Goal: Task Accomplishment & Management: Complete application form

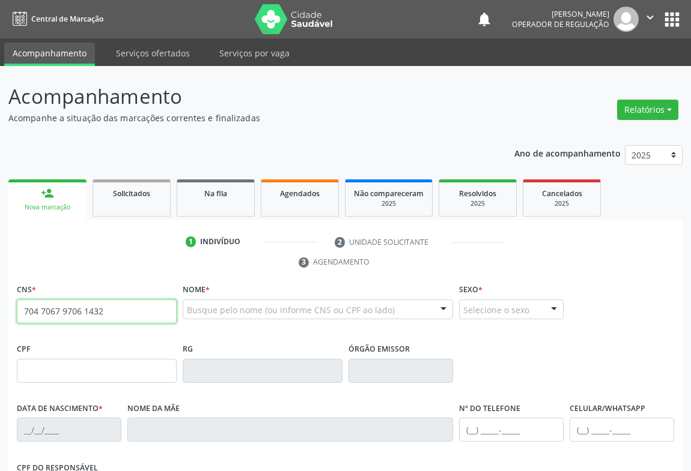
type input "704 7067 9706 1432"
type input "30622974124"
type input "10[DATE]"
type input "S/N"
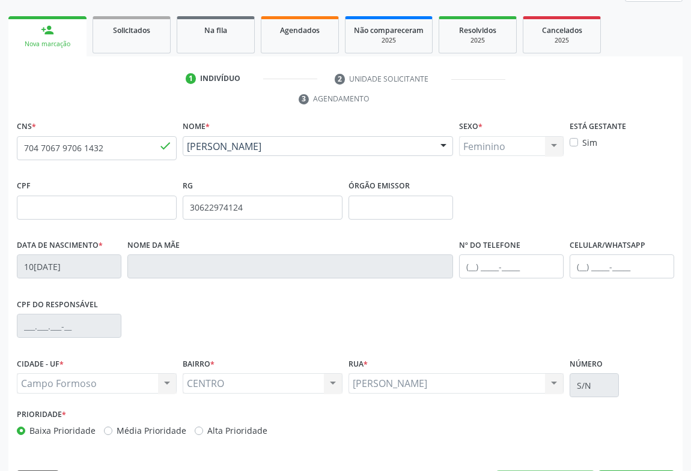
scroll to position [199, 0]
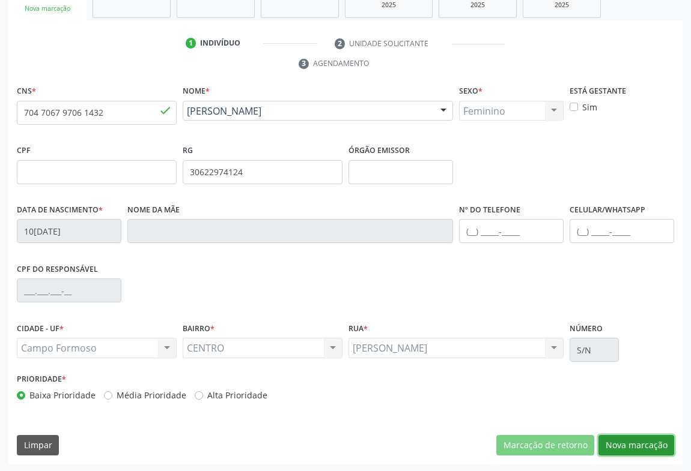
click at [613, 447] on button "Nova marcação" at bounding box center [636, 445] width 76 height 20
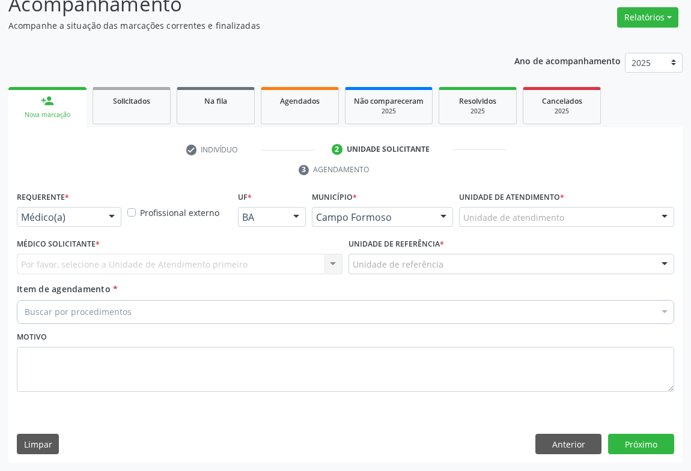
scroll to position [91, 0]
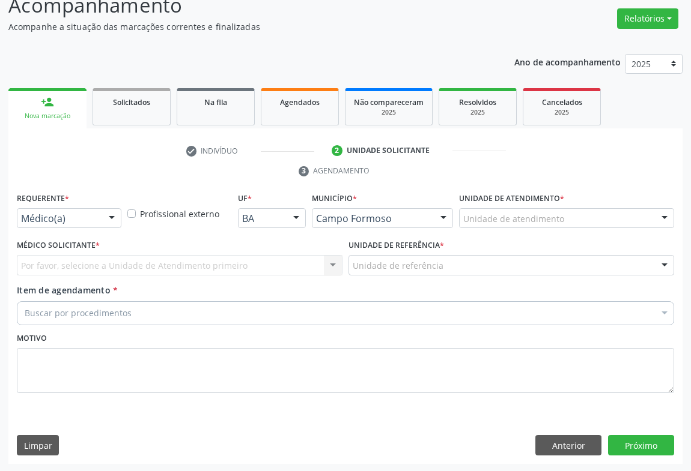
click at [113, 215] on div at bounding box center [112, 219] width 18 height 20
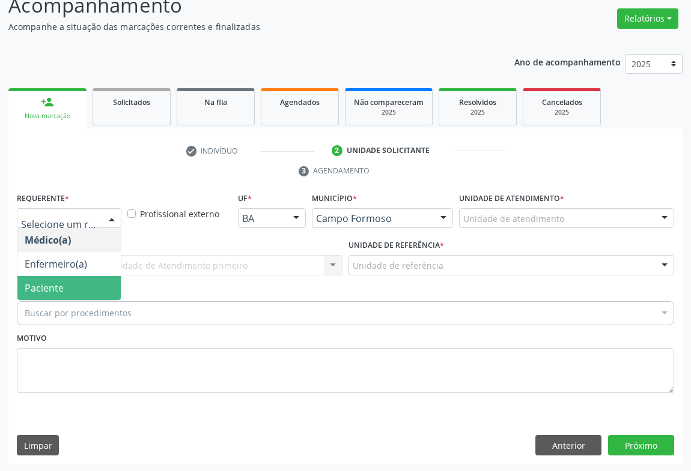
click at [66, 296] on span "Paciente" at bounding box center [68, 288] width 103 height 24
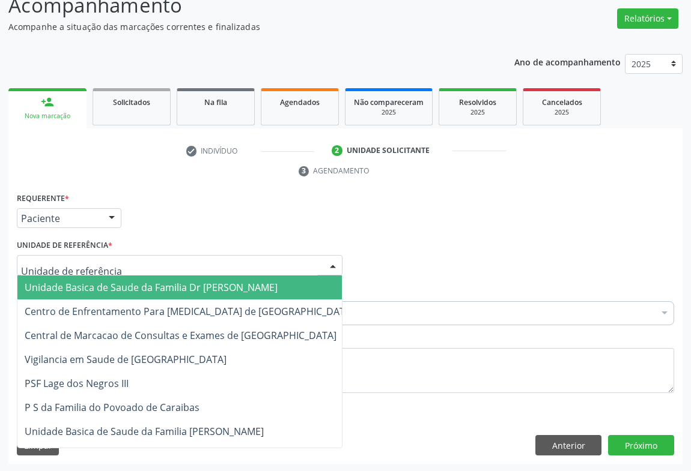
click at [328, 260] on div at bounding box center [333, 266] width 18 height 20
click at [118, 289] on span "Unidade Basica de Saude da Familia Dr [PERSON_NAME]" at bounding box center [151, 287] width 253 height 13
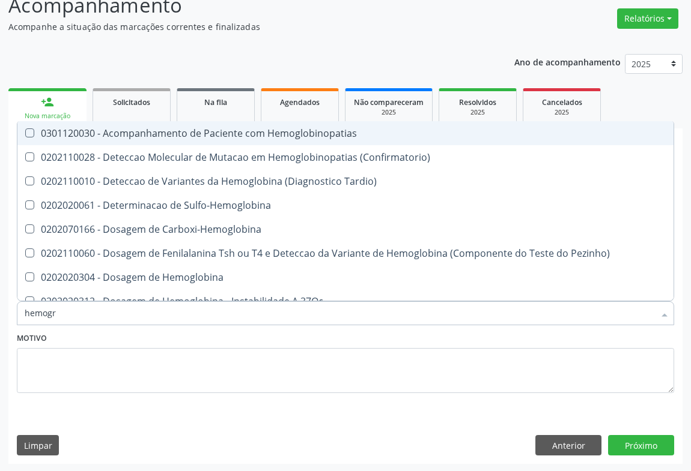
type input "hemogra"
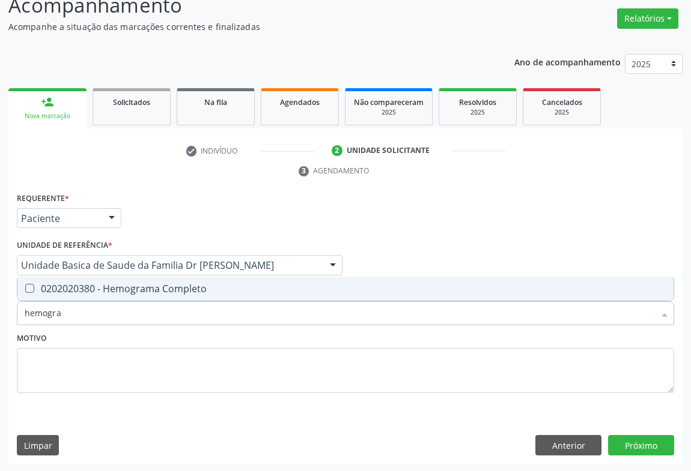
click at [154, 284] on div "0202020380 - Hemograma Completo" at bounding box center [345, 289] width 641 height 10
checkbox Completo "true"
type input "hemogra"
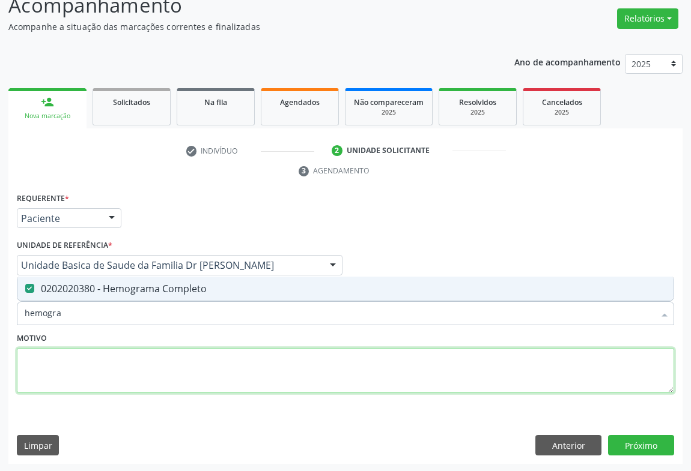
click at [132, 366] on textarea at bounding box center [345, 371] width 657 height 46
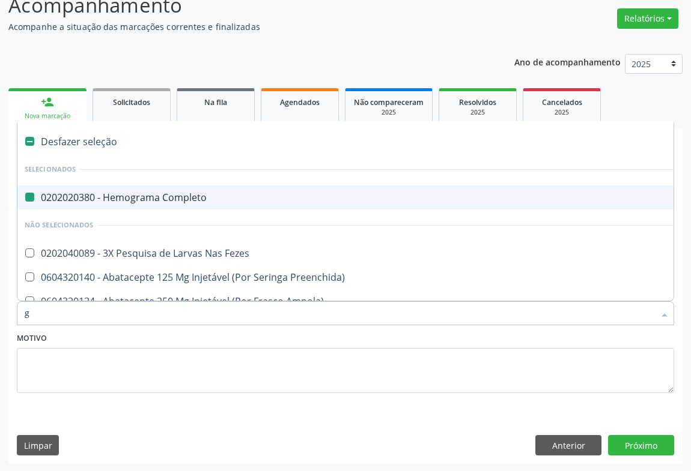
type input "gl"
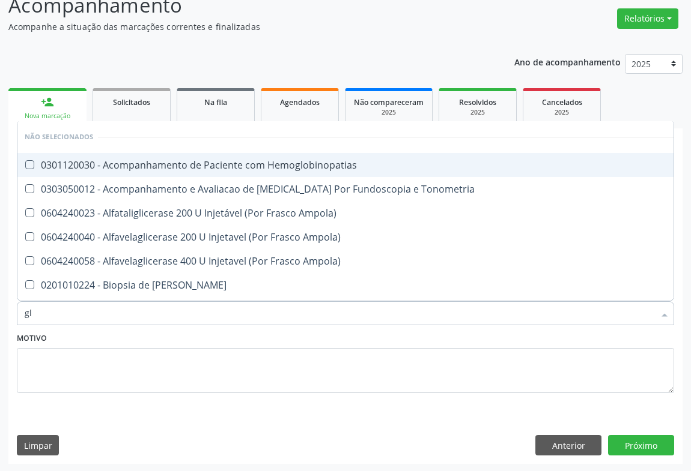
checkbox Hemoglobinopatias "false"
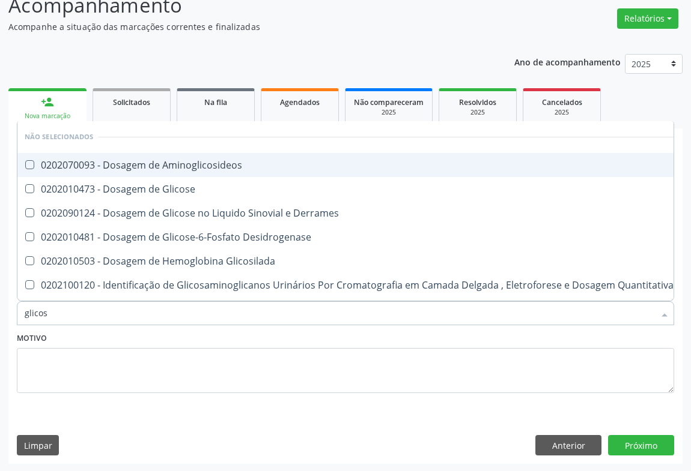
type input "glicose"
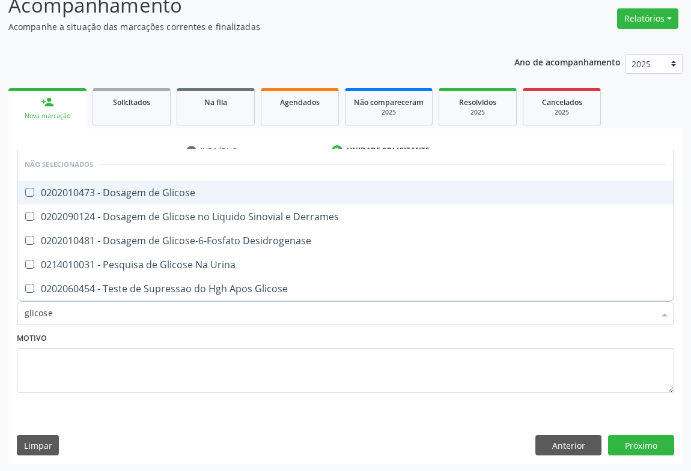
click at [184, 193] on div "0202010473 - Dosagem de Glicose" at bounding box center [345, 193] width 641 height 10
checkbox Glicose "true"
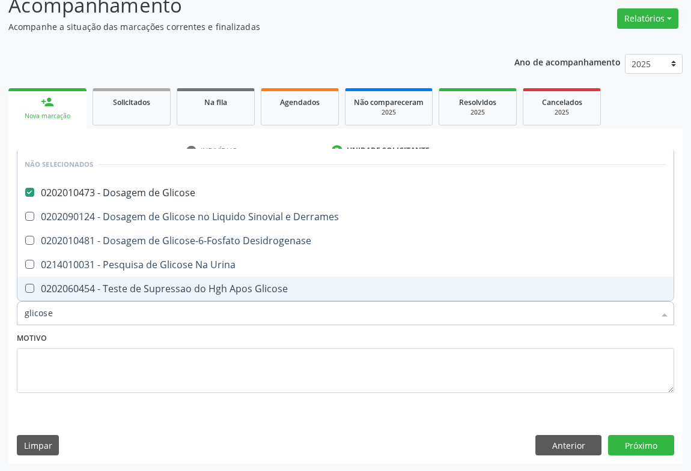
type input "glicose"
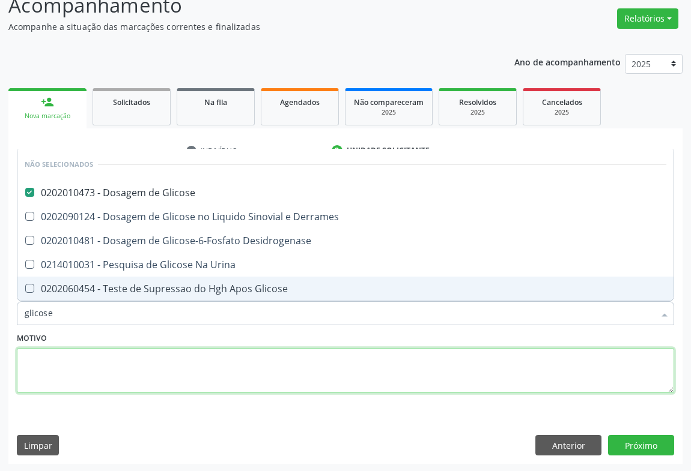
click at [98, 366] on textarea at bounding box center [345, 371] width 657 height 46
checkbox Derrames "true"
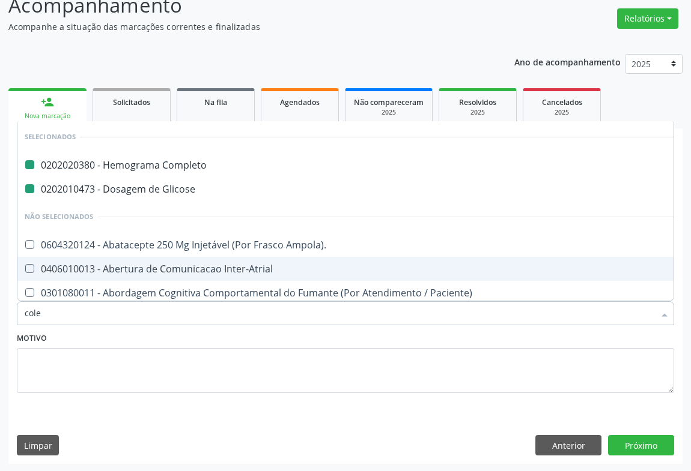
type input "coles"
checkbox Completo "false"
checkbox Glicose "false"
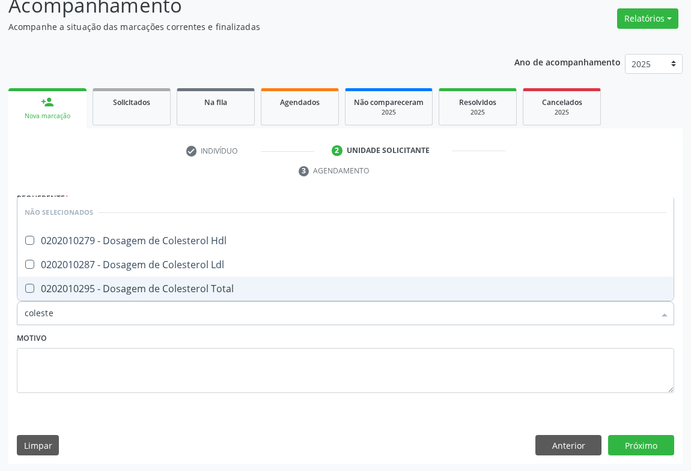
type input "colester"
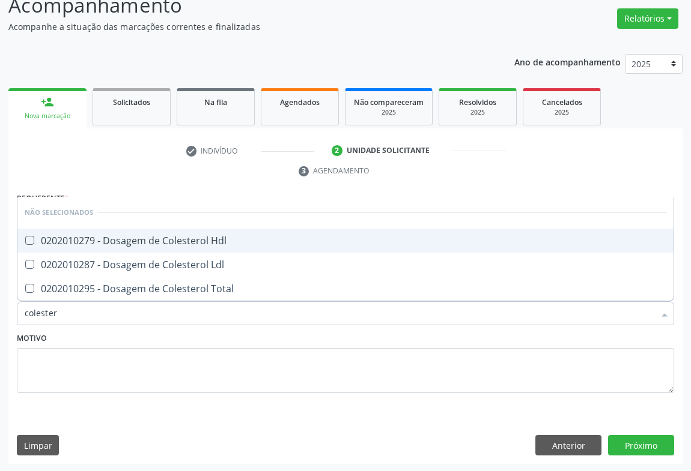
click at [109, 240] on div "0202010279 - Dosagem de Colesterol Hdl" at bounding box center [345, 241] width 641 height 10
checkbox Hdl "true"
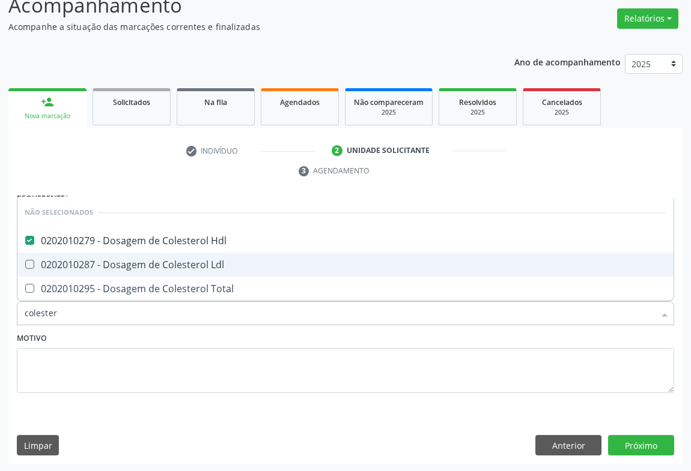
click at [108, 260] on div "0202010287 - Dosagem de Colesterol Ldl" at bounding box center [345, 265] width 641 height 10
checkbox Ldl "true"
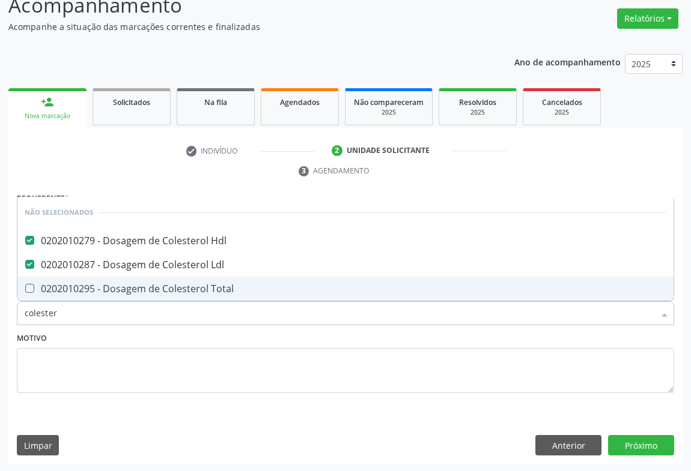
click at [106, 286] on div "0202010295 - Dosagem de Colesterol Total" at bounding box center [345, 289] width 641 height 10
checkbox Total "true"
type input "colester"
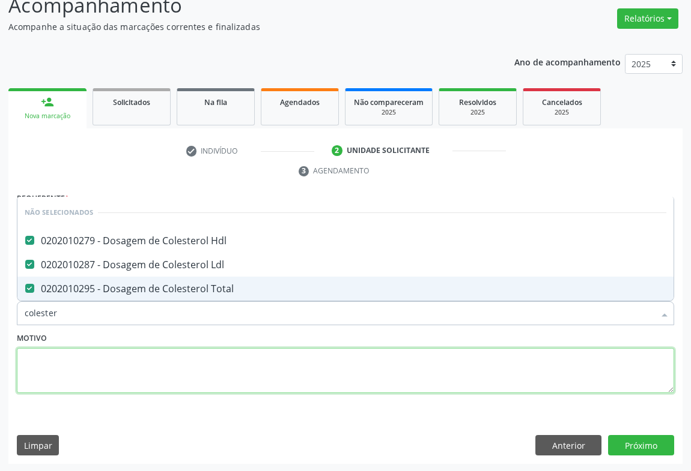
click at [69, 366] on textarea at bounding box center [345, 371] width 657 height 46
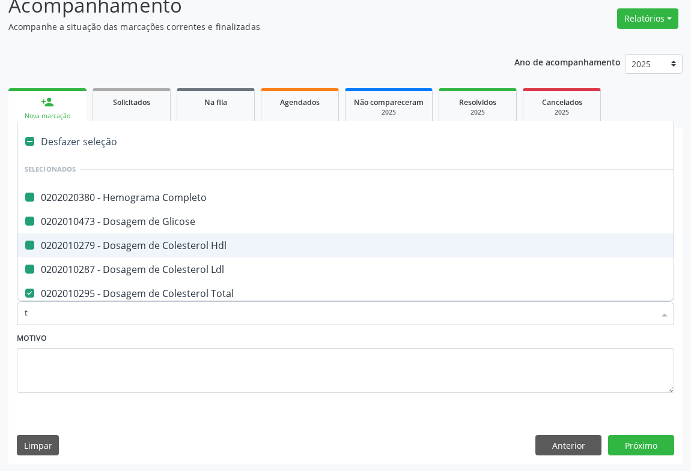
type input "tr"
checkbox Completo "false"
checkbox Glicose "false"
checkbox Hdl "false"
checkbox Ldl "false"
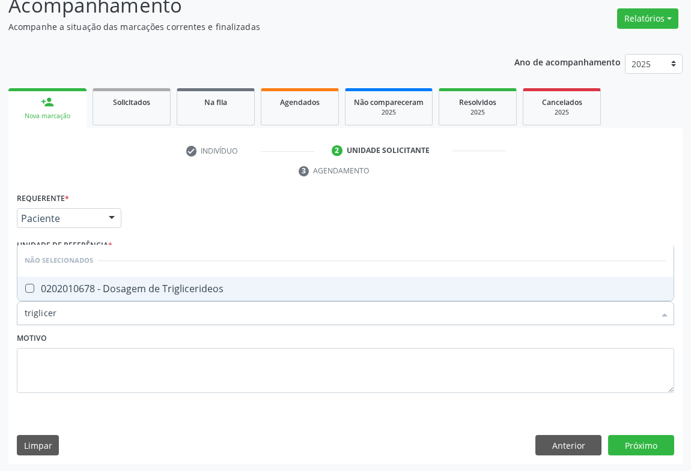
type input "trigliceri"
click at [105, 287] on div "0202010678 - Dosagem de Triglicerideos" at bounding box center [345, 289] width 641 height 10
checkbox Triglicerideos "true"
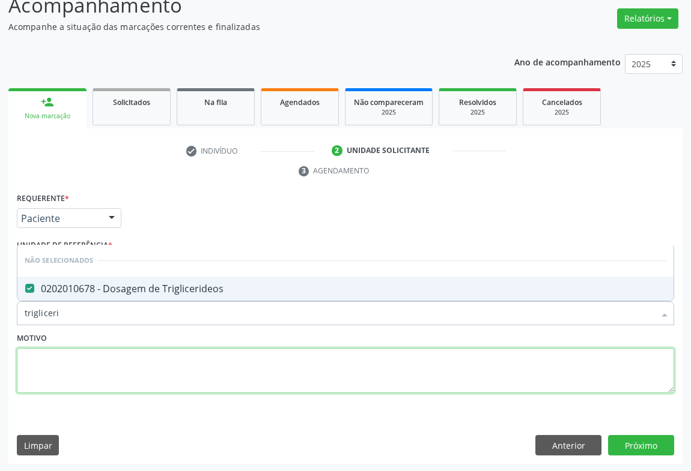
click at [88, 366] on textarea at bounding box center [345, 371] width 657 height 46
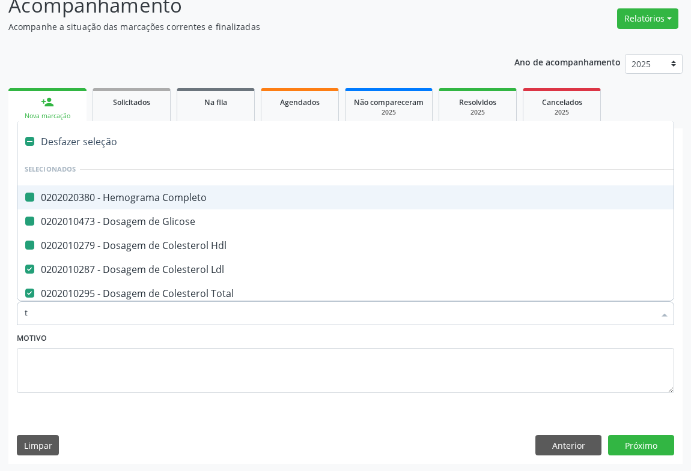
type input "tg"
checkbox Completo "false"
checkbox Glicose "false"
checkbox Hdl "false"
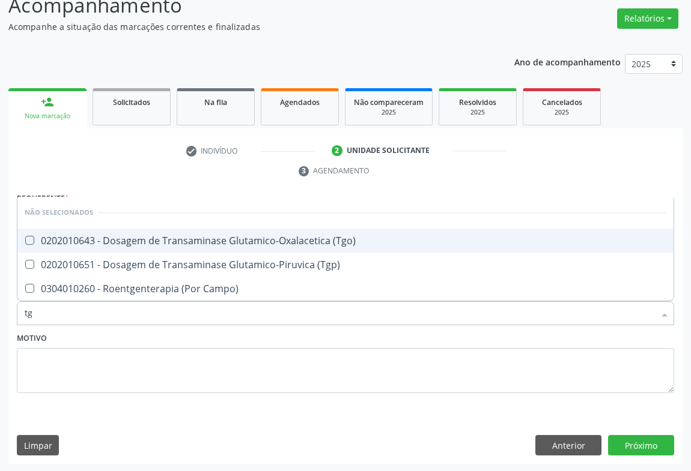
type input "tgo"
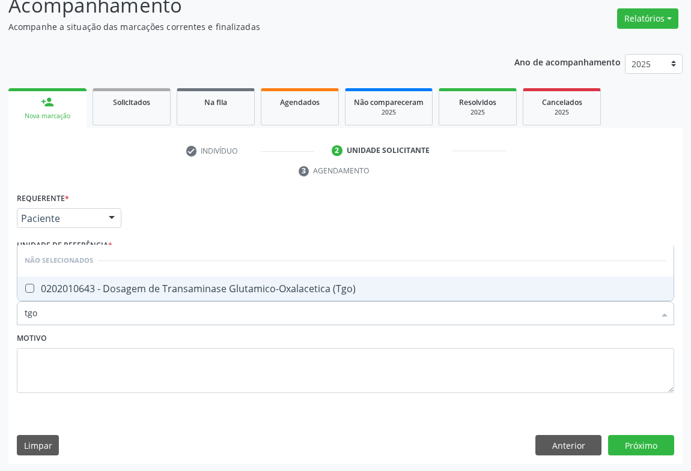
click at [114, 284] on div "0202010643 - Dosagem de Transaminase Glutamico-Oxalacetica (Tgo)" at bounding box center [345, 289] width 641 height 10
checkbox \(Tgo\) "true"
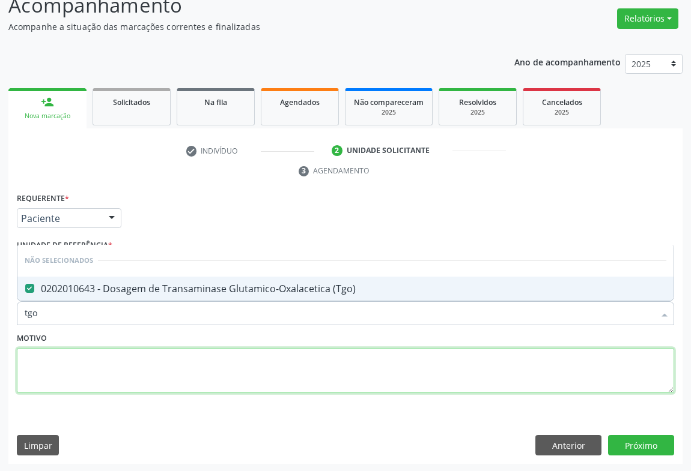
click at [77, 365] on textarea at bounding box center [345, 371] width 657 height 46
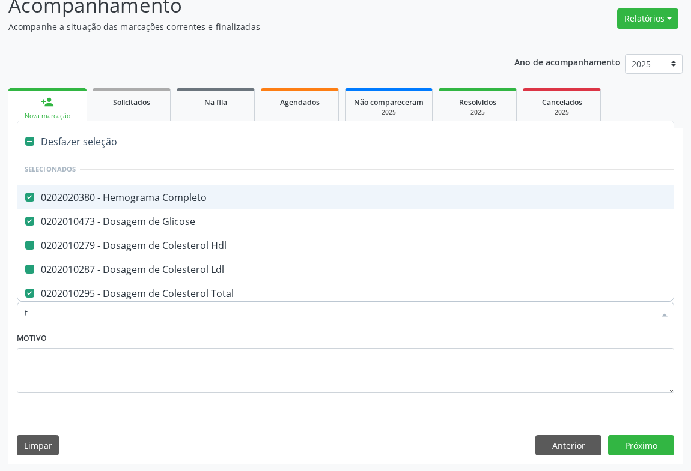
type input "tg"
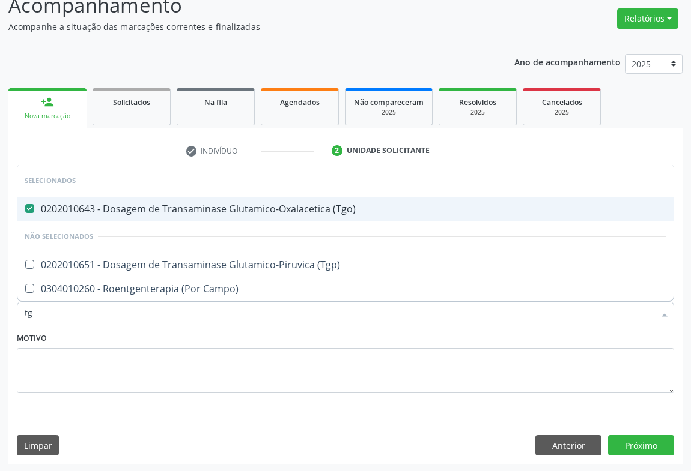
checkbox \(Tgp\) "false"
checkbox Campo\) "false"
type input "tgp"
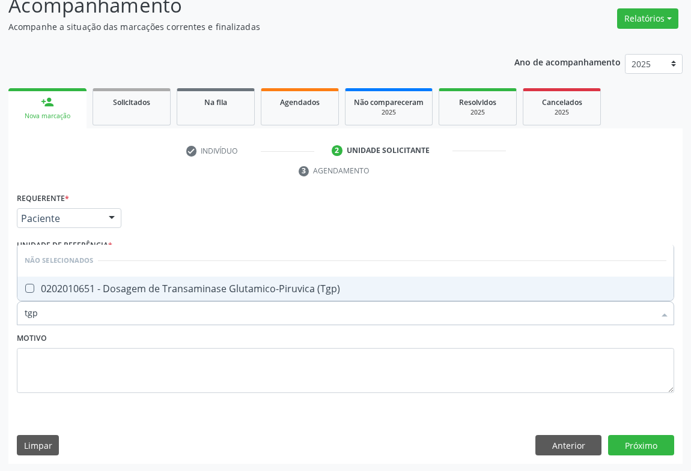
drag, startPoint x: 73, startPoint y: 286, endPoint x: 72, endPoint y: 295, distance: 9.6
click at [72, 286] on div "0202010651 - Dosagem de Transaminase Glutamico-Piruvica (Tgp)" at bounding box center [345, 289] width 641 height 10
checkbox \(Tgp\) "true"
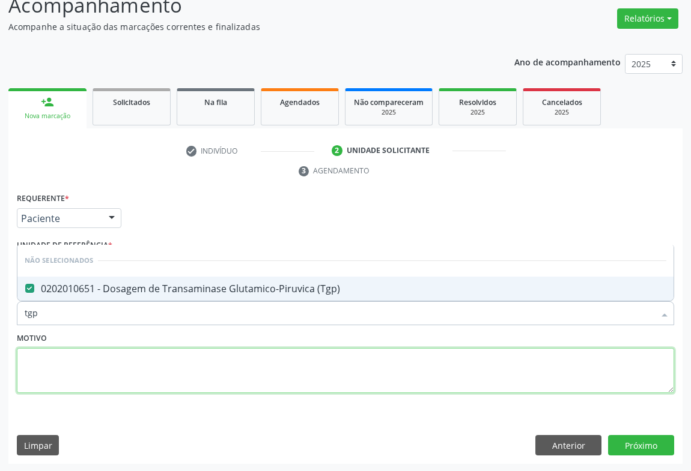
click at [52, 360] on textarea at bounding box center [345, 371] width 657 height 46
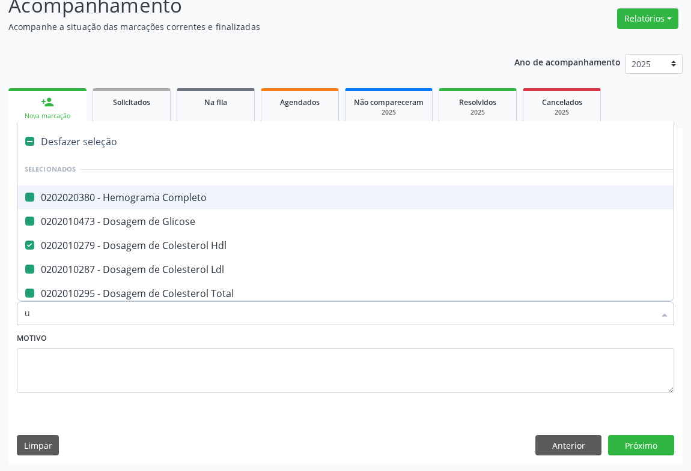
type input "ur"
checkbox Completo "false"
checkbox Glicose "false"
checkbox Ldl "false"
checkbox Total "false"
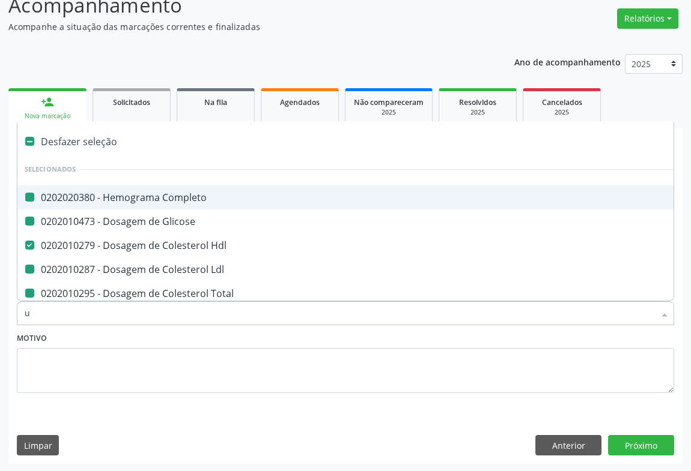
checkbox Triglicerideos "false"
checkbox \(Tgo\) "false"
checkbox \(Tgp\) "false"
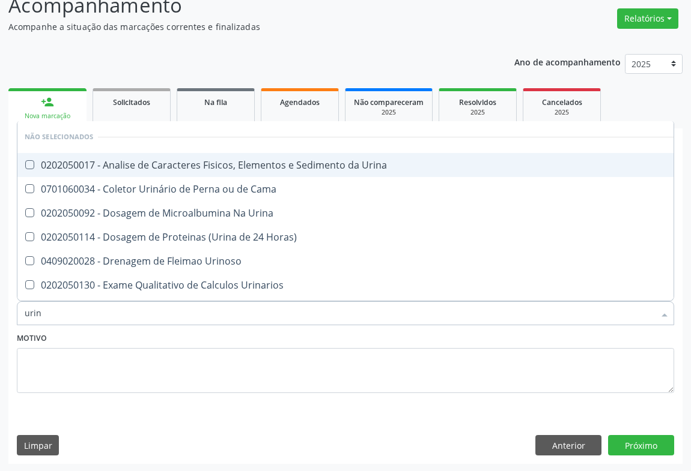
type input "urina"
click at [150, 167] on div "0202050017 - Analise de Caracteres Fisicos, Elementos e Sedimento da Urina" at bounding box center [345, 165] width 641 height 10
checkbox Urina "true"
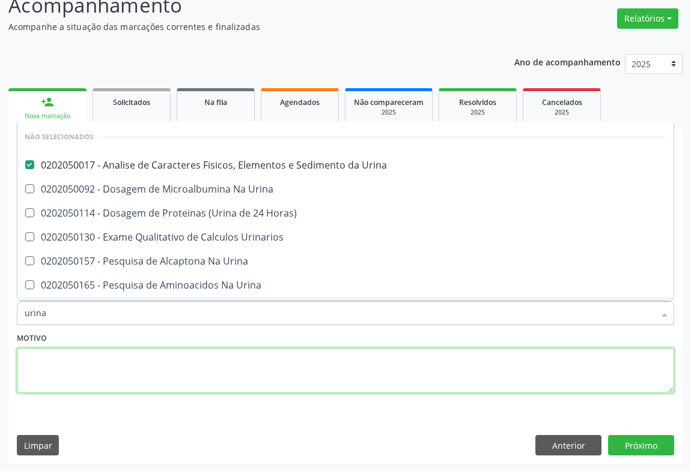
click at [32, 377] on textarea at bounding box center [345, 371] width 657 height 46
checkbox Urina "true"
checkbox Urinarios "true"
checkbox Urina "true"
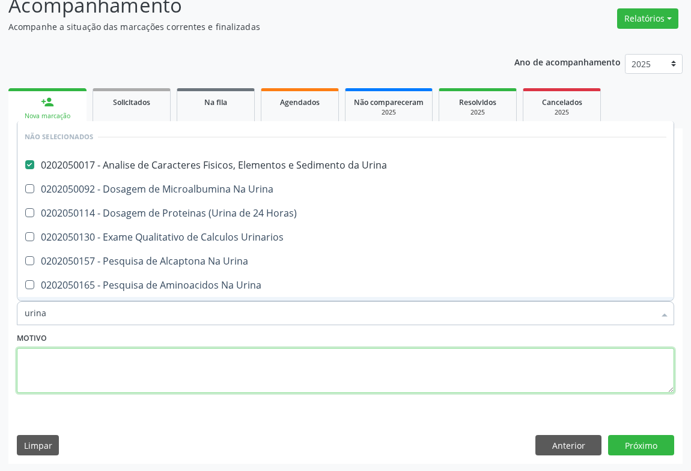
checkbox Urina "true"
checkbox Horas\) "true"
checkbox Urina "true"
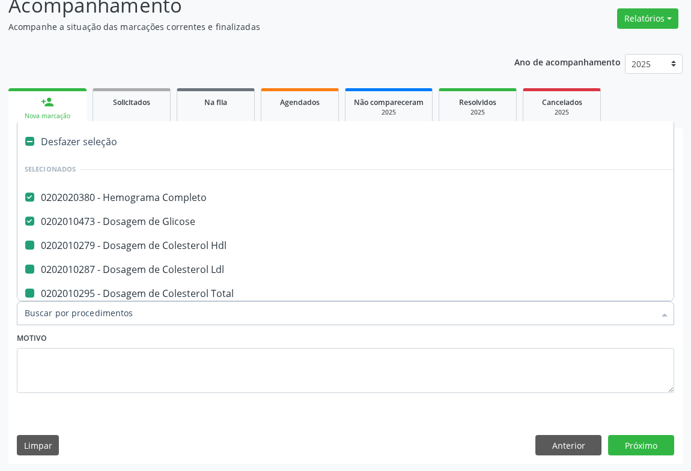
type input "f"
checkbox Ldl "false"
checkbox Total "false"
checkbox Triglicerideos "false"
checkbox \(Tgo\) "false"
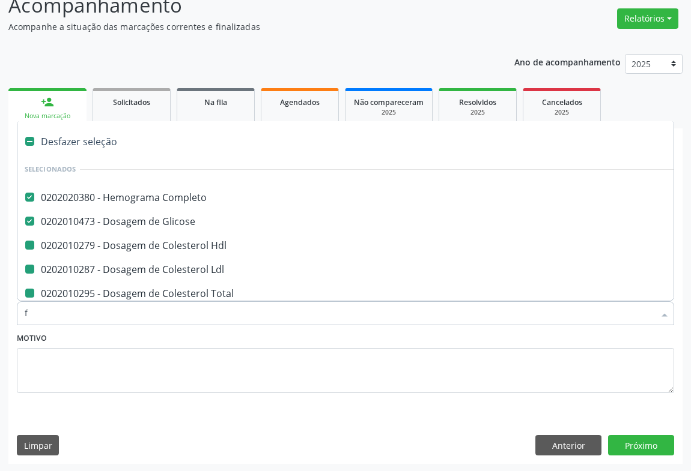
checkbox \(Tgp\) "false"
checkbox Hdl "false"
checkbox Urina "false"
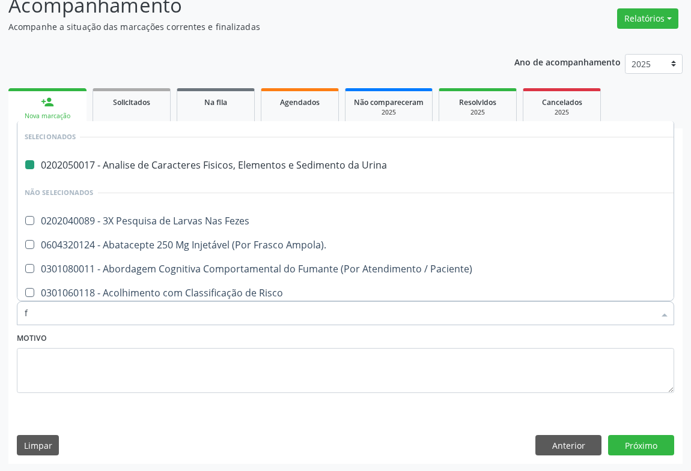
type input "fe"
checkbox Urina "false"
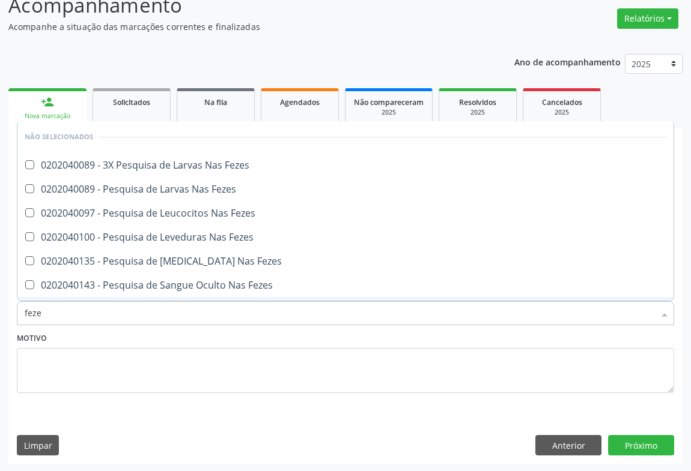
type input "fezes"
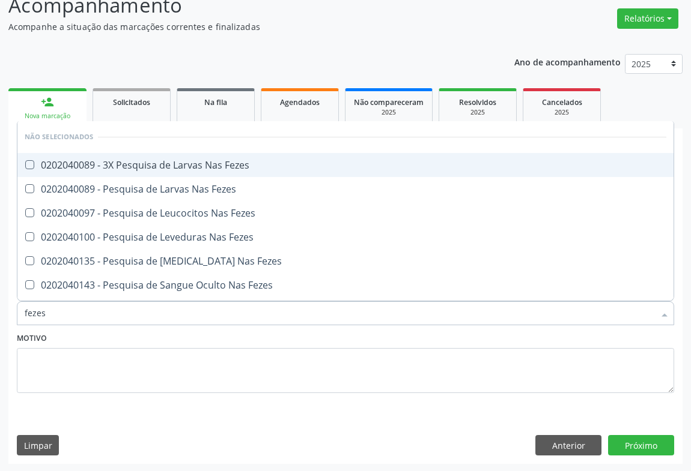
click at [103, 167] on div "0202040089 - 3X Pesquisa de Larvas Nas Fezes" at bounding box center [345, 165] width 641 height 10
checkbox Fezes "true"
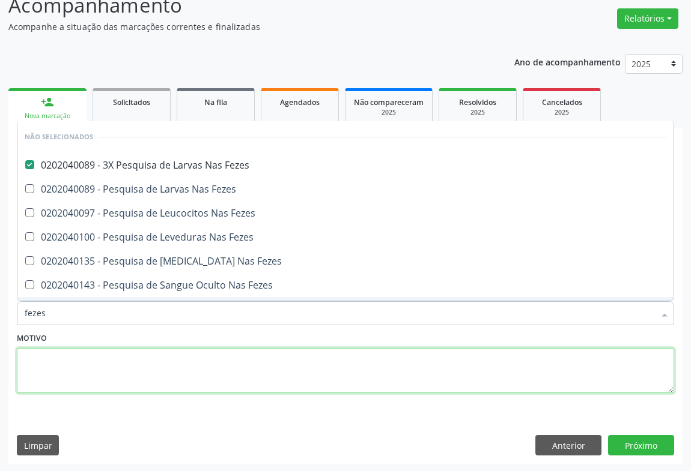
click at [43, 354] on textarea at bounding box center [345, 371] width 657 height 46
checkbox Fezes "true"
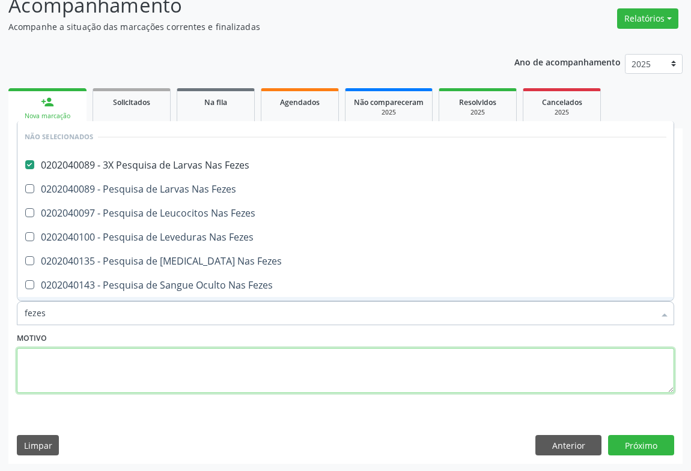
checkbox Fezes "true"
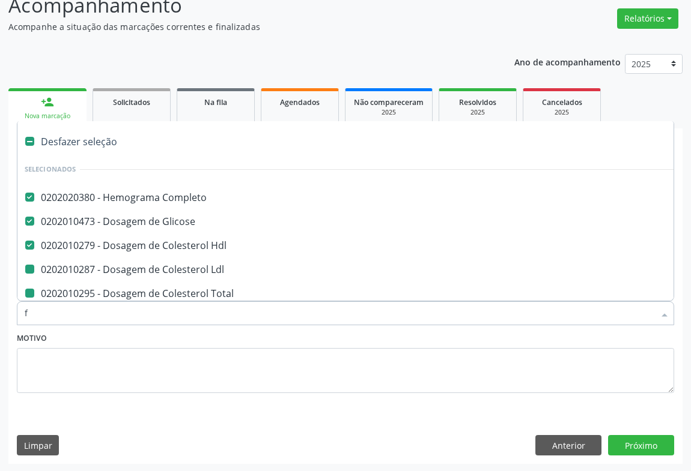
type input "fe"
checkbox Ldl "false"
checkbox Total "false"
checkbox Triglicerideos "false"
checkbox \(Tgo\) "false"
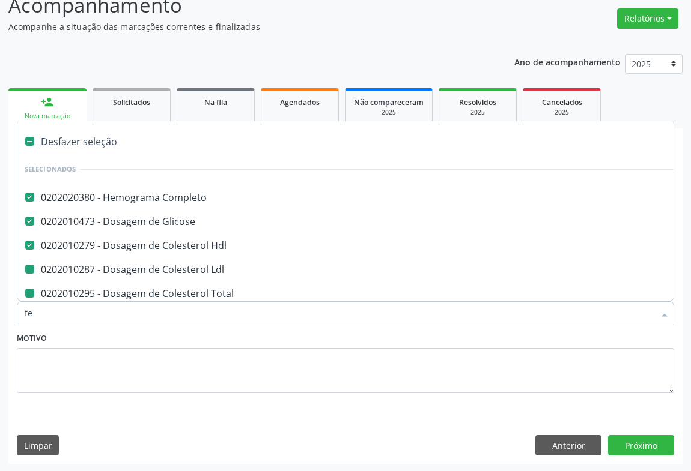
checkbox \(Tgp\) "false"
checkbox Urina "false"
checkbox Fezes "false"
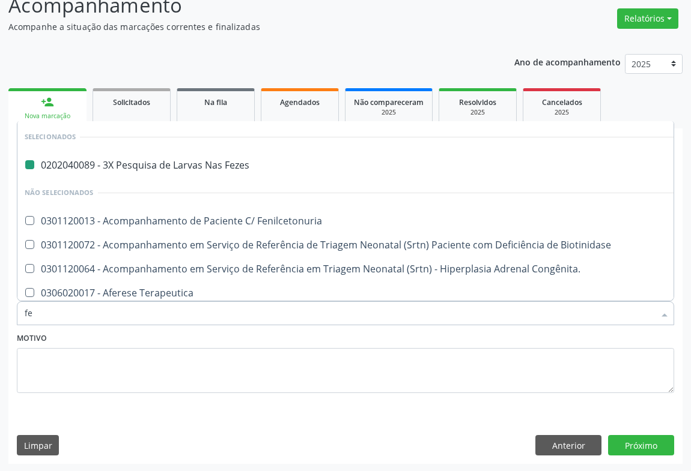
type input "fer"
checkbox Fezes "false"
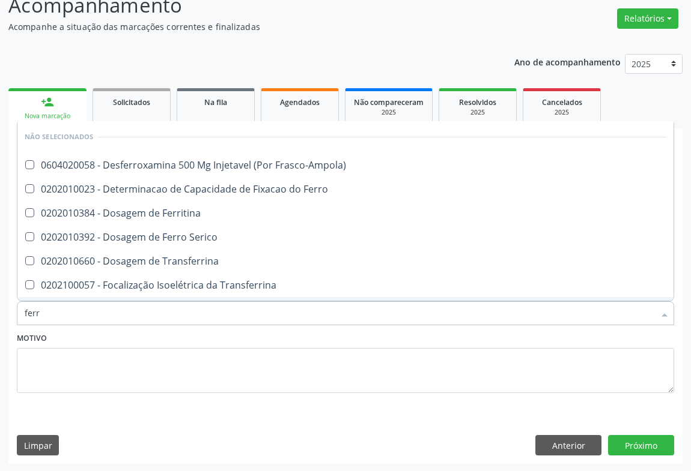
type input "ferro"
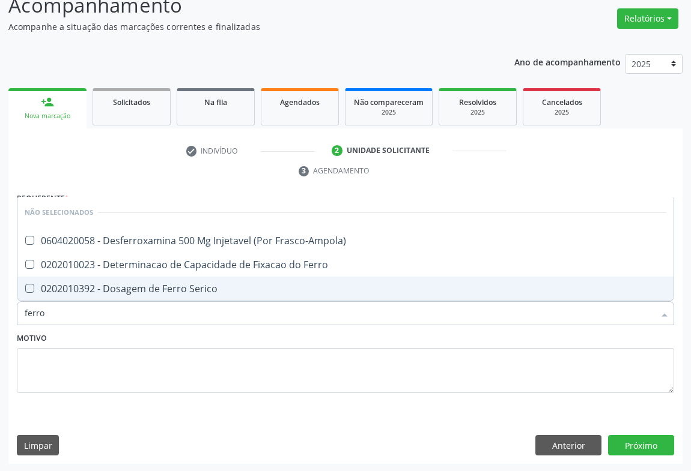
click at [108, 284] on div "0202010392 - Dosagem de Ferro Serico" at bounding box center [345, 289] width 641 height 10
checkbox Serico "true"
click at [631, 444] on button "Próximo" at bounding box center [641, 445] width 66 height 20
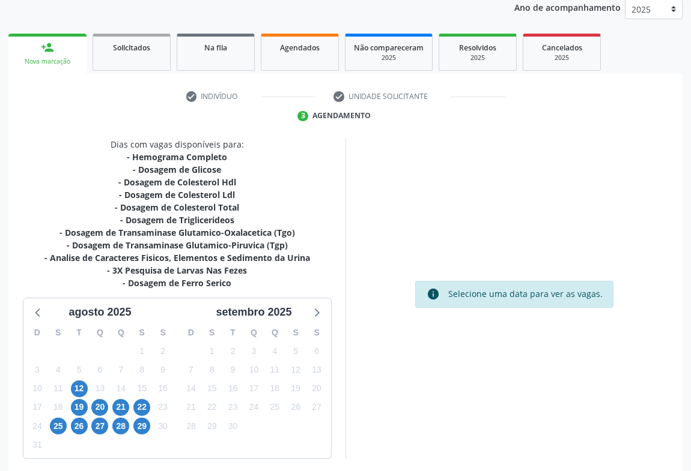
scroll to position [196, 0]
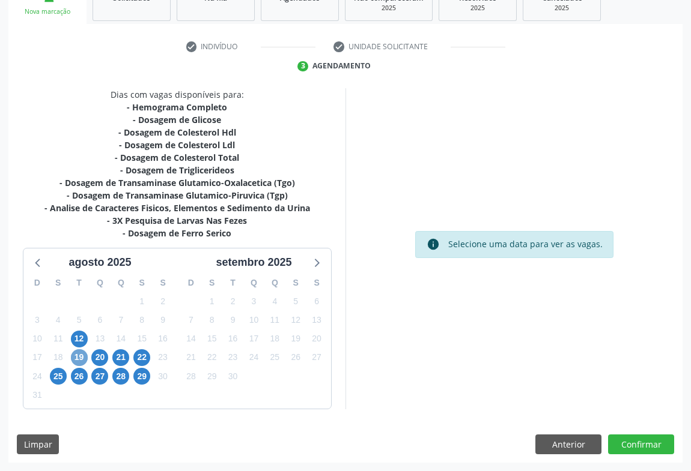
click at [83, 360] on span "19" at bounding box center [79, 358] width 17 height 17
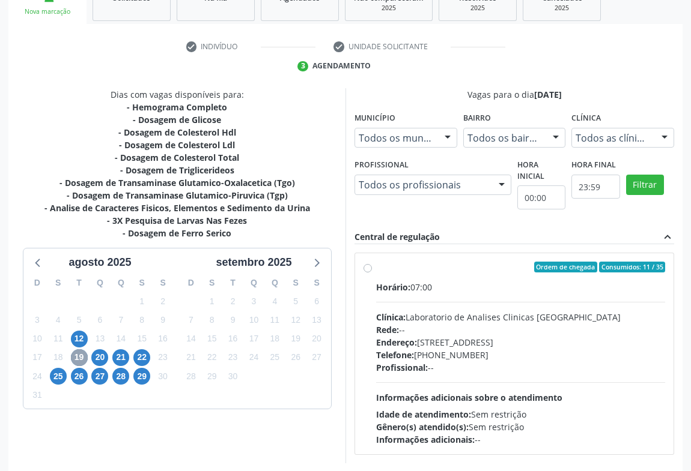
scroll to position [249, 0]
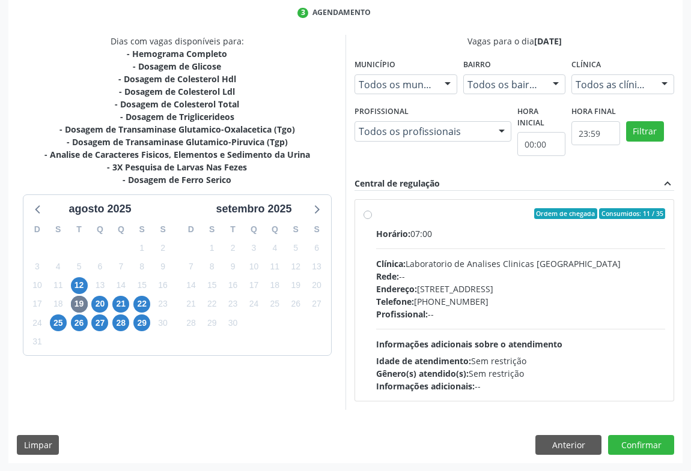
click at [373, 215] on div "Ordem de chegada Consumidos: 11 / 35 Horário: 07:00 Clínica: Laboratorio de Ana…" at bounding box center [514, 300] width 302 height 184
radio input "true"
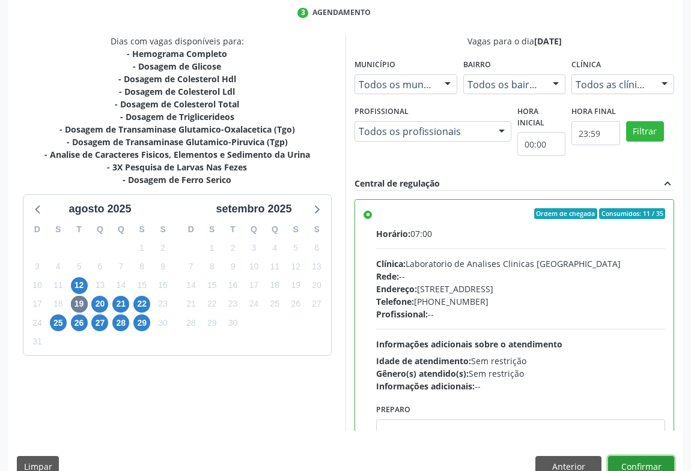
click at [625, 461] on button "Confirmar" at bounding box center [641, 466] width 66 height 20
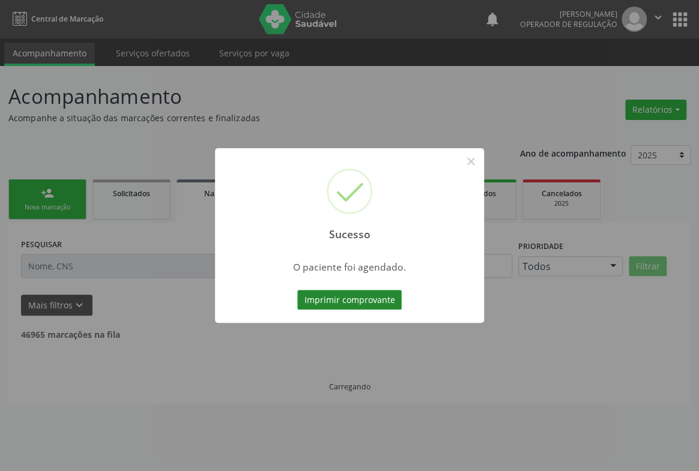
click at [371, 305] on button "Imprimir comprovante" at bounding box center [349, 300] width 105 height 20
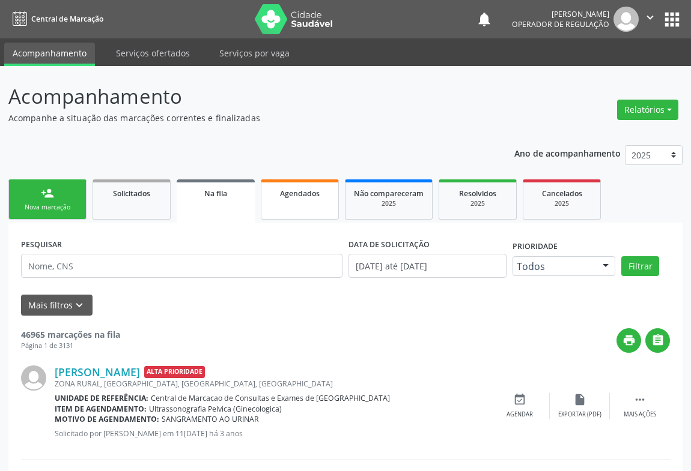
click at [285, 198] on div "Agendados" at bounding box center [300, 193] width 60 height 13
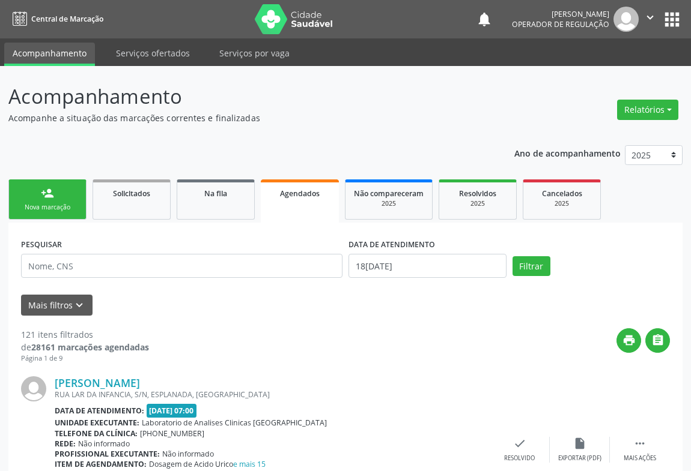
click at [55, 216] on link "person_add Nova marcação" at bounding box center [47, 200] width 78 height 40
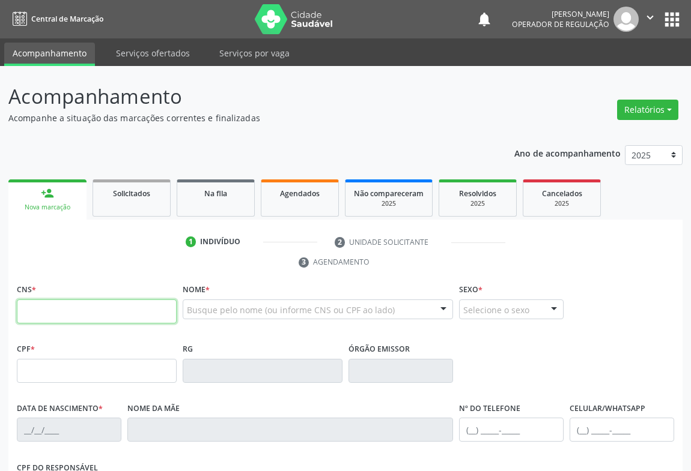
click at [67, 305] on input "text" at bounding box center [97, 312] width 160 height 24
type input "708 1071 1468 7140"
type input "272.745.515-15"
type input "0321801369"
type input "06[DATE]"
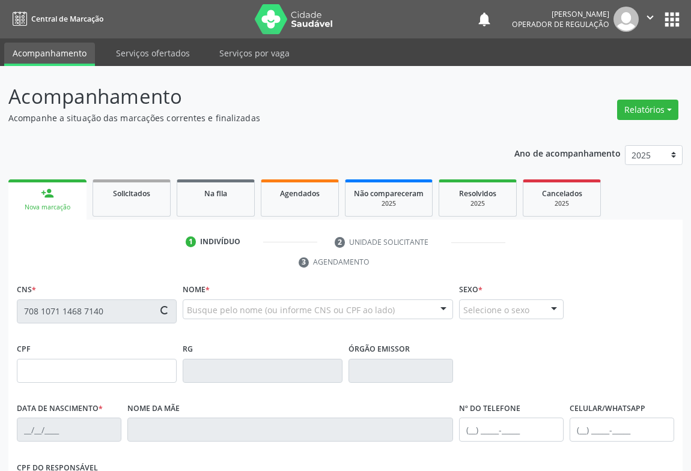
type input "[PHONE_NUMBER]"
type input "S/N"
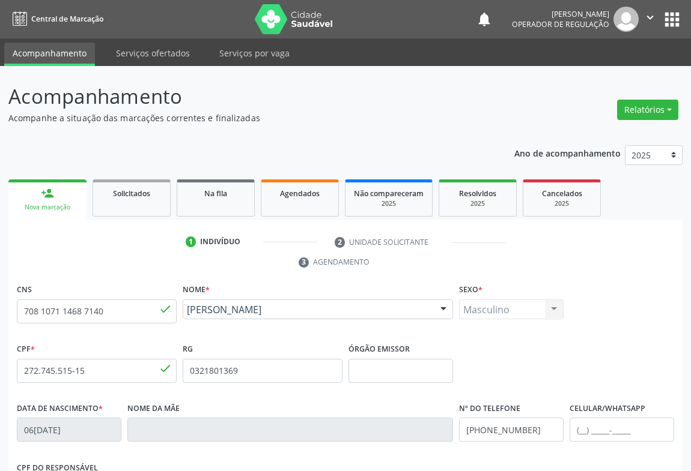
scroll to position [199, 0]
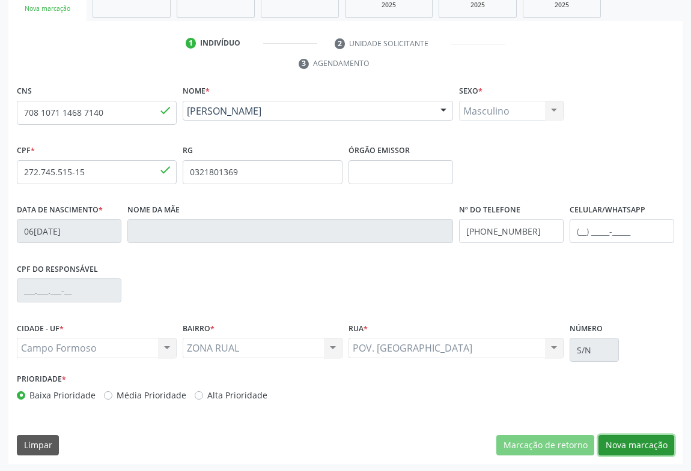
click at [637, 437] on button "Nova marcação" at bounding box center [636, 445] width 76 height 20
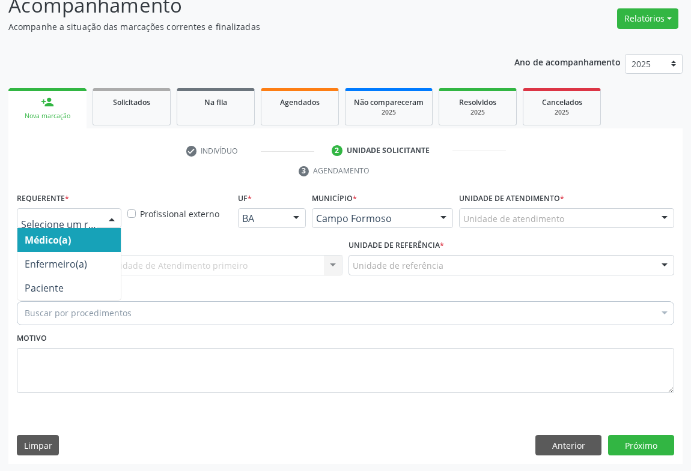
click at [111, 221] on div at bounding box center [112, 219] width 18 height 20
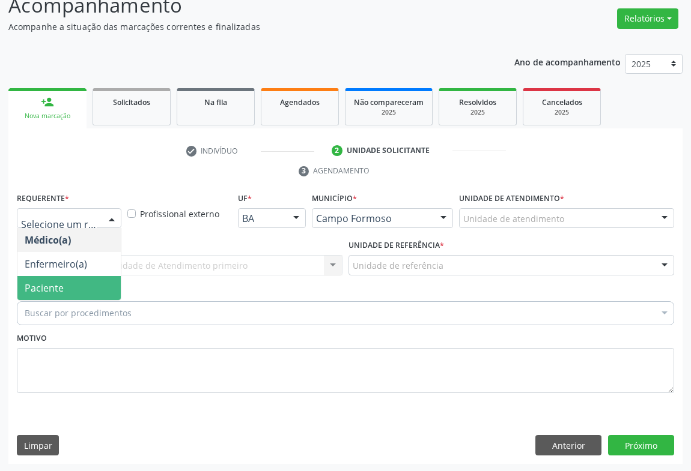
click at [67, 288] on span "Paciente" at bounding box center [68, 288] width 103 height 24
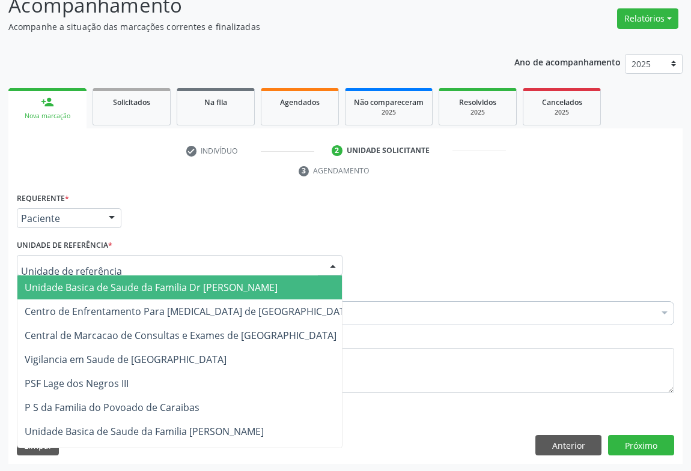
drag, startPoint x: 336, startPoint y: 260, endPoint x: 284, endPoint y: 284, distance: 57.5
click at [333, 261] on div at bounding box center [333, 266] width 18 height 20
drag, startPoint x: 282, startPoint y: 285, endPoint x: 220, endPoint y: 312, distance: 68.1
click at [281, 286] on span "Unidade Basica de Saude da Familia Dr [PERSON_NAME]" at bounding box center [189, 288] width 344 height 24
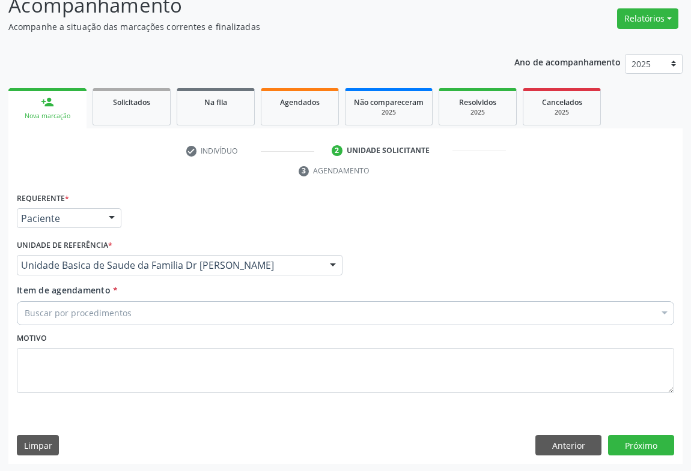
click at [210, 318] on div "Buscar por procedimentos" at bounding box center [345, 314] width 657 height 24
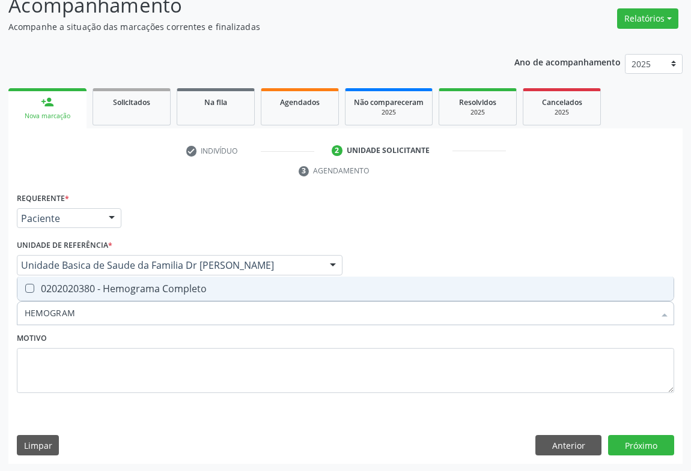
type input "HEMOGRAMA"
click at [85, 290] on div "0202020380 - Hemograma Completo" at bounding box center [345, 289] width 641 height 10
checkbox Completo "true"
type input "HEMOGRAMA"
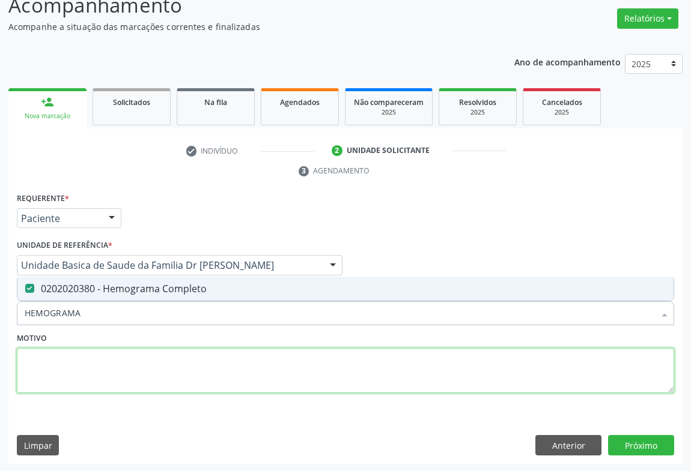
click at [40, 363] on textarea at bounding box center [345, 371] width 657 height 46
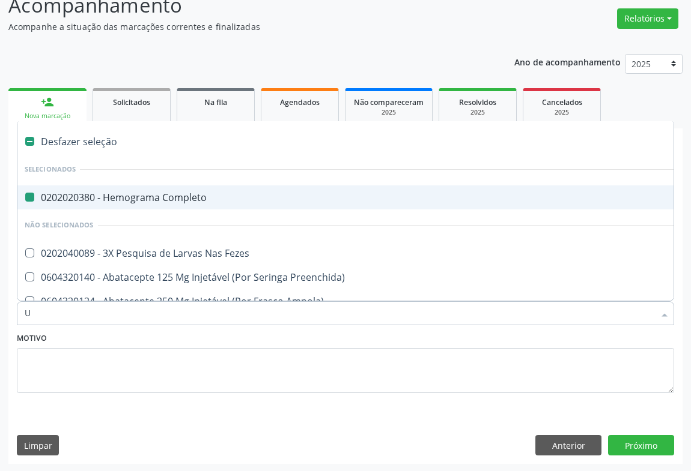
type input "UR"
checkbox Completo "false"
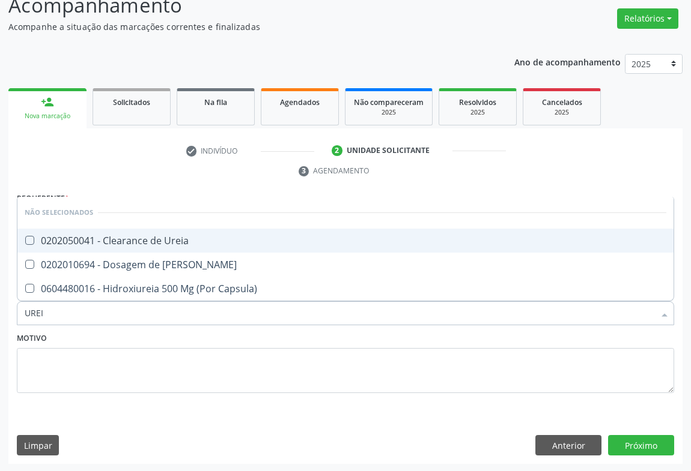
type input "UREIA"
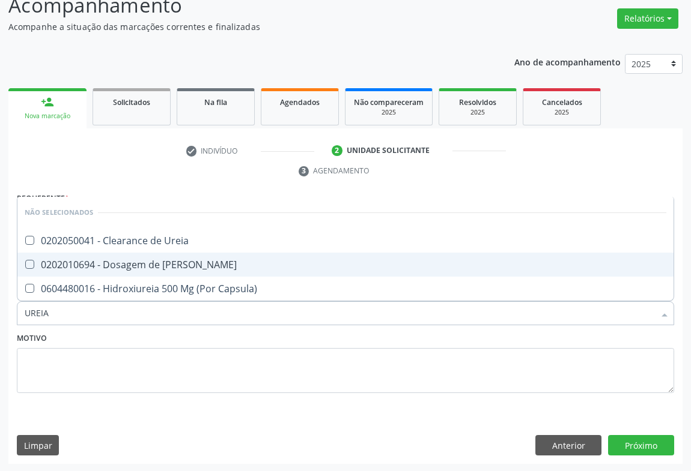
click at [70, 266] on div "0202010694 - Dosagem de [PERSON_NAME]" at bounding box center [345, 265] width 641 height 10
checkbox Ureia "true"
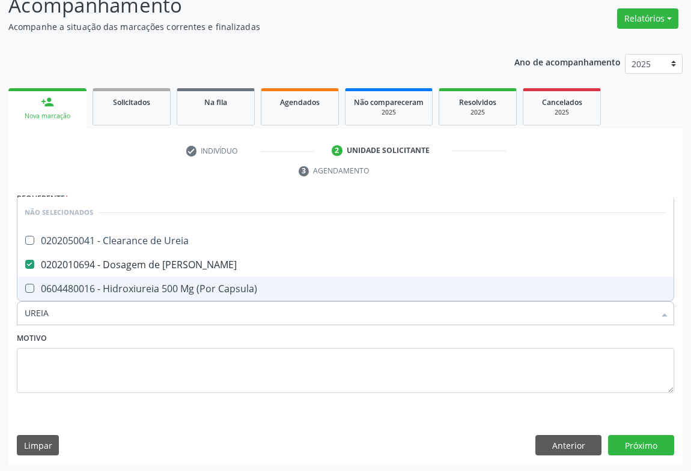
type input "UREIA"
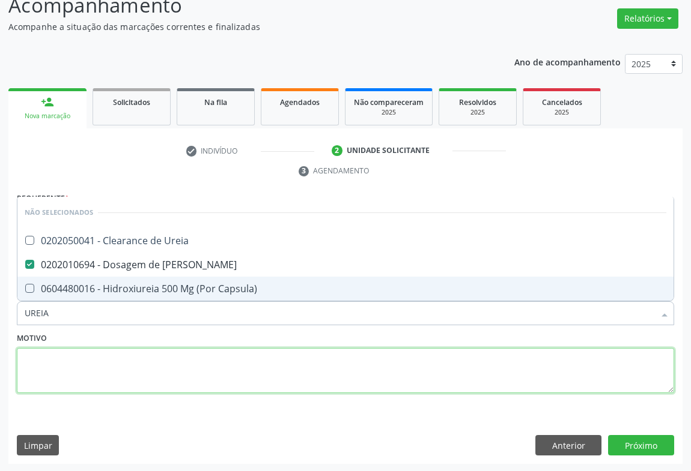
click at [23, 357] on textarea at bounding box center [345, 371] width 657 height 46
checkbox Ureia "true"
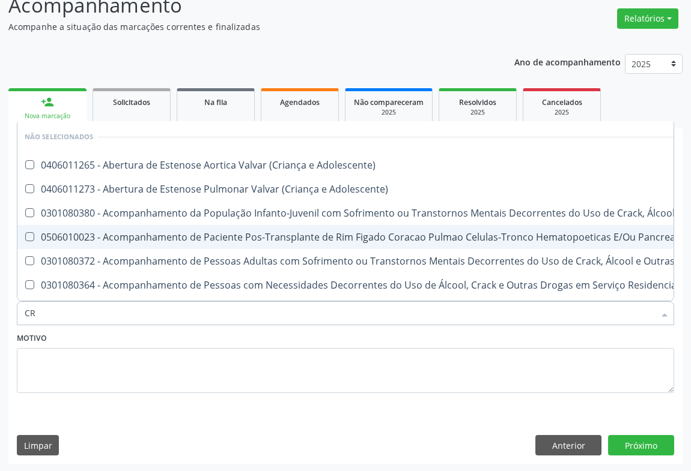
type input "CRE"
checkbox Adolescente\) "false"
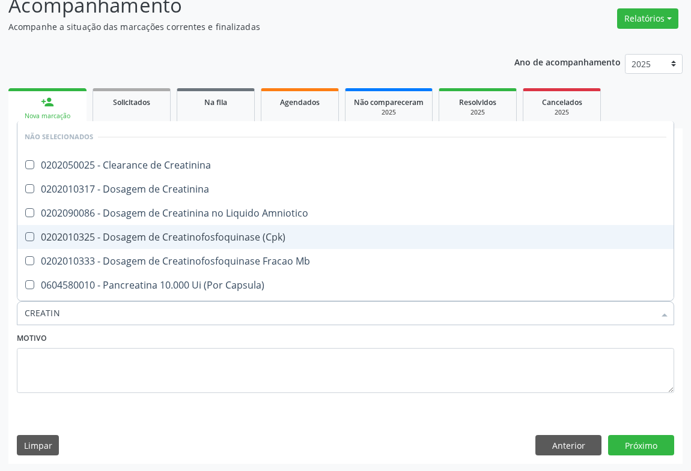
type input "CREATINI"
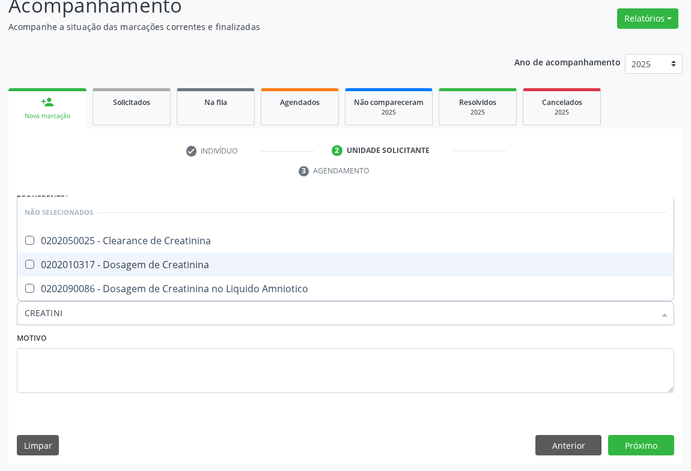
click at [89, 264] on div "0202010317 - Dosagem de Creatinina" at bounding box center [345, 265] width 641 height 10
checkbox Creatinina "true"
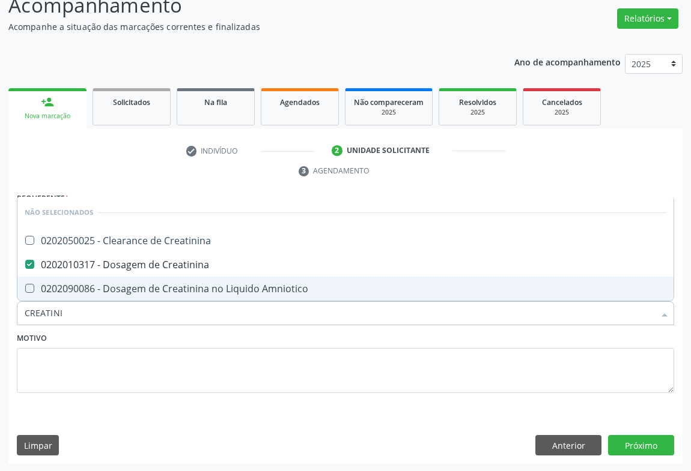
type input "CREATINI"
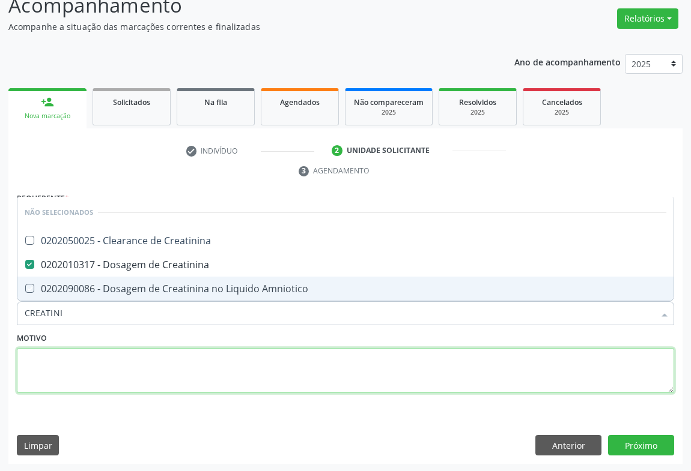
click at [59, 366] on textarea at bounding box center [345, 371] width 657 height 46
checkbox Creatinina "true"
checkbox Amniotico "true"
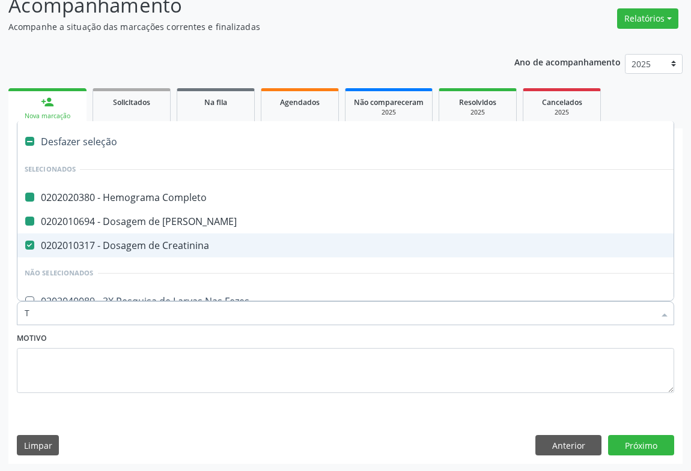
type input "TT"
checkbox Completo "false"
checkbox Ureia "false"
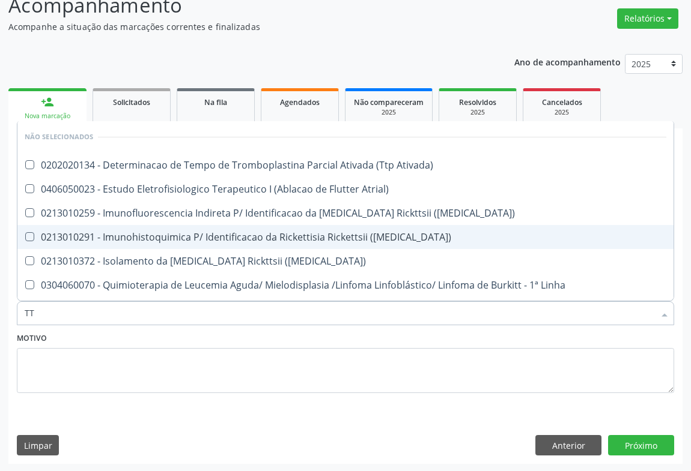
type input "TTP"
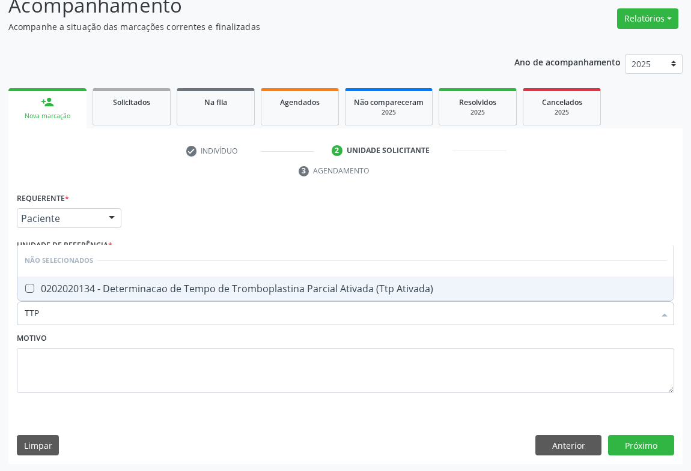
click at [43, 290] on div "0202020134 - Determinacao de Tempo de Tromboplastina Parcial Ativada (Ttp Ativa…" at bounding box center [345, 289] width 641 height 10
checkbox Ativada\) "true"
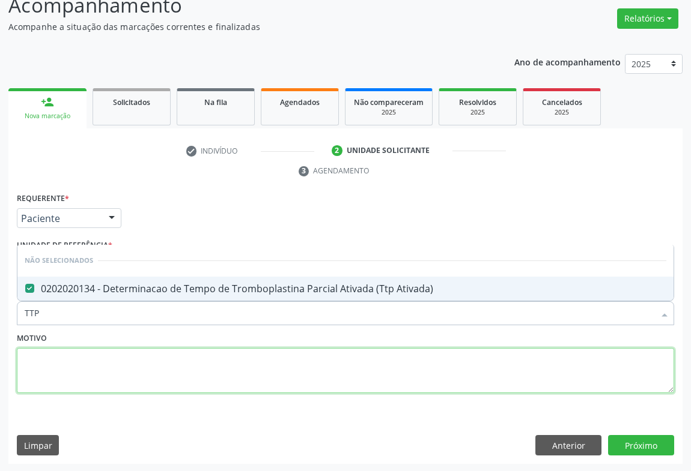
click at [42, 354] on textarea at bounding box center [345, 371] width 657 height 46
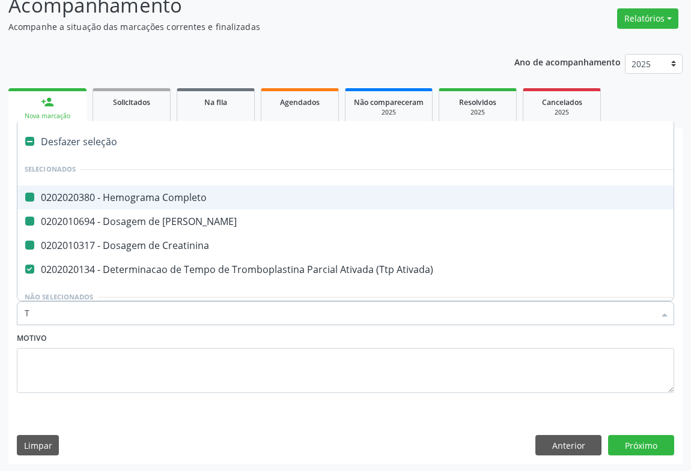
type input "TA"
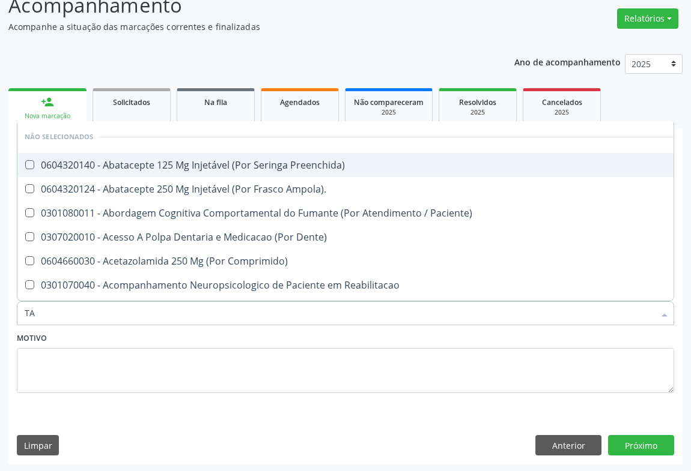
checkbox Preenchida\) "false"
checkbox Ampola\)\ "false"
checkbox Paciente\) "false"
type input "TAP"
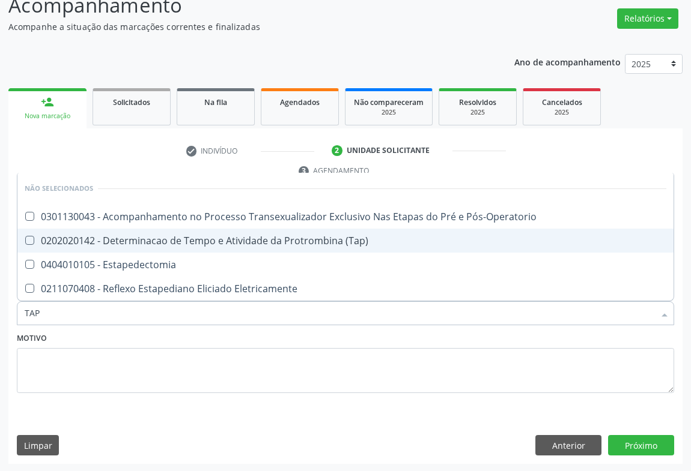
click at [115, 240] on div "0202020142 - Determinacao de Tempo e Atividade da Protrombina (Tap)" at bounding box center [345, 241] width 641 height 10
checkbox \(Tap\) "true"
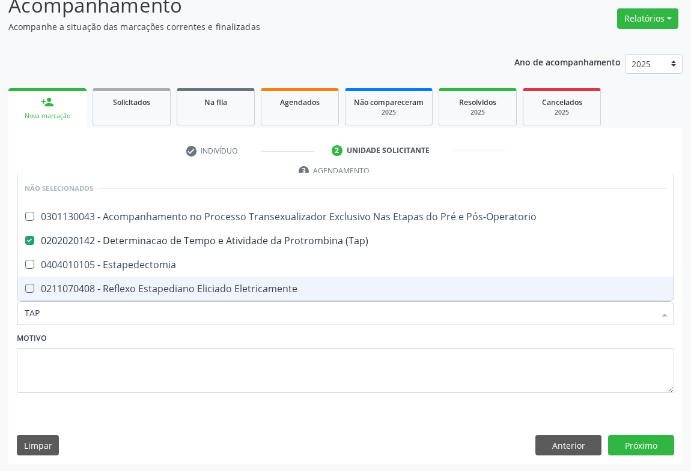
type input "TAP"
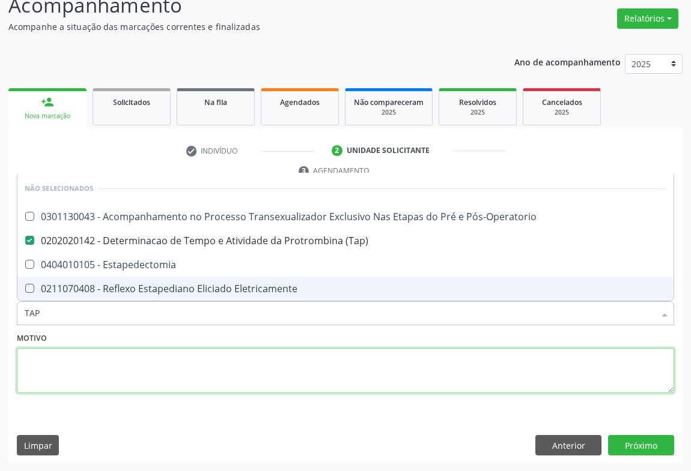
click at [41, 374] on textarea at bounding box center [345, 371] width 657 height 46
checkbox Pós-Operatorio "true"
checkbox Estapedectomia "true"
checkbox Eletricamente "true"
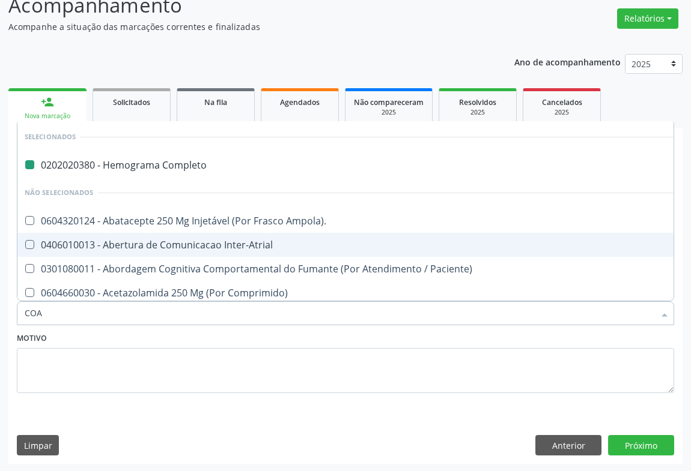
type input "COAG"
checkbox Completo "false"
checkbox Ampola\)\ "false"
checkbox Inter-Atrial "false"
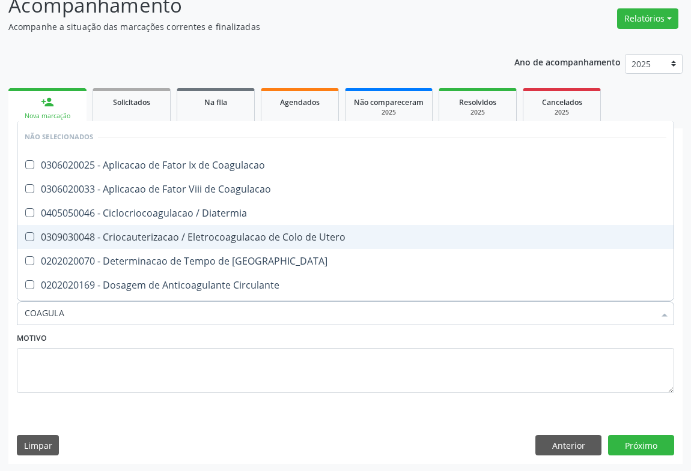
type input "COAGULAC"
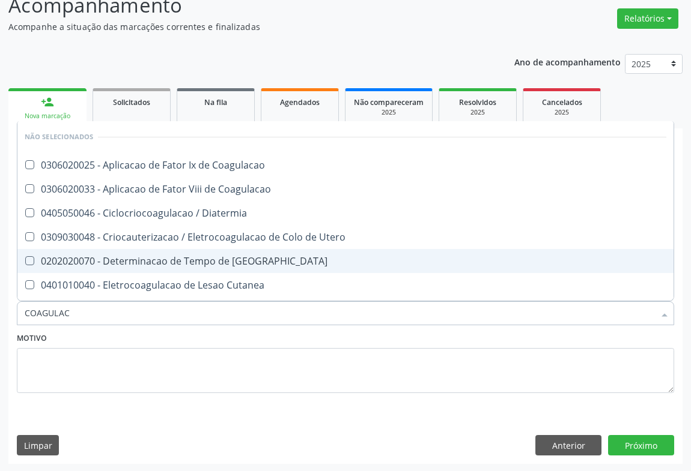
click at [102, 262] on div "0202020070 - Determinacao de Tempo de [GEOGRAPHIC_DATA]" at bounding box center [345, 261] width 641 height 10
checkbox Coagulacao "true"
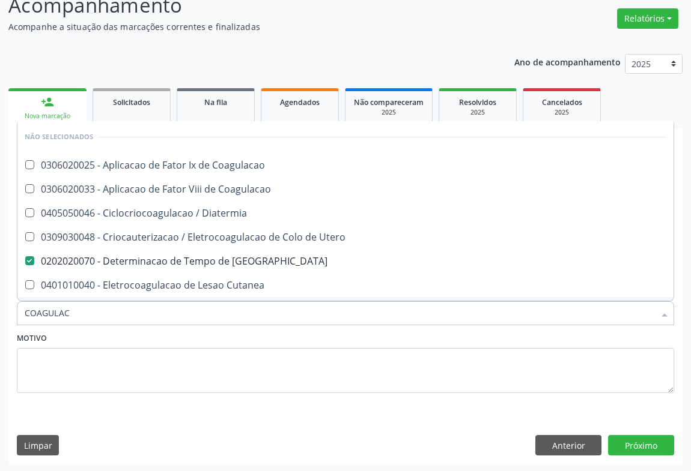
type input "COAGULAC"
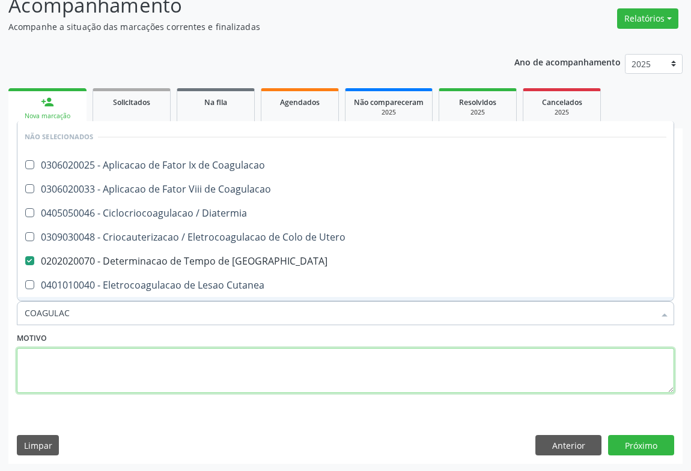
click at [91, 368] on textarea at bounding box center [345, 371] width 657 height 46
checkbox Coagulacao "true"
checkbox Diatermia "true"
checkbox Utero "true"
checkbox Cutanea "true"
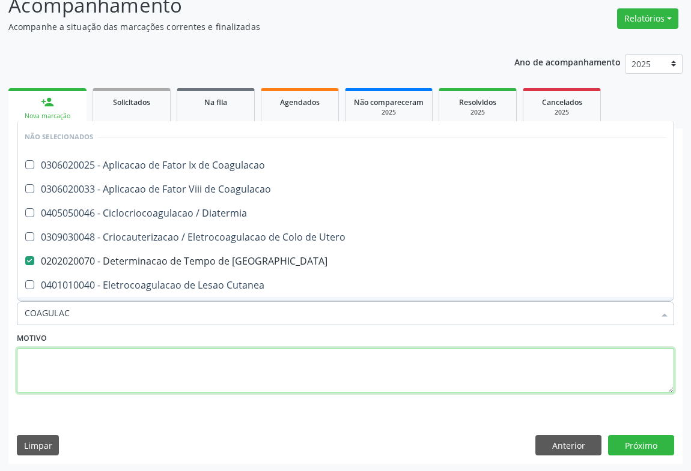
checkbox Coagulacao "true"
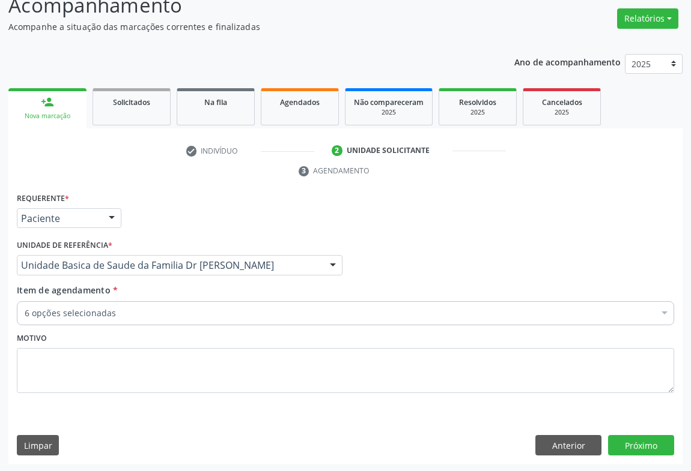
scroll to position [68, 0]
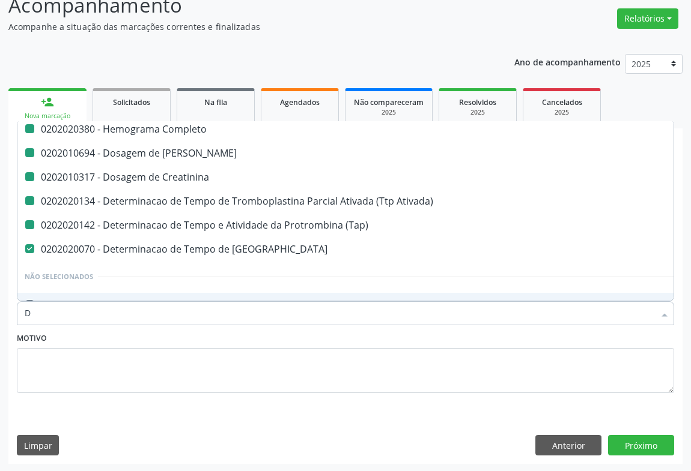
type input "DU"
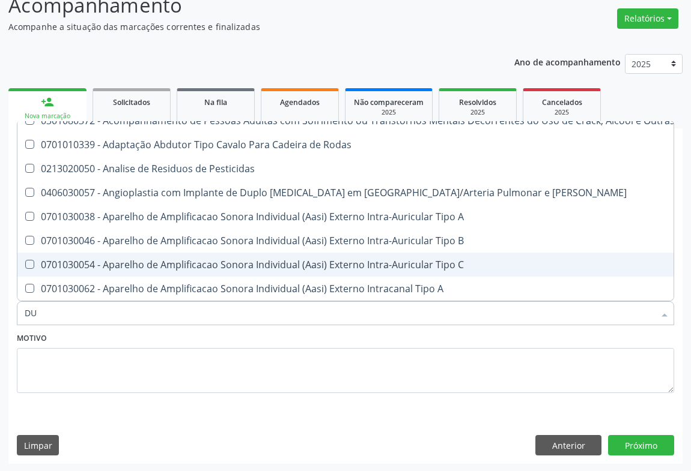
checkbox Bilateral "false"
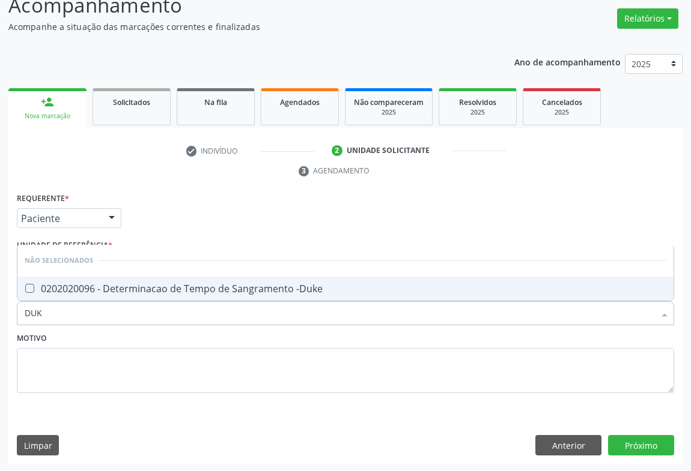
type input "DUKE"
click at [91, 287] on div "0202020096 - Determinacao de Tempo de Sangramento -Duke" at bounding box center [345, 289] width 641 height 10
checkbox -Duke "true"
type input "DUKE"
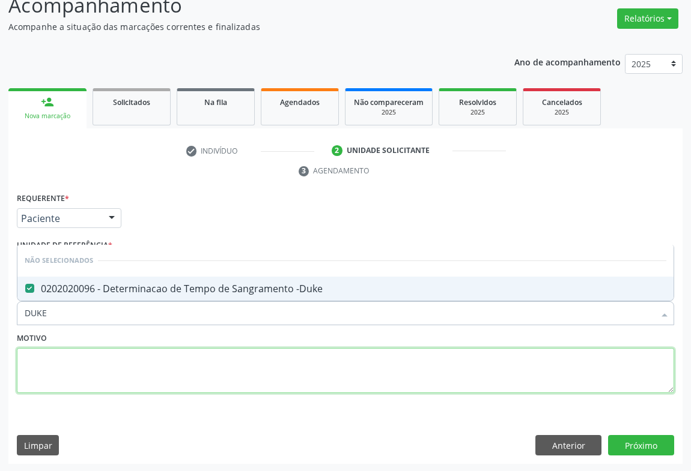
click at [86, 367] on textarea at bounding box center [345, 371] width 657 height 46
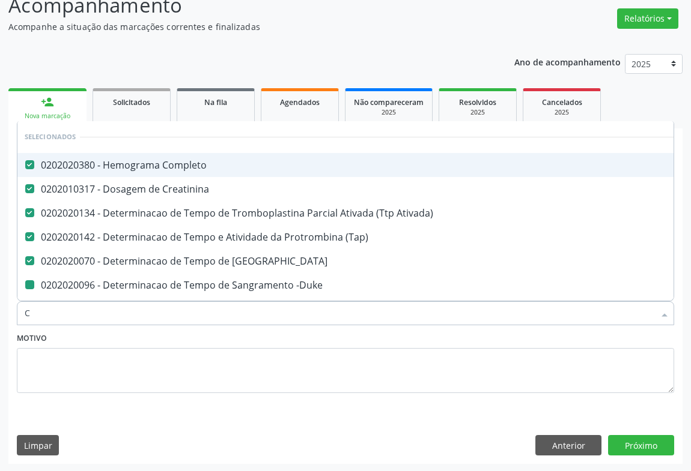
type input "CA"
checkbox -Duke "false"
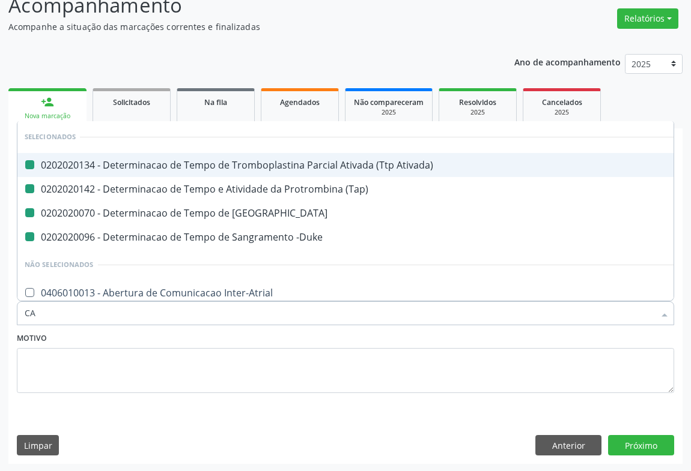
type input "CAL"
checkbox Ativada\) "false"
checkbox \(Tap\) "false"
checkbox Coagulacao "false"
checkbox -Duke "false"
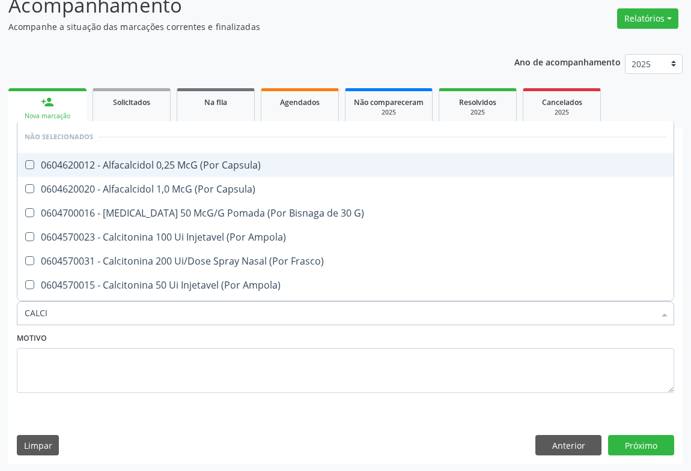
type input "CALCIO"
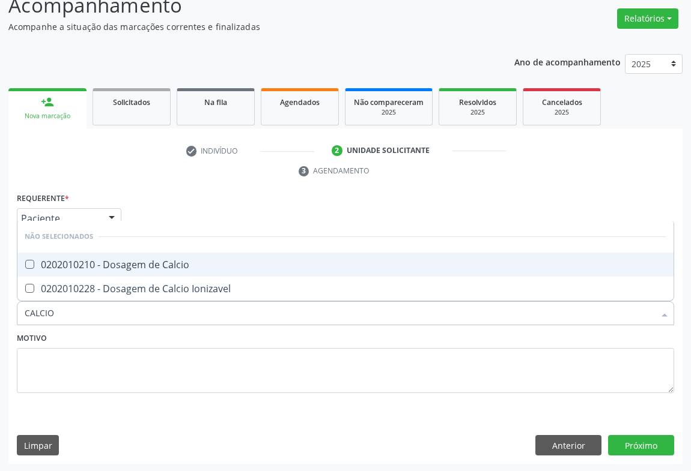
click at [106, 265] on div "0202010210 - Dosagem de Calcio" at bounding box center [345, 265] width 641 height 10
checkbox Calcio "true"
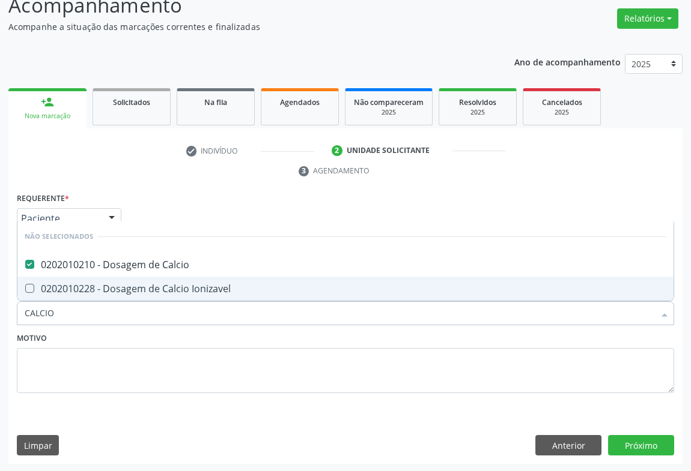
type input "CALCIO"
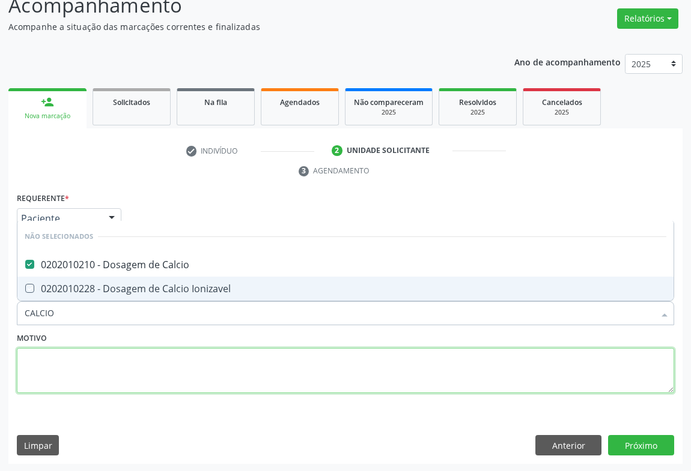
click at [70, 366] on textarea at bounding box center [345, 371] width 657 height 46
checkbox Ionizavel "true"
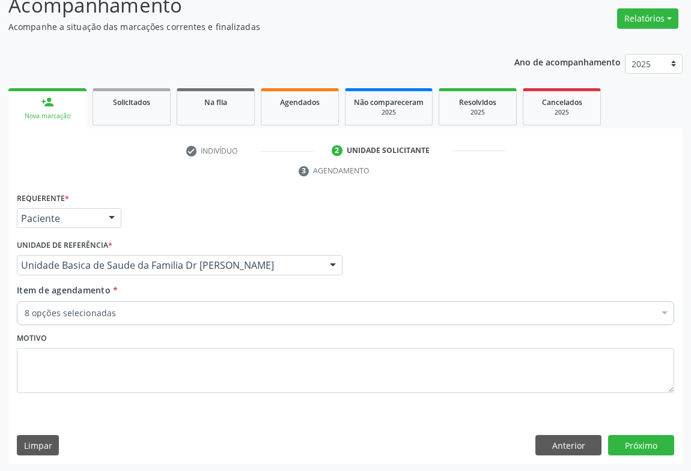
click at [73, 318] on div "8 opções selecionadas" at bounding box center [345, 314] width 657 height 24
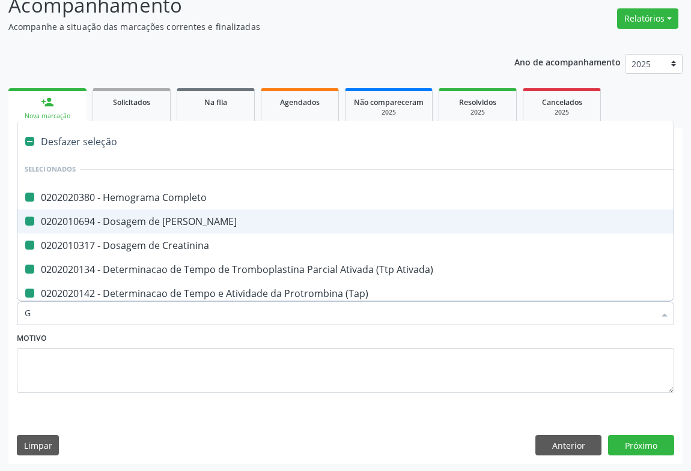
type input "GL"
checkbox Completo "false"
checkbox Ureia "false"
checkbox Creatinina "false"
checkbox Ativada\) "false"
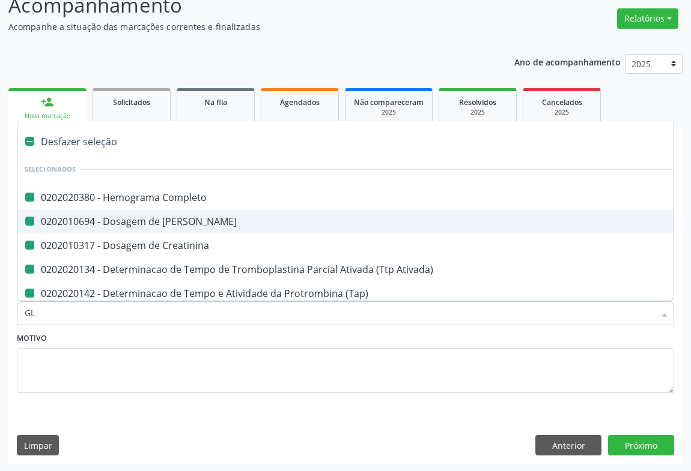
checkbox \(Tap\) "false"
checkbox Coagulacao "false"
checkbox Calcio "false"
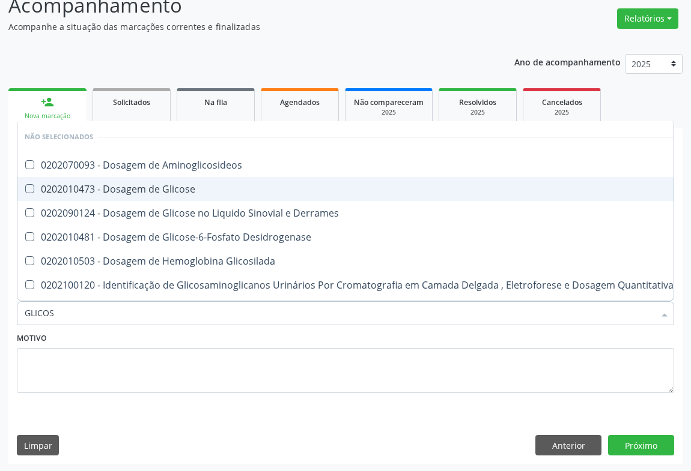
type input "GLICOSE"
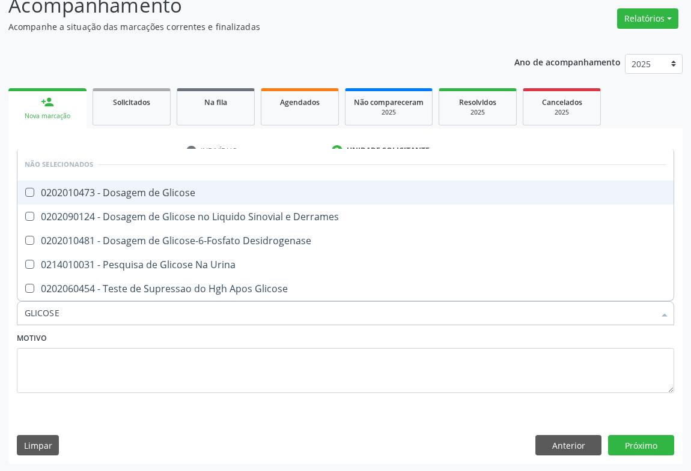
click at [132, 193] on div "0202010473 - Dosagem de Glicose" at bounding box center [345, 193] width 641 height 10
checkbox Glicose "true"
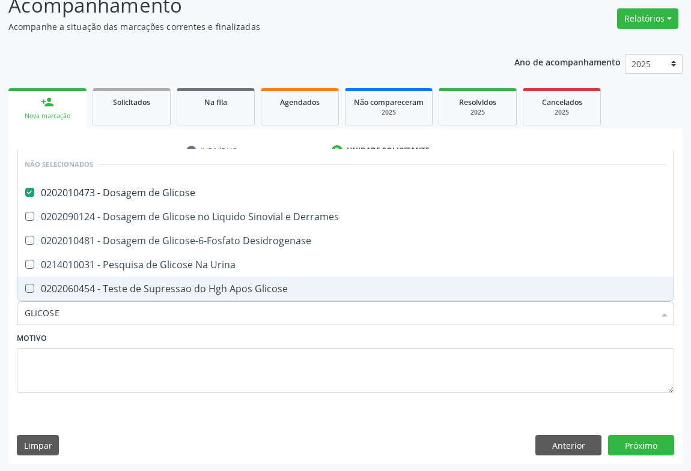
type input "GLICOSE"
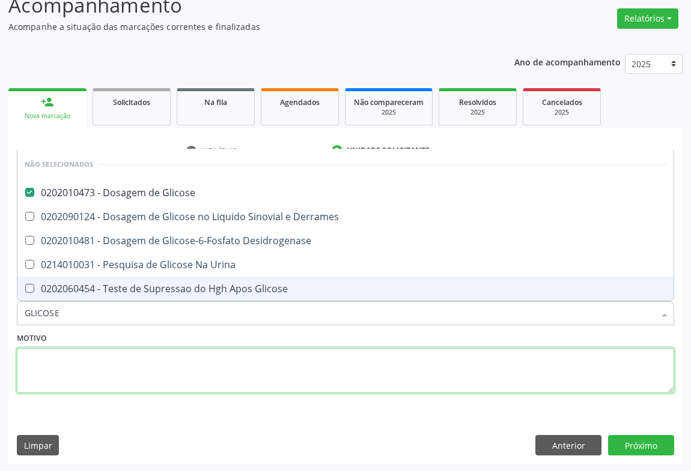
click at [65, 348] on textarea at bounding box center [345, 371] width 657 height 46
checkbox Derrames "true"
checkbox Desidrogenase "true"
checkbox Urina "true"
checkbox Glicose "true"
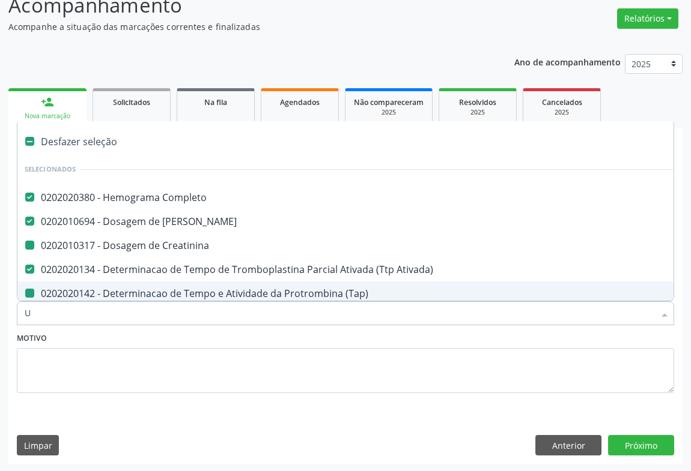
type input "UR"
checkbox Creatinina "false"
checkbox \(Tap\) "false"
checkbox Coagulacao "false"
checkbox -Duke "false"
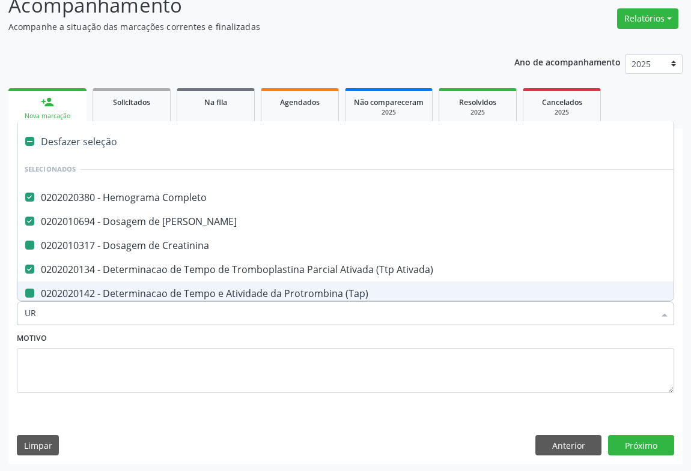
checkbox Calcio "false"
checkbox Glicose "false"
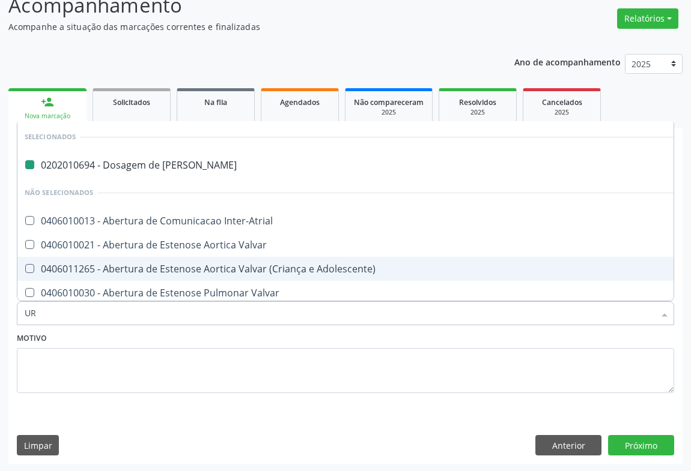
type input "URI"
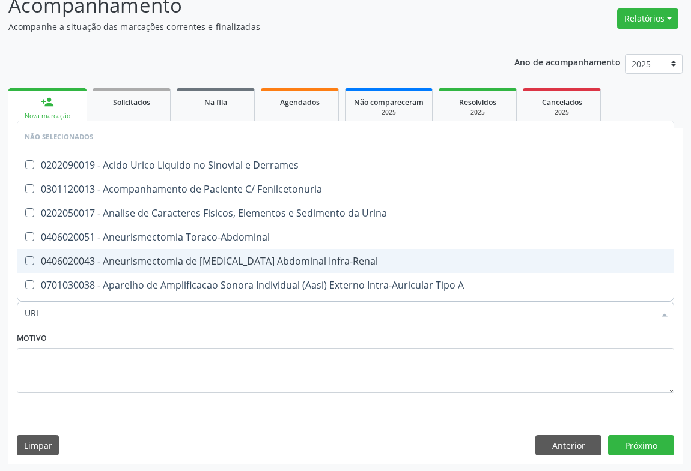
checkbox Derrames "false"
type input "URIN"
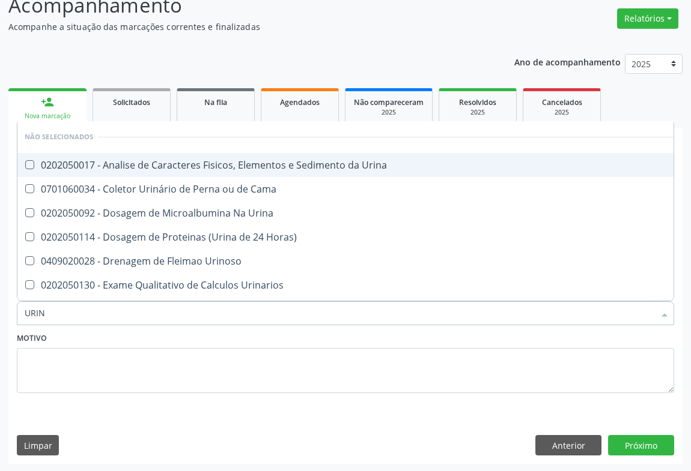
drag, startPoint x: 90, startPoint y: 165, endPoint x: 85, endPoint y: 172, distance: 9.0
click at [89, 165] on div "0202050017 - Analise de Caracteres Fisicos, Elementos e Sedimento da Urina" at bounding box center [349, 165] width 649 height 10
checkbox Urina "true"
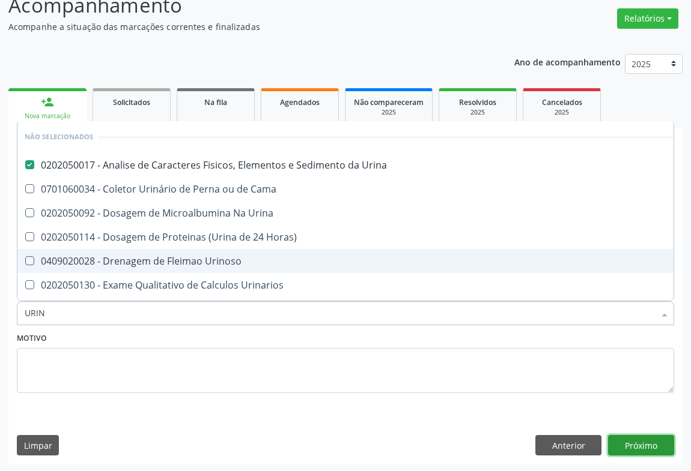
click at [642, 449] on button "Próximo" at bounding box center [641, 445] width 66 height 20
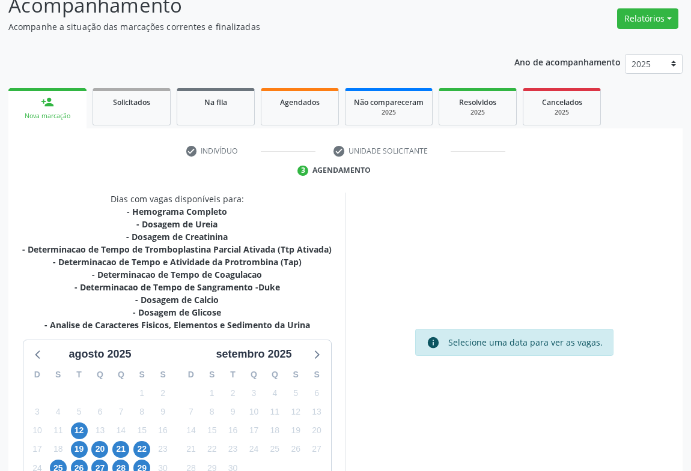
scroll to position [183, 0]
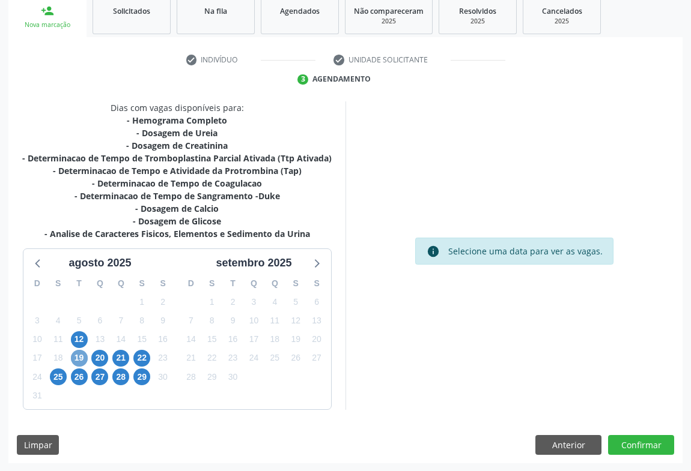
click at [83, 359] on span "19" at bounding box center [79, 358] width 17 height 17
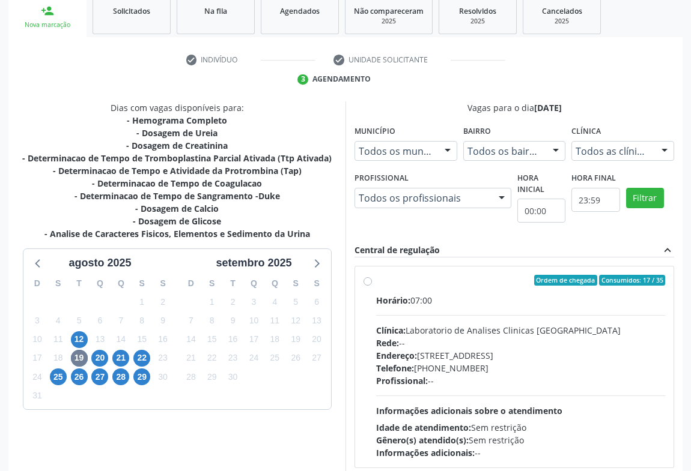
click at [376, 281] on label "Ordem de chegada Consumidos: 17 / 35 Horário: 07:00 Clínica: Laboratorio de Ana…" at bounding box center [520, 367] width 289 height 184
click at [366, 281] on input "Ordem de chegada Consumidos: 17 / 35 Horário: 07:00 Clínica: Laboratorio de Ana…" at bounding box center [367, 280] width 8 height 11
radio input "true"
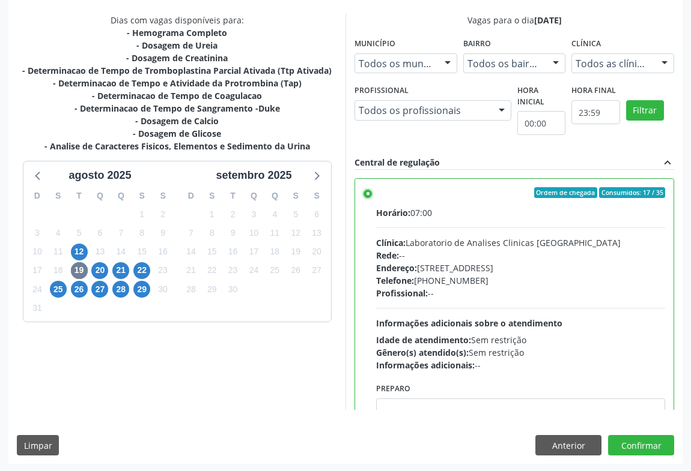
scroll to position [271, 0]
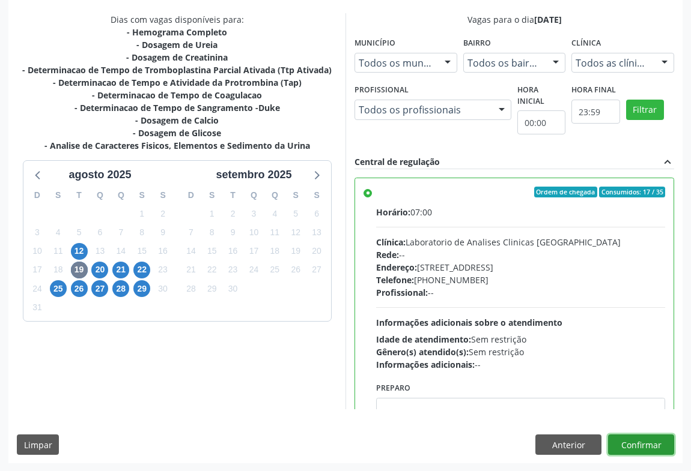
click at [638, 435] on button "Confirmar" at bounding box center [641, 445] width 66 height 20
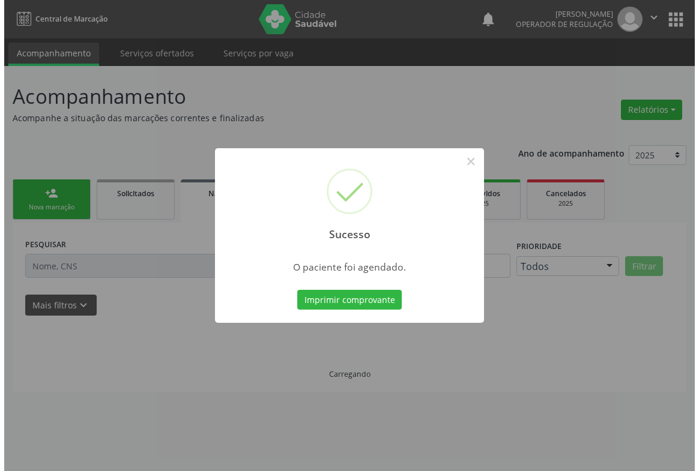
scroll to position [0, 0]
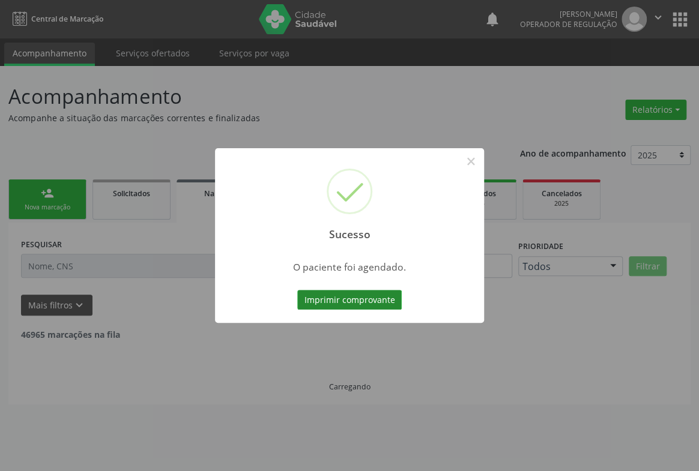
click at [356, 297] on button "Imprimir comprovante" at bounding box center [349, 300] width 105 height 20
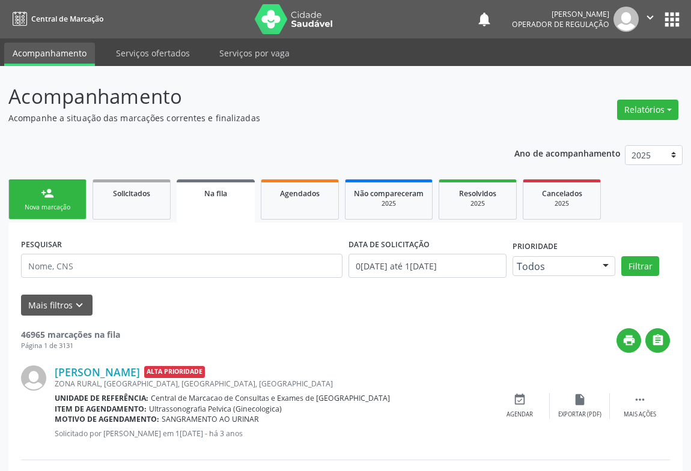
click at [50, 193] on div "person_add" at bounding box center [47, 193] width 13 height 13
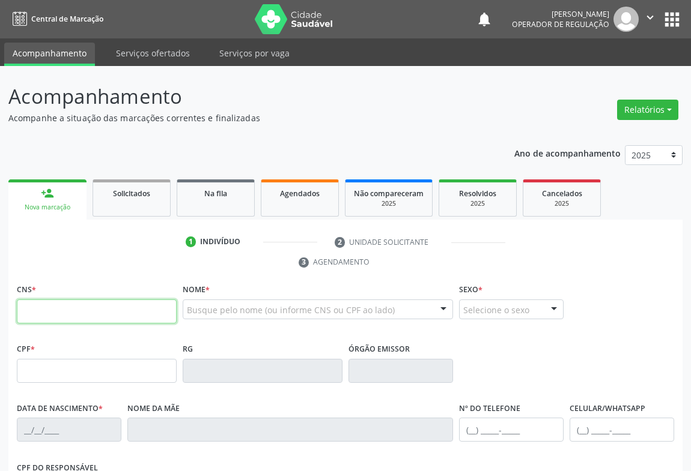
click at [65, 306] on input "text" at bounding box center [97, 312] width 160 height 24
type input "703 5080 8537 6630"
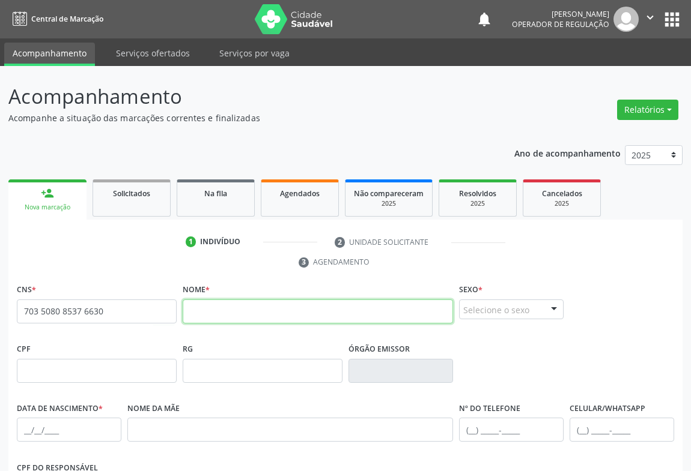
click at [246, 312] on input "text" at bounding box center [318, 312] width 270 height 24
type input "GILDETE DE SOUZA BATISTA"
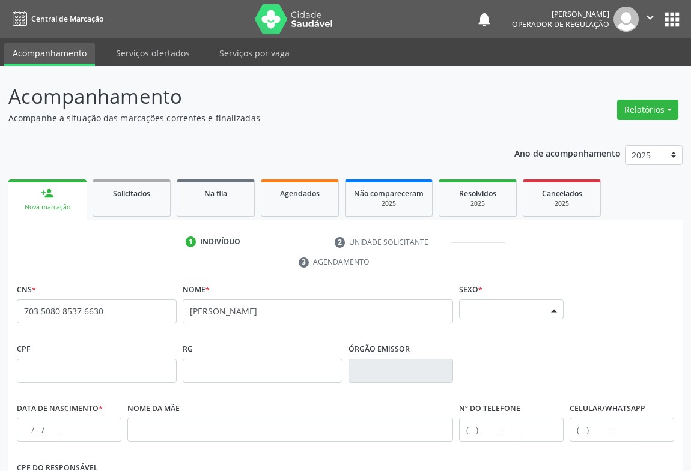
click at [546, 308] on div at bounding box center [554, 310] width 18 height 20
click at [505, 289] on span "Feminino" at bounding box center [488, 287] width 42 height 13
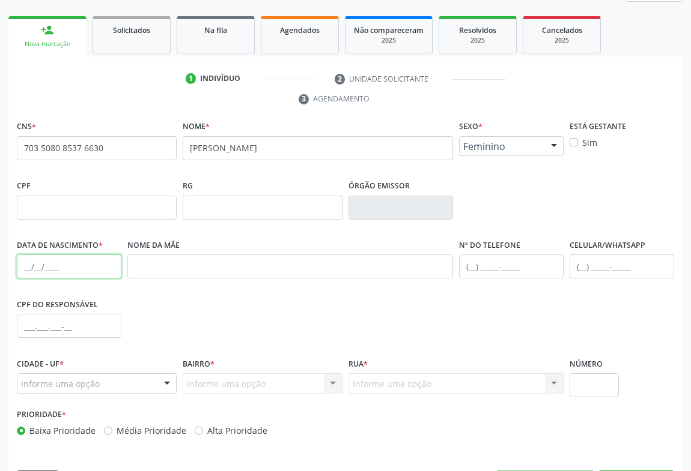
click at [28, 265] on input "text" at bounding box center [69, 267] width 105 height 24
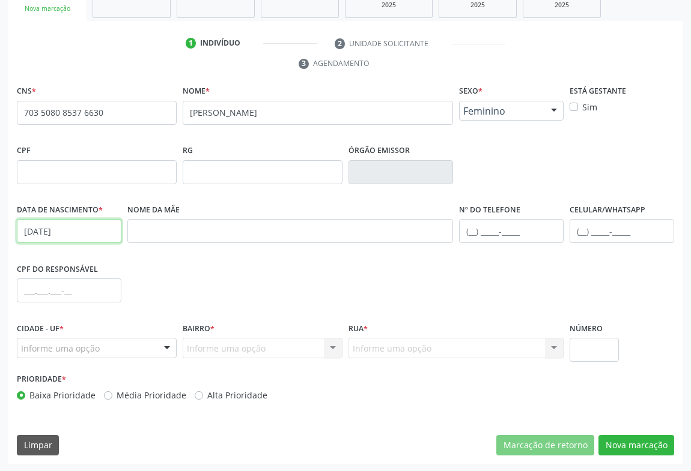
type input "13/04/1964"
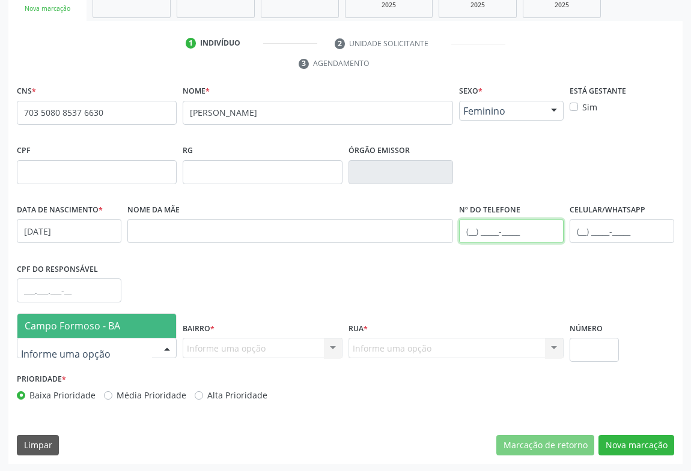
click at [470, 233] on input "text" at bounding box center [511, 231] width 105 height 24
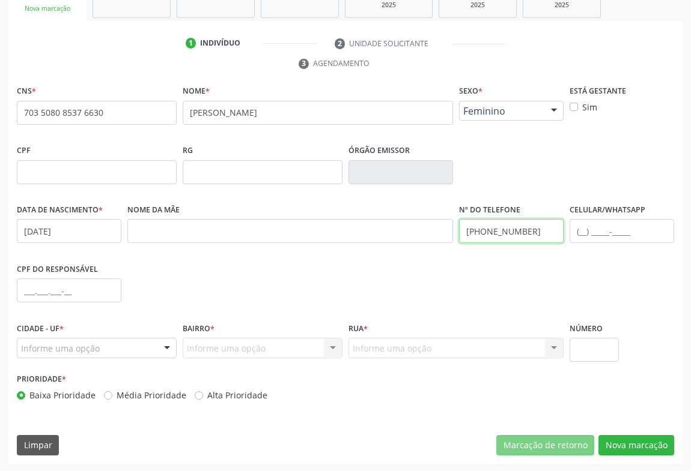
type input "(74) 99803-8383"
click at [588, 228] on input "text" at bounding box center [621, 231] width 105 height 24
type input "(74) 99995-0182"
click at [167, 342] on div at bounding box center [167, 349] width 18 height 20
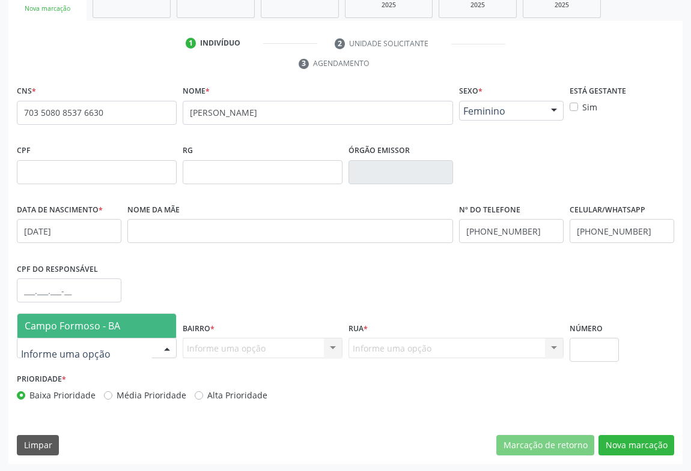
click at [127, 332] on span "Campo Formoso - BA" at bounding box center [96, 326] width 159 height 24
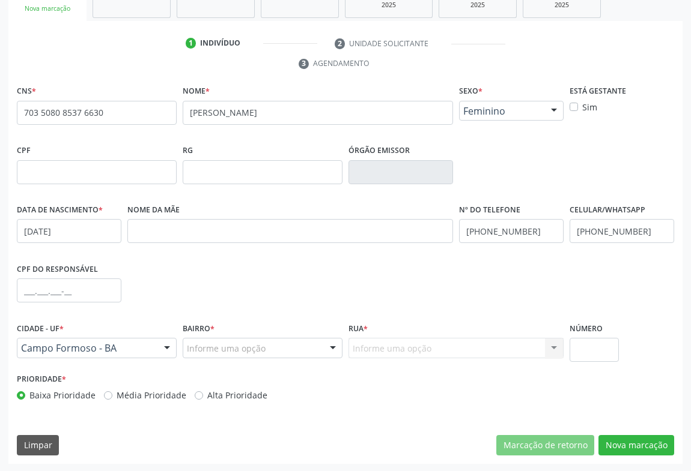
click at [324, 350] on div at bounding box center [333, 349] width 18 height 20
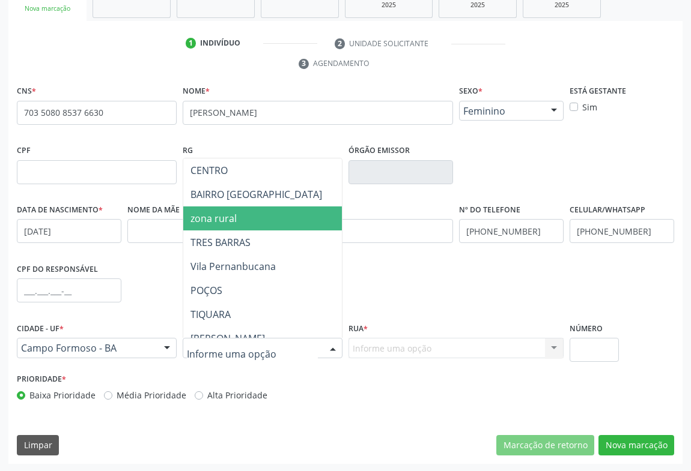
click at [258, 216] on span "zona rural" at bounding box center [312, 219] width 259 height 24
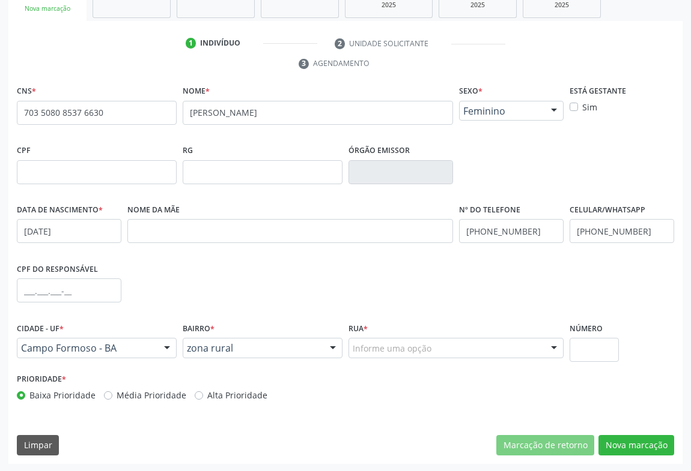
click at [520, 348] on div "Informe uma opção" at bounding box center [455, 348] width 215 height 20
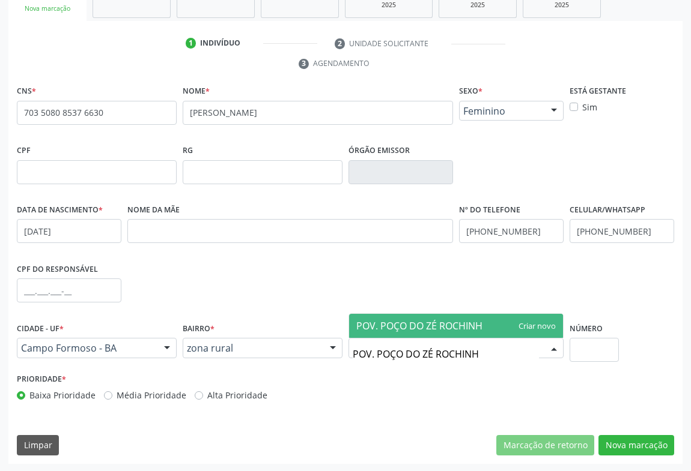
type input "POV. POÇO DO ZÉ ROCHINHO"
click at [477, 323] on span "POV. POÇO DO ZÉ ROCHINHO" at bounding box center [422, 326] width 133 height 13
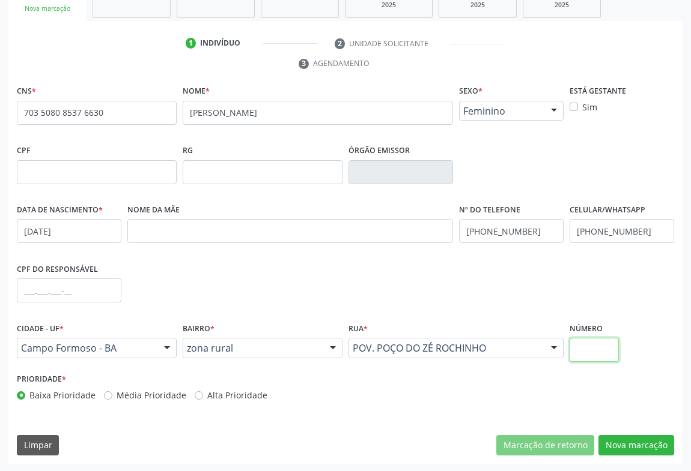
click at [574, 344] on input "text" at bounding box center [593, 350] width 49 height 24
type input "S/N"
click at [612, 444] on button "Nova marcação" at bounding box center [636, 445] width 76 height 20
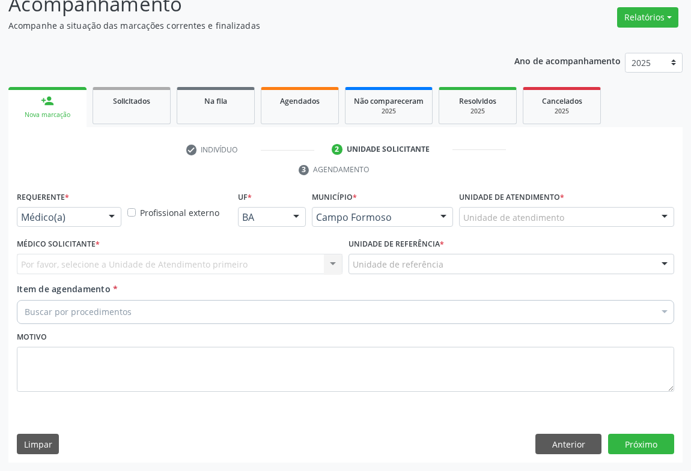
scroll to position [91, 0]
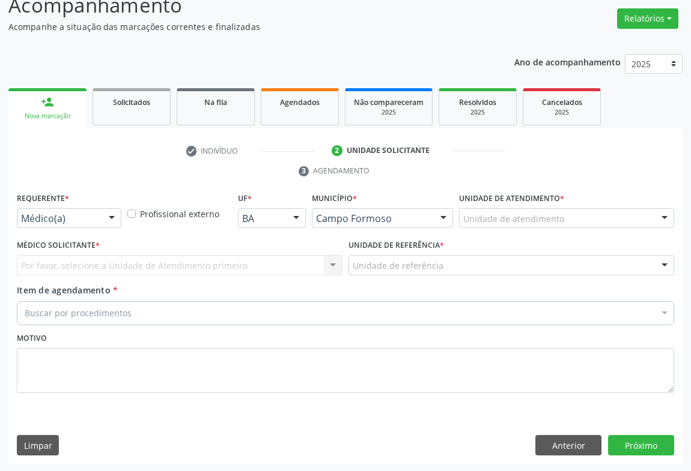
click at [114, 214] on div at bounding box center [112, 219] width 18 height 20
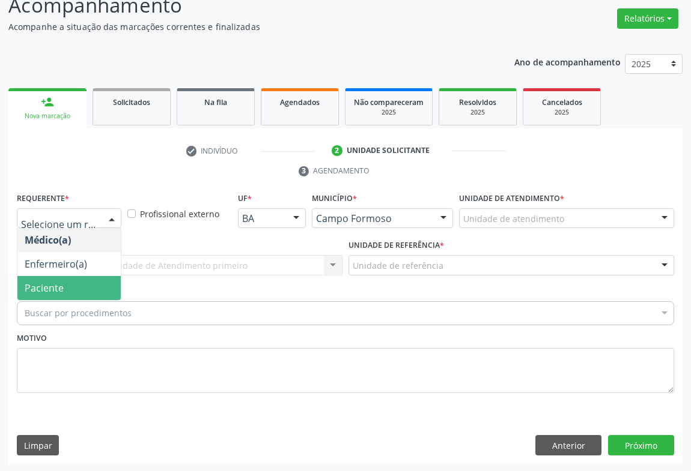
click at [75, 283] on span "Paciente" at bounding box center [68, 288] width 103 height 24
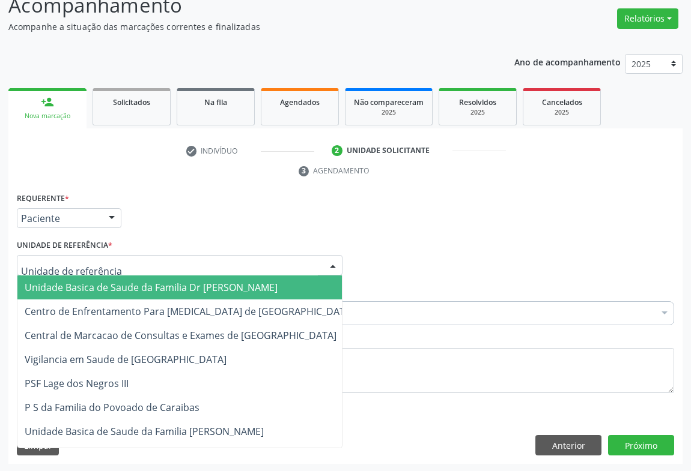
click at [332, 270] on div at bounding box center [333, 266] width 18 height 20
click at [245, 295] on span "Unidade Basica de Saude da Familia Dr [PERSON_NAME]" at bounding box center [189, 288] width 344 height 24
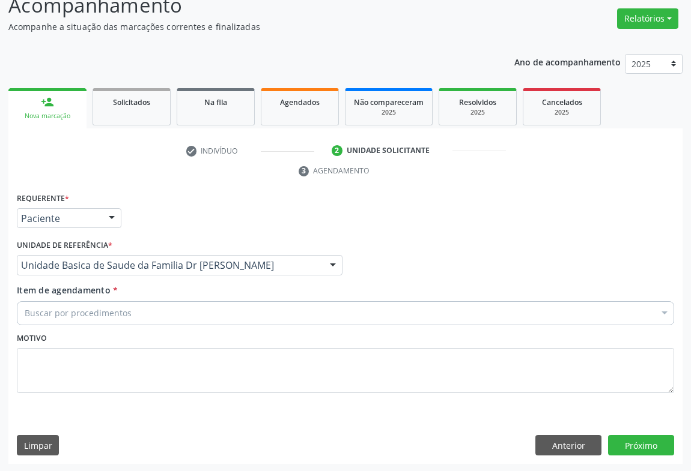
click at [198, 311] on div "Buscar por procedimentos" at bounding box center [345, 314] width 657 height 24
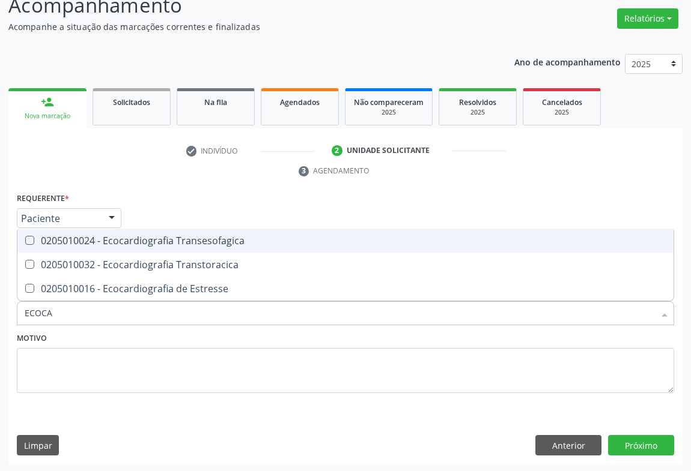
type input "ECOCAR"
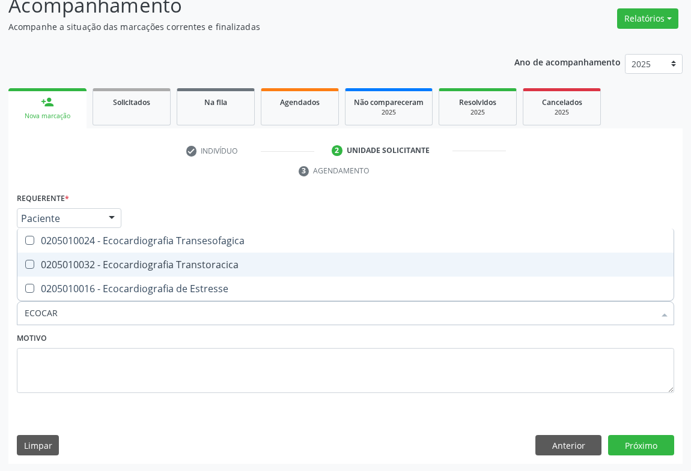
click at [192, 265] on div "0205010032 - Ecocardiografia Transtoracica" at bounding box center [345, 265] width 641 height 10
checkbox Transtoracica "true"
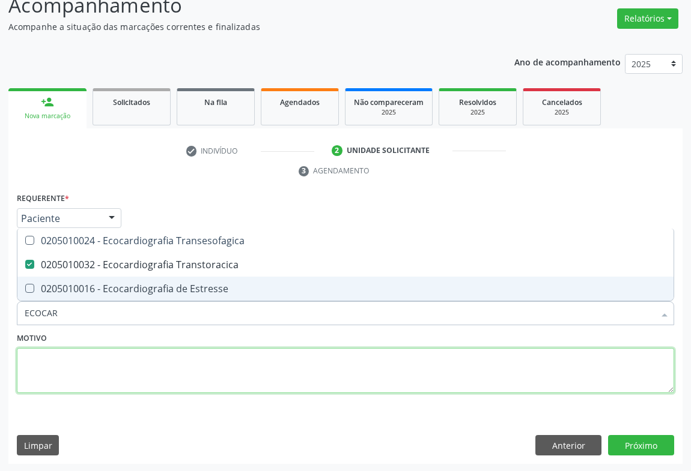
click at [114, 348] on textarea at bounding box center [345, 371] width 657 height 46
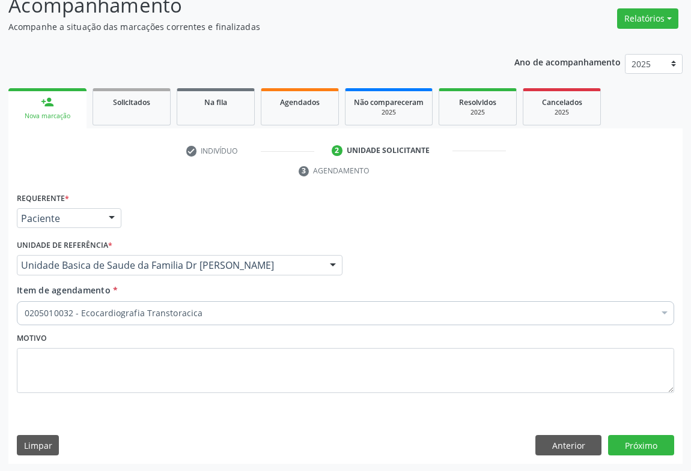
click at [113, 319] on div "0205010032 - Ecocardiografia Transtoracica" at bounding box center [345, 314] width 657 height 24
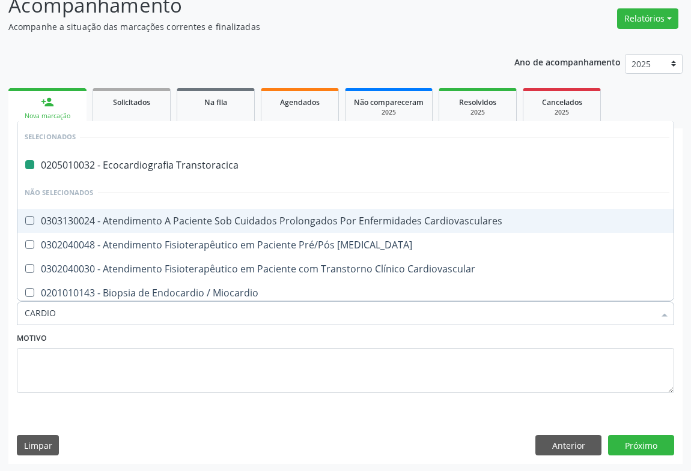
type input "CARDIOL"
checkbox Transtoracica "false"
type input "CARDIOLO"
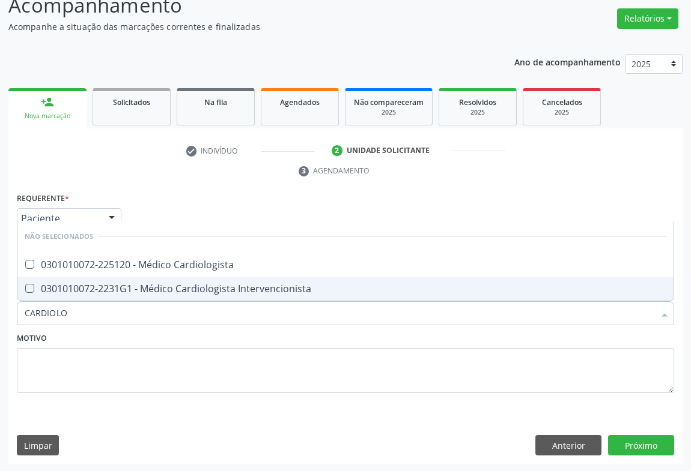
click at [64, 264] on div "0301010072-225120 - Médico Cardiologista" at bounding box center [345, 265] width 641 height 10
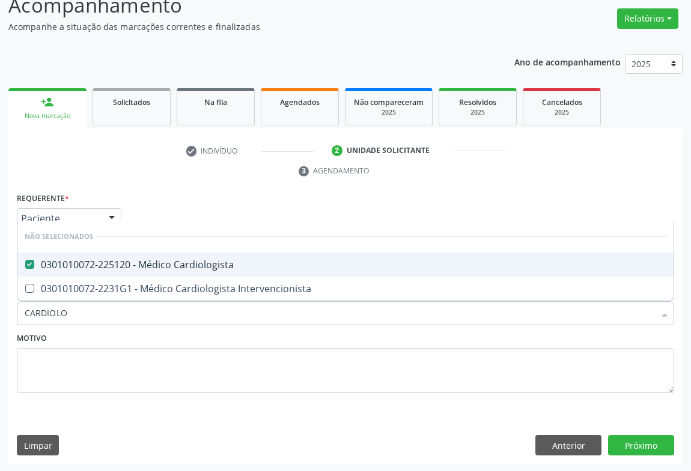
checkbox Cardiologista "true"
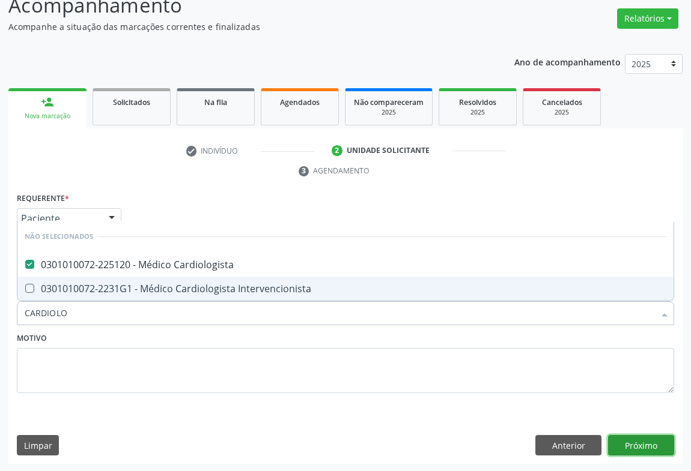
click at [640, 450] on button "Próximo" at bounding box center [641, 445] width 66 height 20
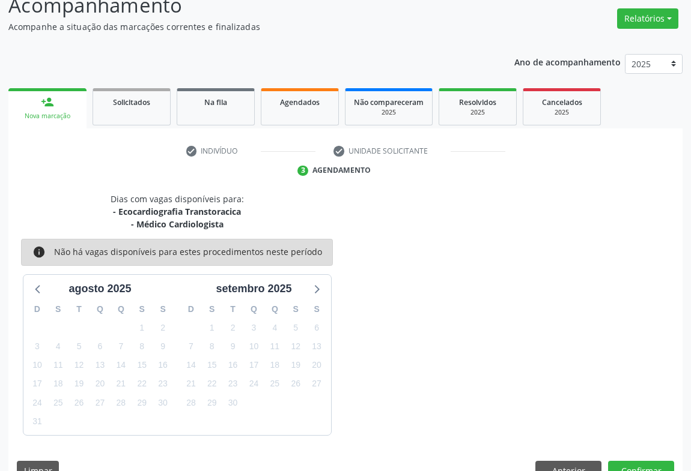
scroll to position [117, 0]
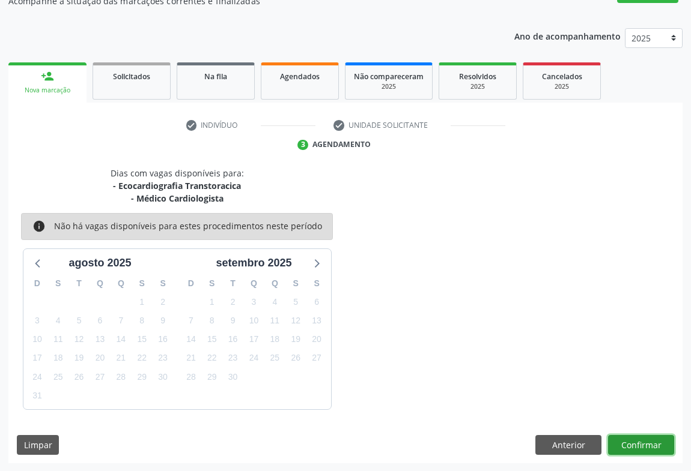
click at [652, 440] on button "Confirmar" at bounding box center [641, 445] width 66 height 20
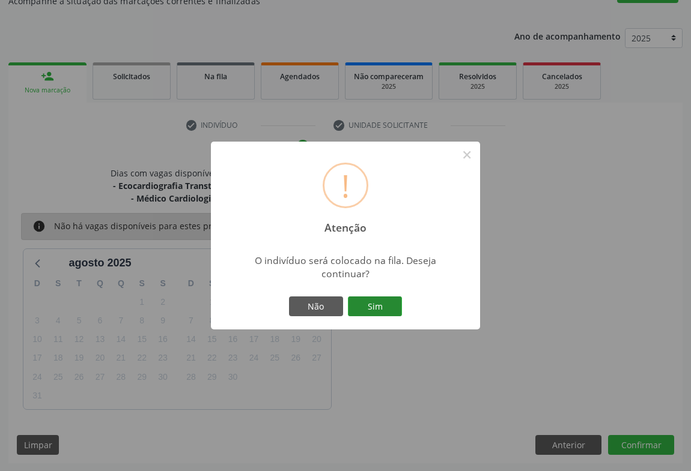
click at [368, 300] on button "Sim" at bounding box center [375, 307] width 54 height 20
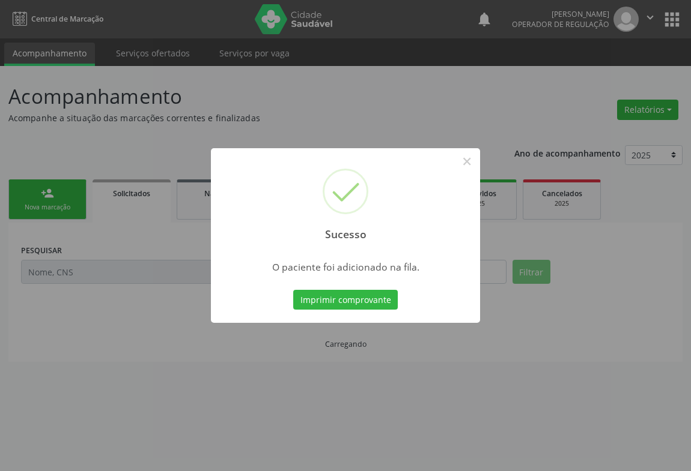
scroll to position [0, 0]
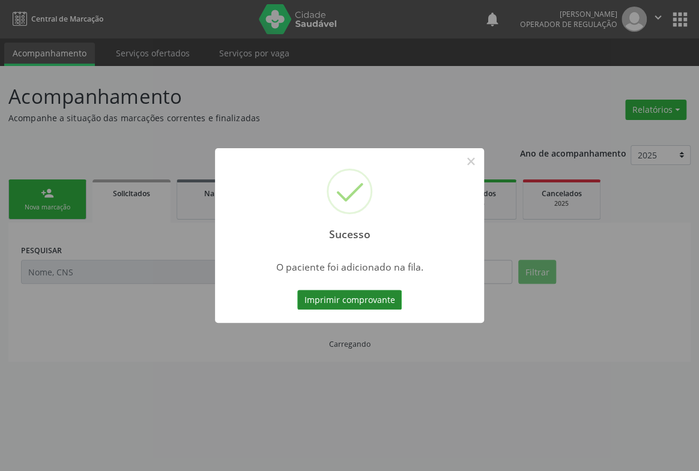
click at [326, 294] on button "Imprimir comprovante" at bounding box center [349, 300] width 105 height 20
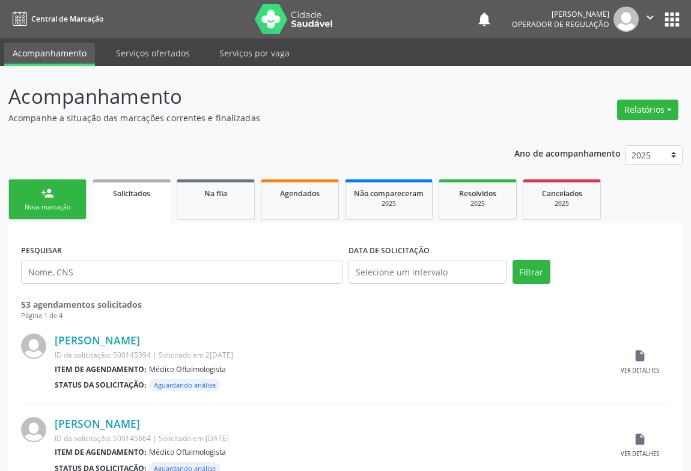
click at [54, 188] on link "person_add Nova marcação" at bounding box center [47, 200] width 78 height 40
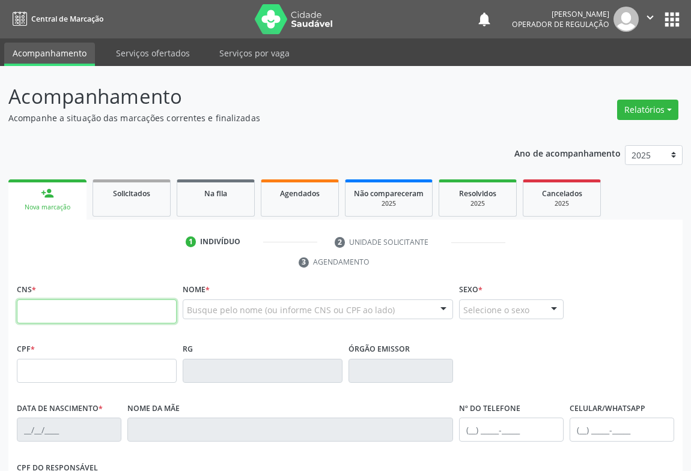
click at [26, 316] on input "text" at bounding box center [97, 312] width 160 height 24
type input "705 4094 3670 9392"
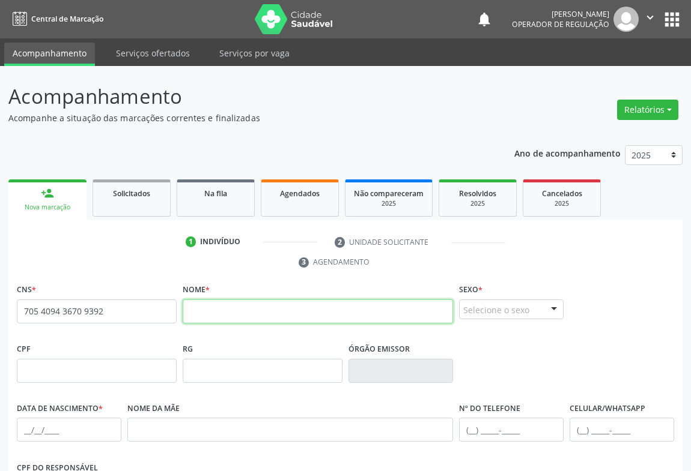
click at [210, 308] on input "text" at bounding box center [318, 312] width 270 height 24
type input "JOSÉ ANTUNES DE CARVALHO"
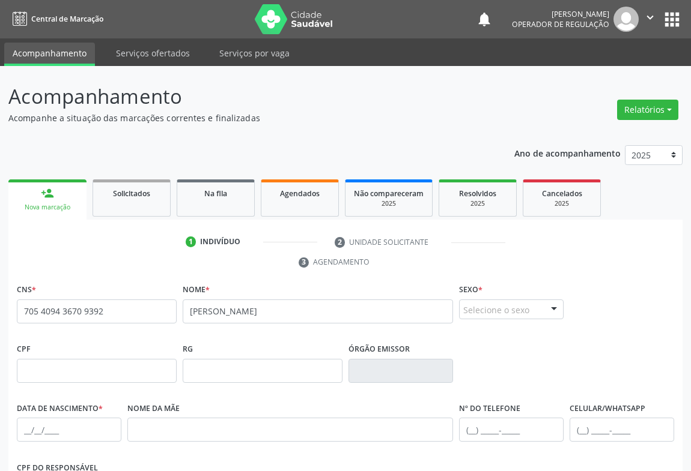
click at [546, 311] on div at bounding box center [554, 310] width 18 height 20
click at [515, 267] on span "Masculino" at bounding box center [510, 264] width 103 height 24
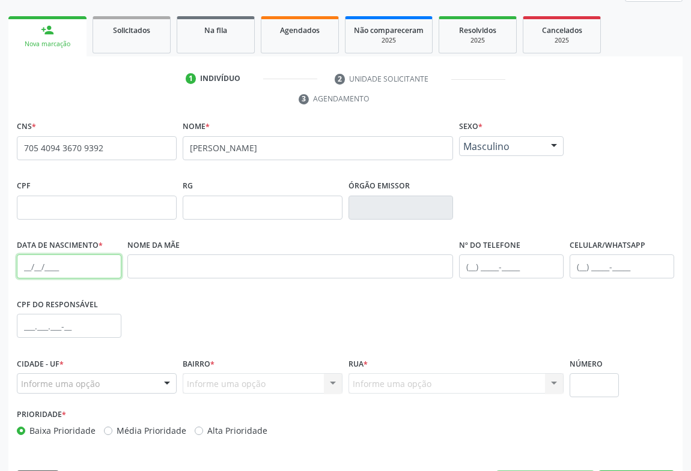
click at [23, 274] on input "text" at bounding box center [69, 267] width 105 height 24
type input "15/03/1961"
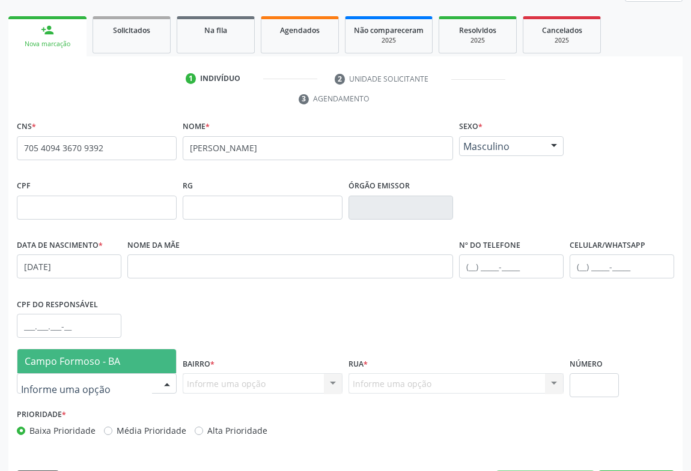
click at [162, 382] on div at bounding box center [167, 384] width 18 height 20
click at [126, 370] on span "Campo Formoso - BA" at bounding box center [96, 362] width 159 height 24
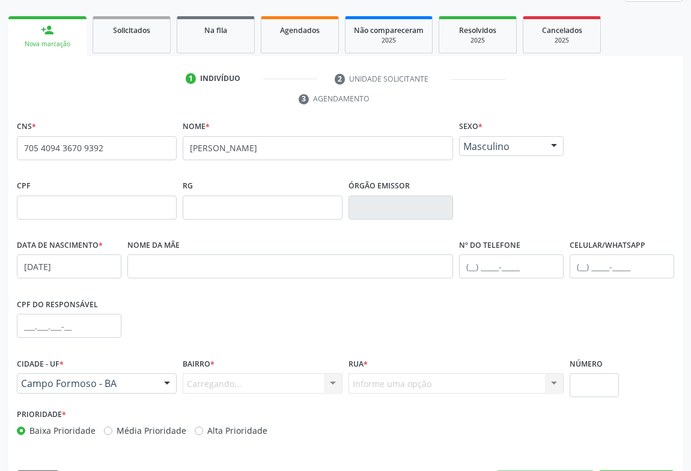
click at [396, 383] on div "Informe uma opção Nenhum resultado encontrado para: " " Nenhuma opção encontrad…" at bounding box center [455, 384] width 215 height 20
click at [396, 380] on div "Informe uma opção Nenhum resultado encontrado para: " " Nenhuma opção encontrad…" at bounding box center [455, 384] width 215 height 20
click at [554, 378] on div "Informe uma opção Nenhum resultado encontrado para: " " Nenhuma opção encontrad…" at bounding box center [455, 384] width 215 height 20
click at [547, 383] on div "Informe uma opção Nenhum resultado encontrado para: " " Nenhuma opção encontrad…" at bounding box center [455, 384] width 215 height 20
click at [557, 379] on div "Informe uma opção Nenhum resultado encontrado para: " " Nenhuma opção encontrad…" at bounding box center [455, 384] width 215 height 20
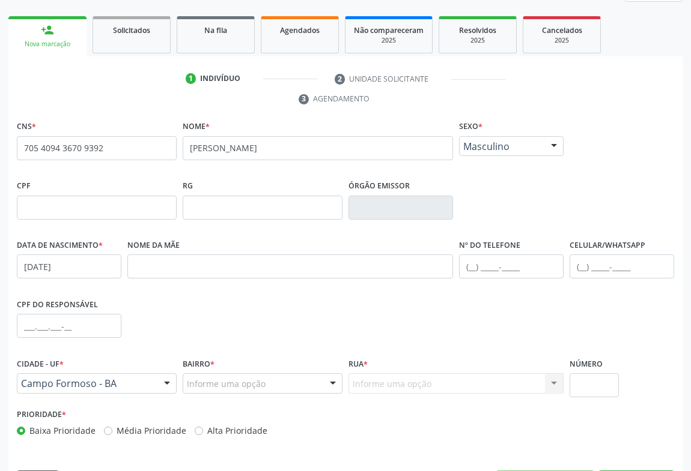
click at [332, 382] on div at bounding box center [333, 384] width 18 height 20
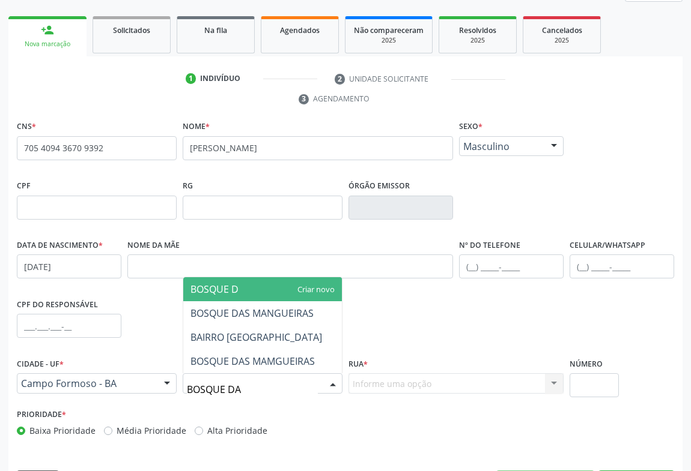
type input "BOSQUE DAS"
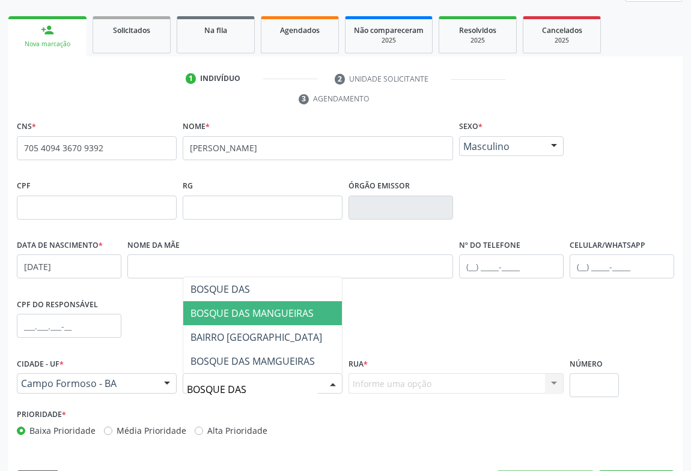
click at [297, 308] on span "BOSQUE DAS MANGUEIRAS" at bounding box center [251, 313] width 123 height 13
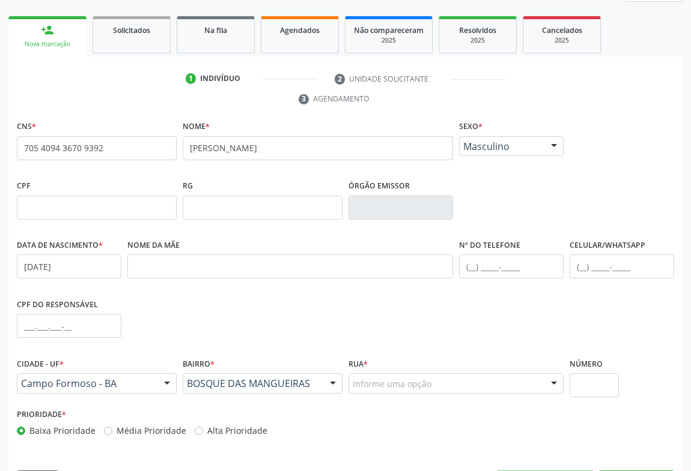
scroll to position [199, 0]
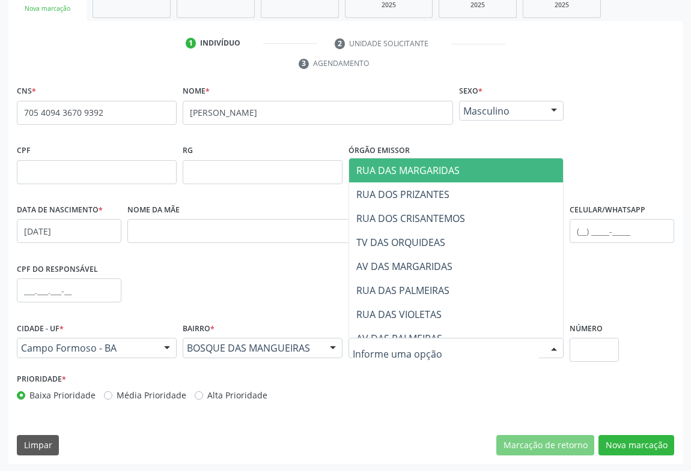
click at [552, 343] on div at bounding box center [554, 349] width 18 height 20
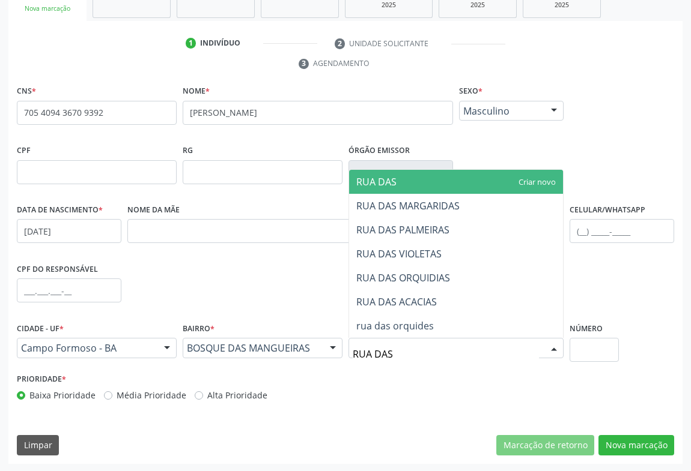
type input "RUA DAS"
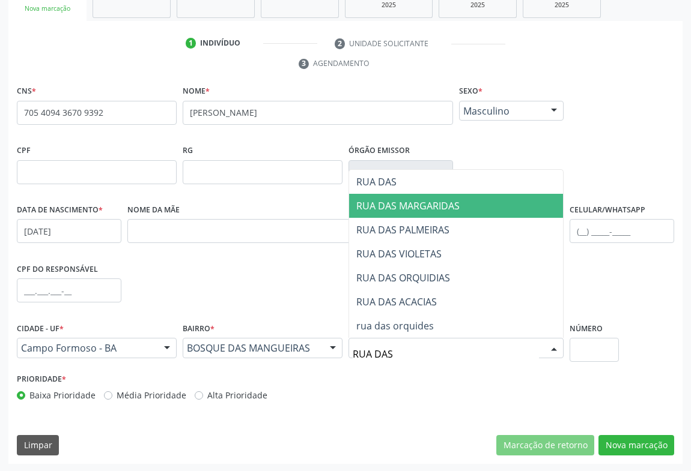
click at [491, 210] on span "RUA DAS MARGARIDAS" at bounding box center [456, 206] width 214 height 24
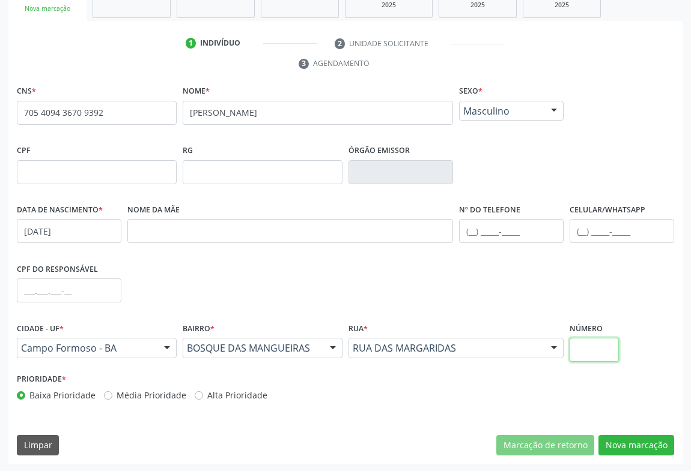
click at [594, 354] on input "text" at bounding box center [593, 350] width 49 height 24
type input "60"
click at [474, 233] on input "text" at bounding box center [511, 231] width 105 height 24
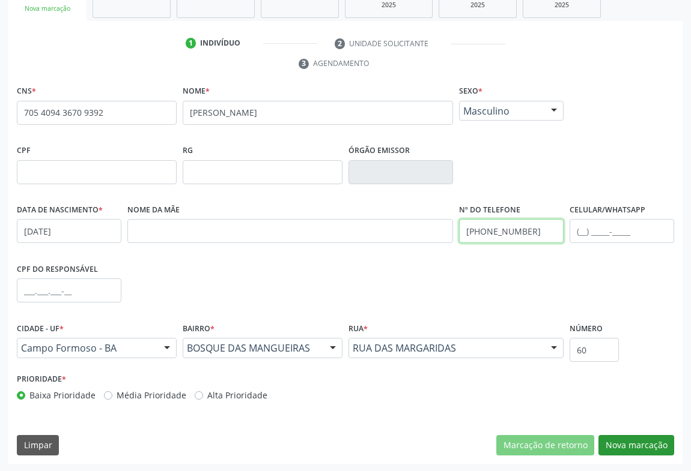
type input "(74) 99143-1912"
click at [611, 438] on button "Nova marcação" at bounding box center [636, 445] width 76 height 20
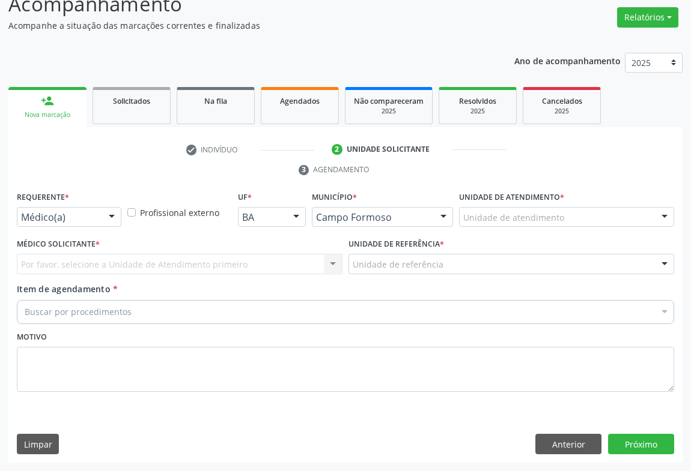
scroll to position [91, 0]
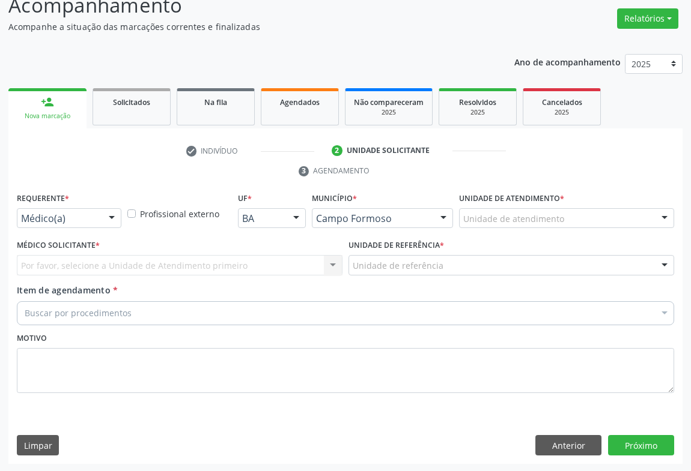
click at [114, 220] on div at bounding box center [112, 219] width 18 height 20
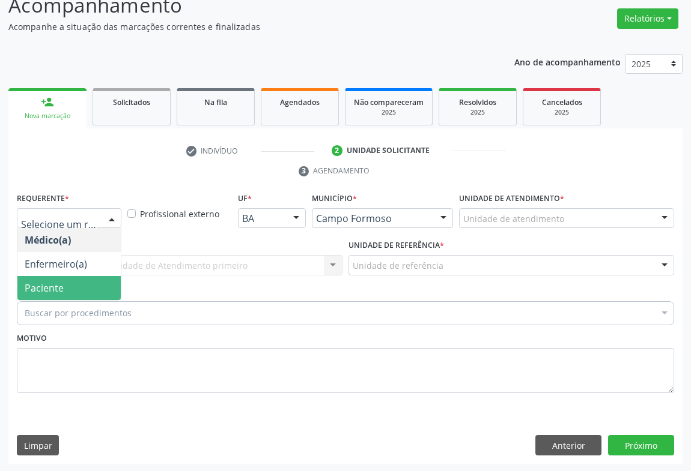
click at [80, 286] on span "Paciente" at bounding box center [68, 288] width 103 height 24
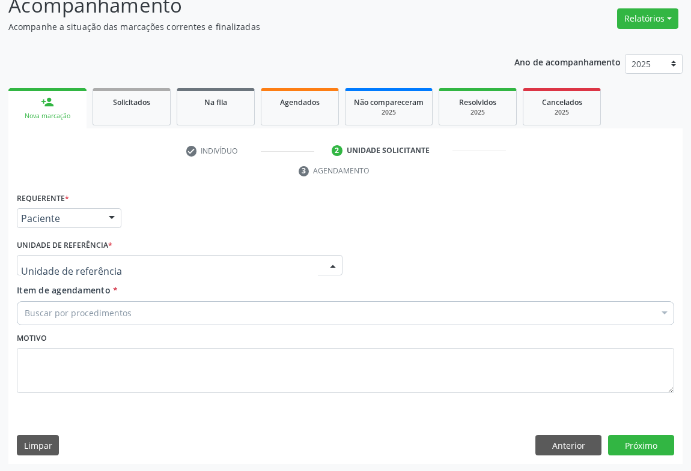
drag, startPoint x: 330, startPoint y: 265, endPoint x: 242, endPoint y: 279, distance: 88.8
click at [329, 265] on div at bounding box center [333, 266] width 18 height 20
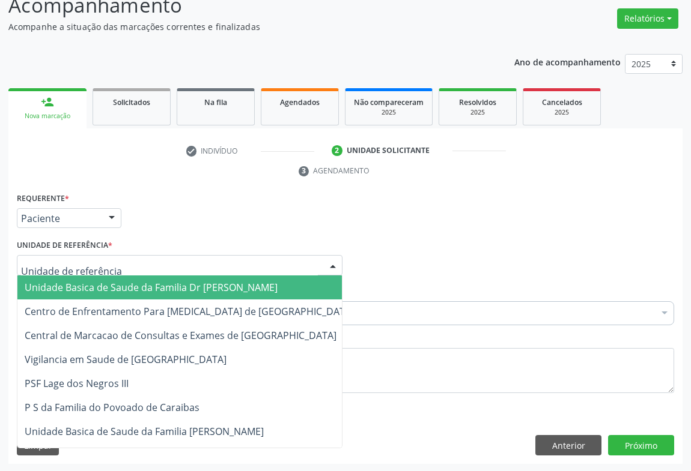
click at [232, 283] on span "Unidade Basica de Saude da Familia Dr [PERSON_NAME]" at bounding box center [151, 287] width 253 height 13
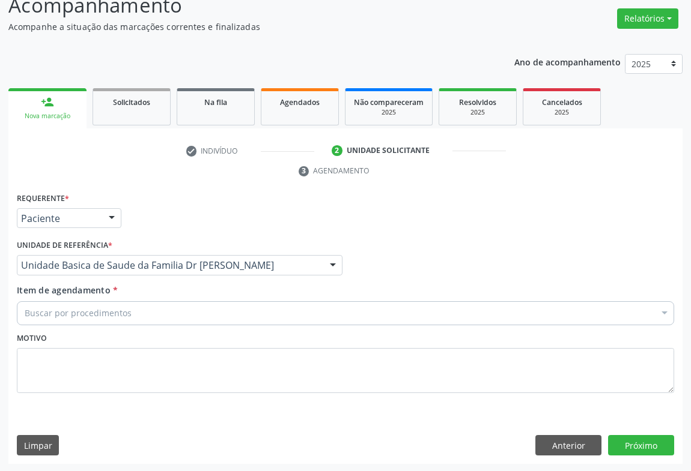
click at [171, 306] on div "Buscar por procedimentos" at bounding box center [345, 314] width 657 height 24
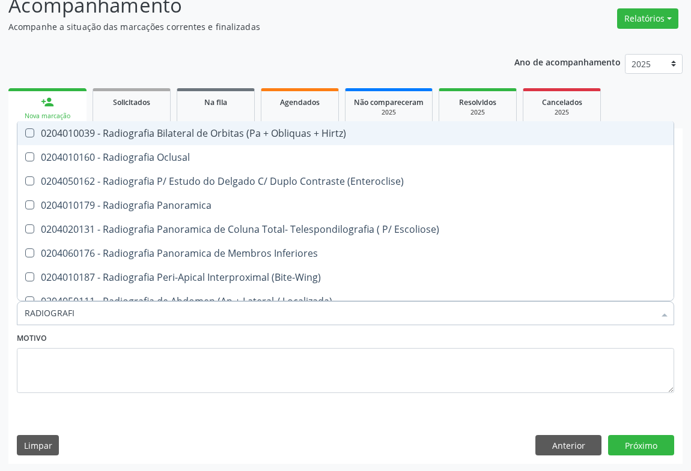
type input "RADIOGRAFIA"
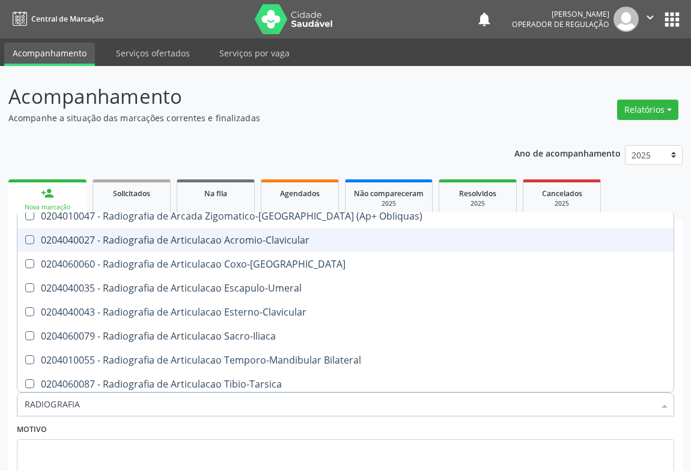
scroll to position [327, 0]
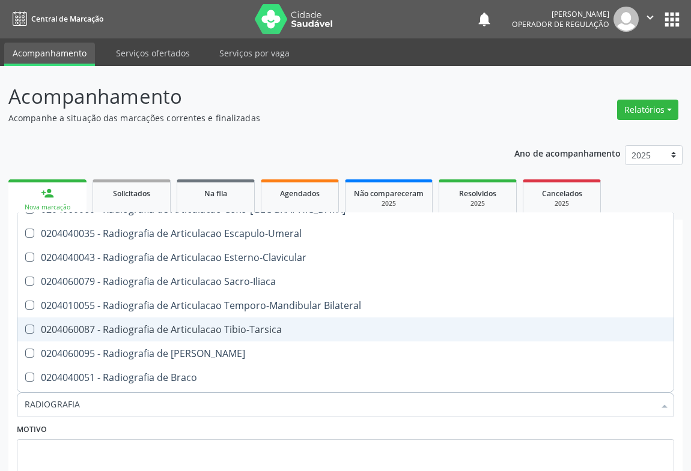
click at [239, 329] on div "0204060087 - Radiografia de Articulacao Tibio-Tarsica" at bounding box center [345, 330] width 641 height 10
checkbox Tibio-Tarsica "true"
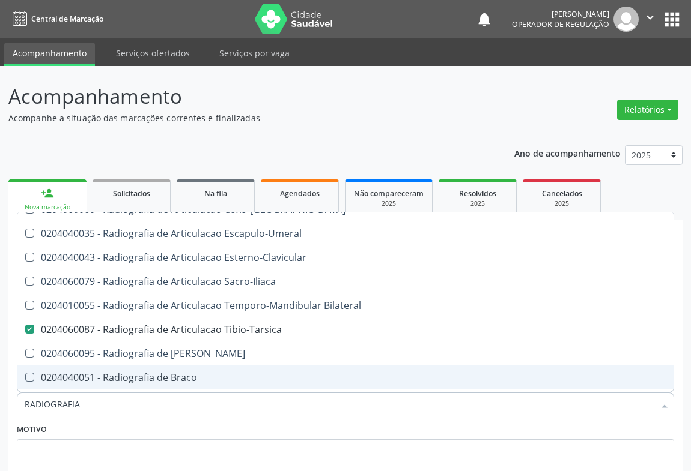
type input "RADIOGRAFIA"
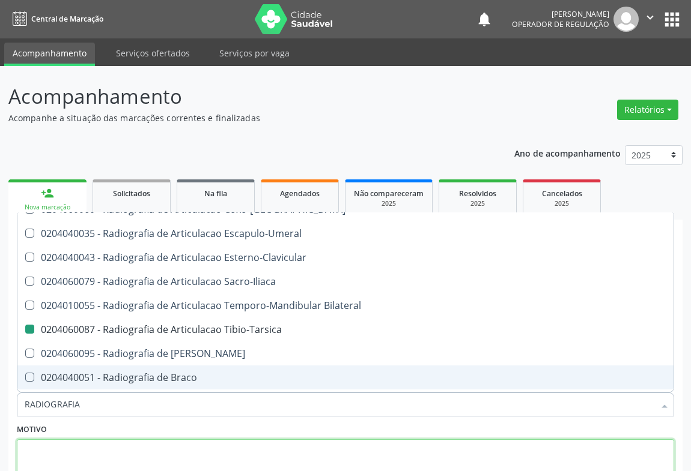
click at [79, 452] on textarea at bounding box center [345, 463] width 657 height 46
checkbox Oclusal "true"
checkbox Tibio-Tarsica "false"
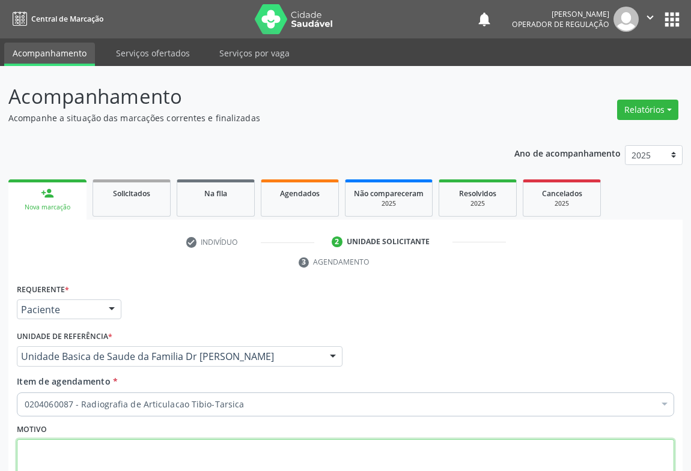
scroll to position [0, 0]
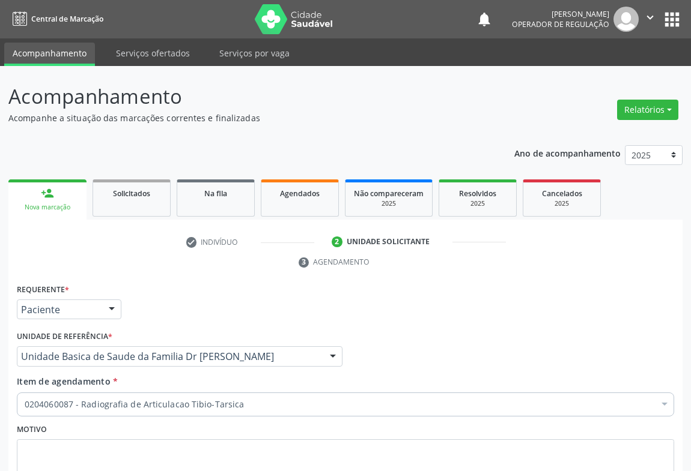
click at [87, 410] on div "0204060087 - Radiografia de Articulacao Tibio-Tarsica" at bounding box center [345, 405] width 657 height 24
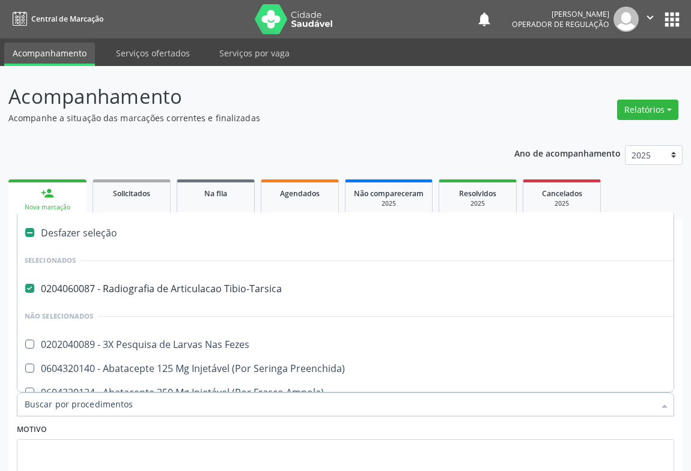
scroll to position [91, 0]
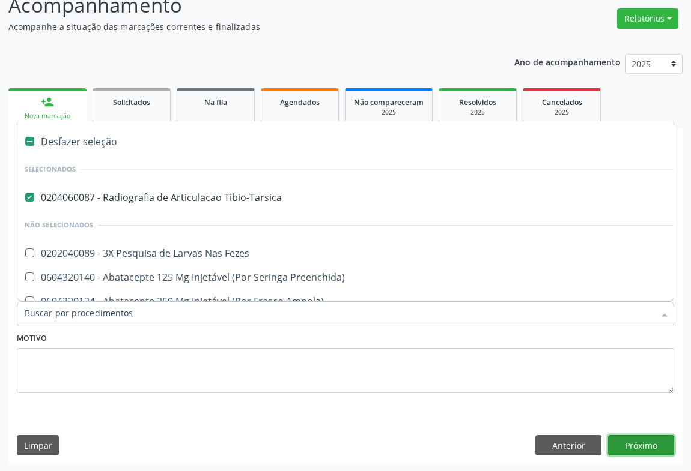
click at [632, 442] on button "Próximo" at bounding box center [641, 445] width 66 height 20
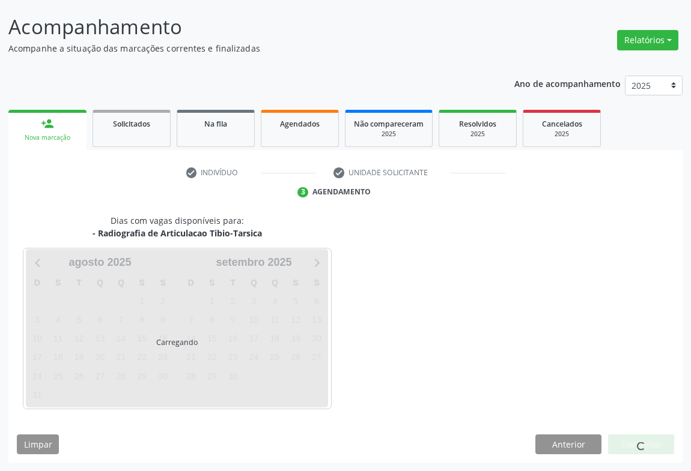
scroll to position [69, 0]
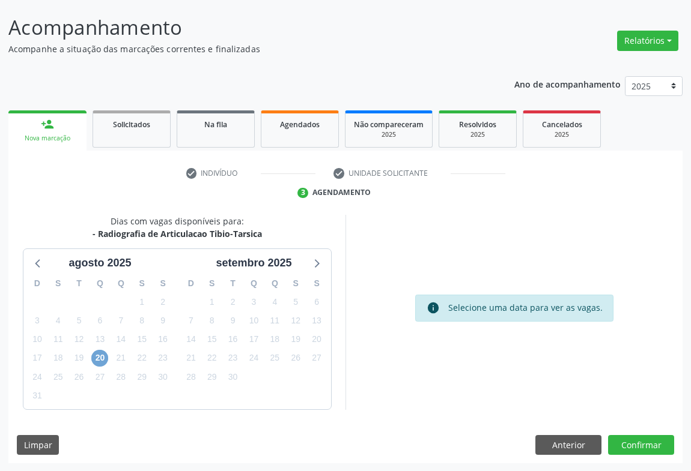
click at [105, 359] on span "20" at bounding box center [99, 358] width 17 height 17
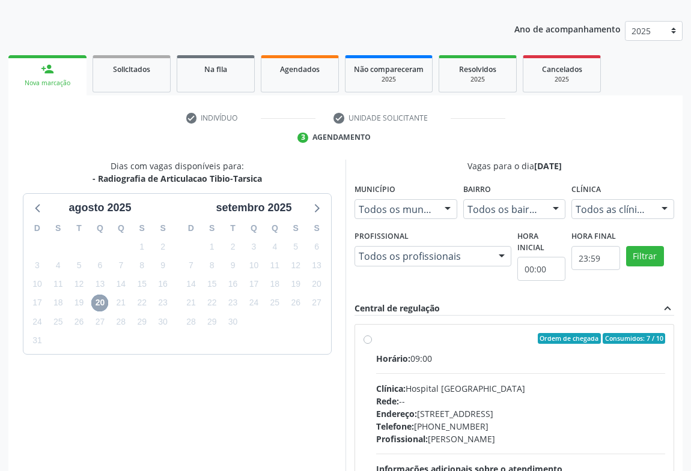
scroll to position [218, 0]
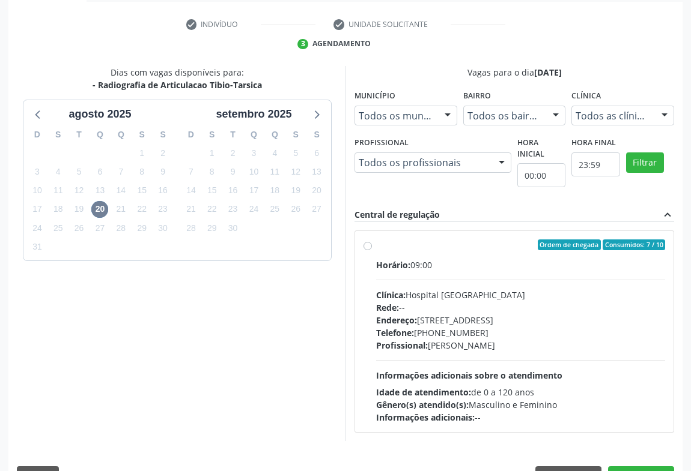
click at [366, 250] on div "Ordem de chegada Consumidos: 7 / 10 Horário: 09:00 Clínica: Hospital Sao Franci…" at bounding box center [514, 332] width 302 height 184
radio input "true"
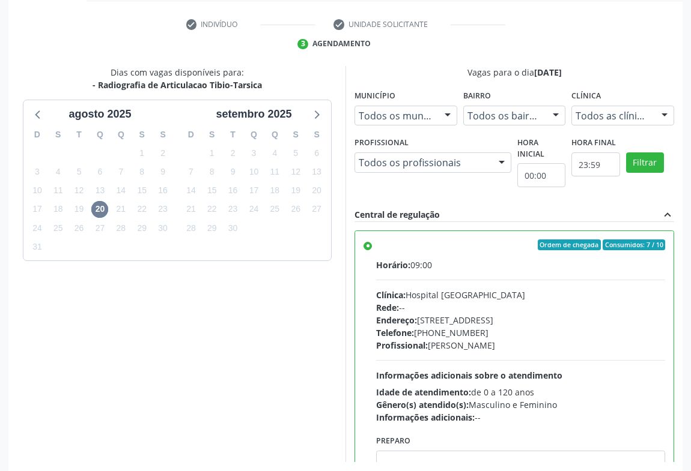
scroll to position [271, 0]
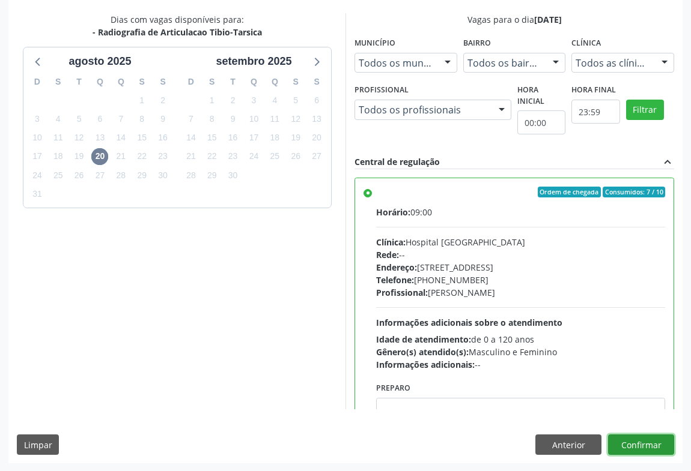
click at [617, 438] on button "Confirmar" at bounding box center [641, 445] width 66 height 20
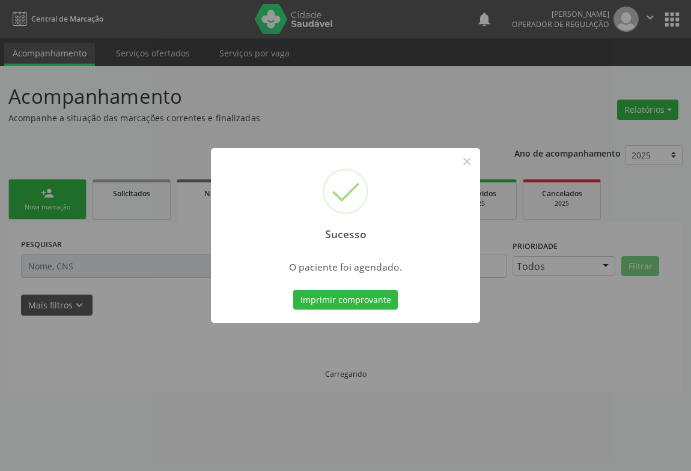
scroll to position [0, 0]
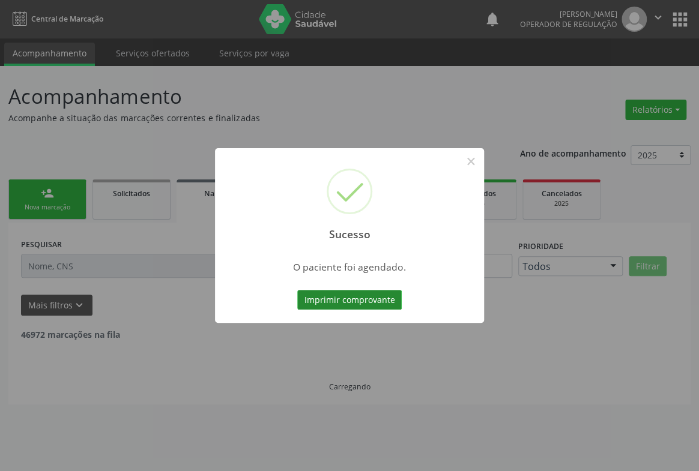
click at [323, 304] on button "Imprimir comprovante" at bounding box center [349, 300] width 105 height 20
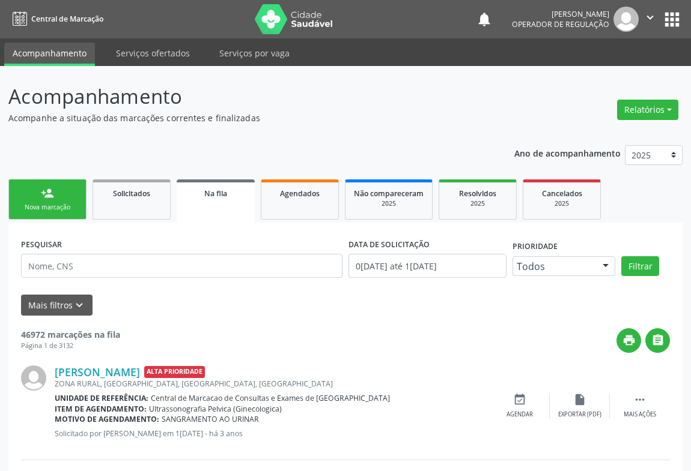
click at [34, 201] on link "person_add Nova marcação" at bounding box center [47, 200] width 78 height 40
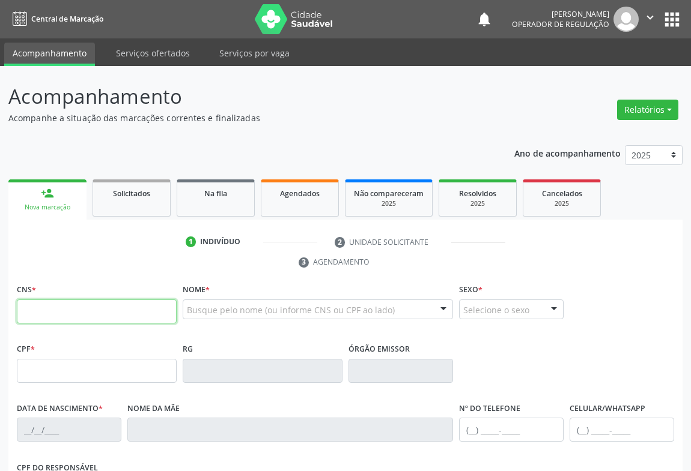
click at [37, 315] on input "text" at bounding box center [97, 312] width 160 height 24
paste input "705 4094 3670 9392"
type input "705 4094 3670 9392"
type input "15/03/1961"
type input "(74) 99143-1912"
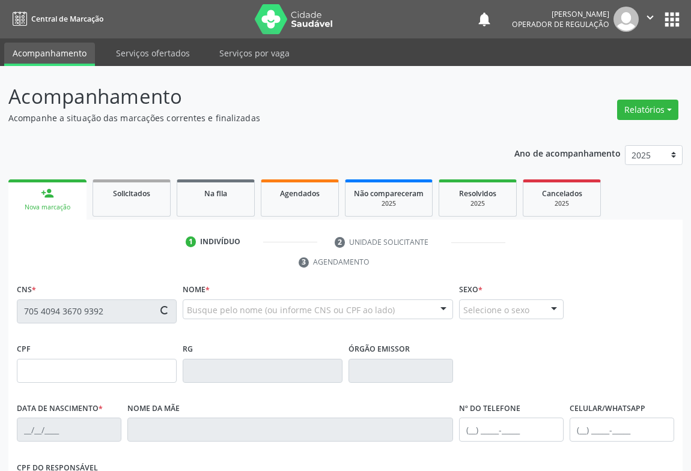
type input "60"
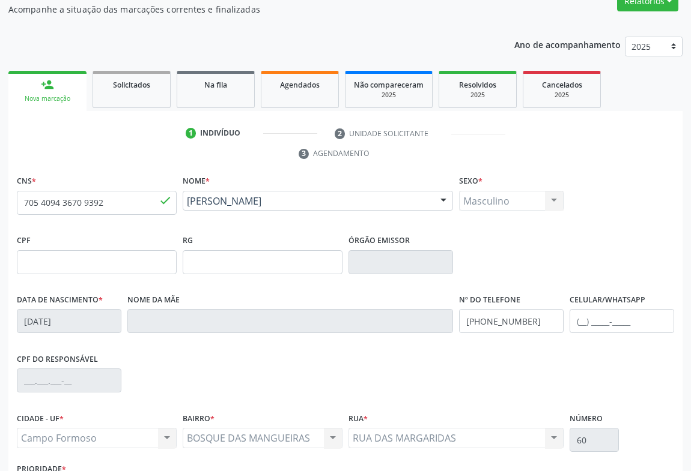
scroll to position [199, 0]
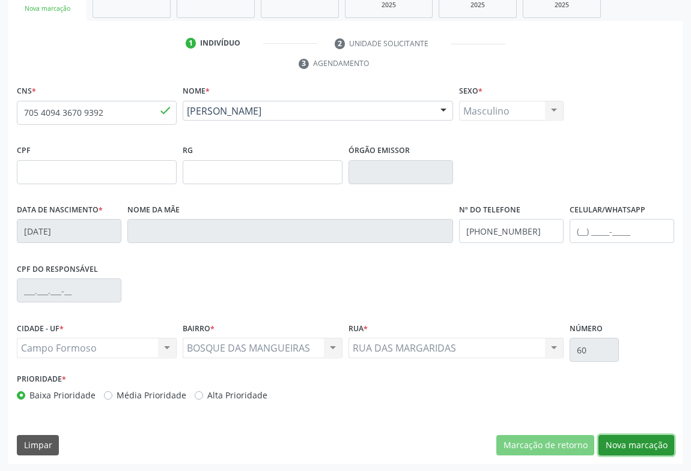
click at [631, 438] on button "Nova marcação" at bounding box center [636, 445] width 76 height 20
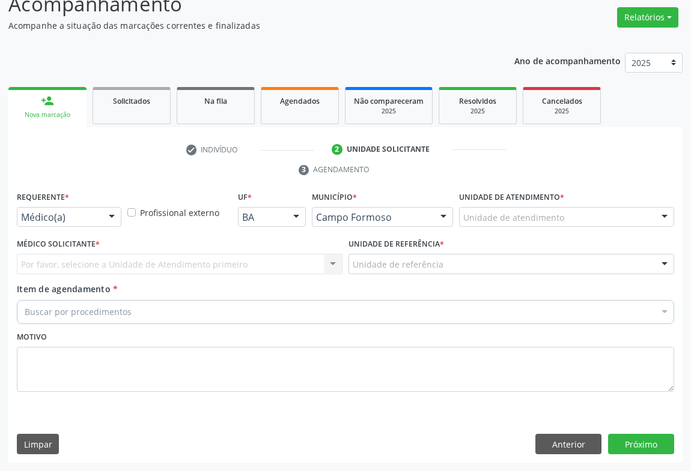
scroll to position [91, 0]
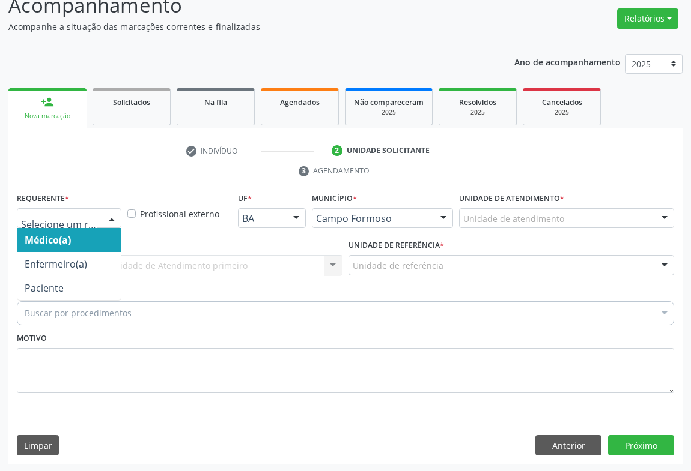
click at [112, 219] on div at bounding box center [112, 219] width 18 height 20
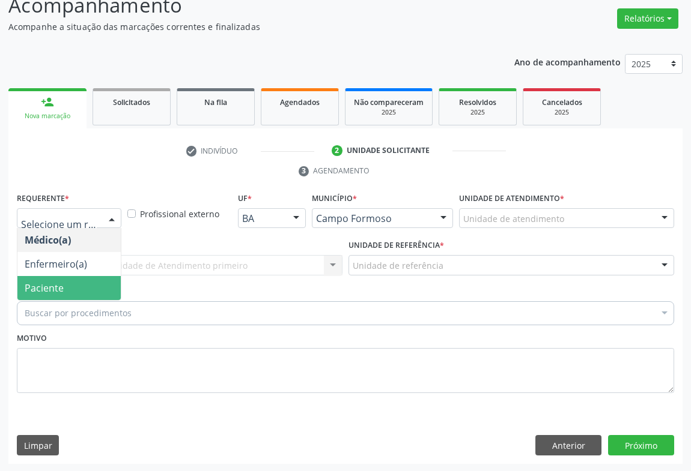
click at [101, 283] on span "Paciente" at bounding box center [68, 288] width 103 height 24
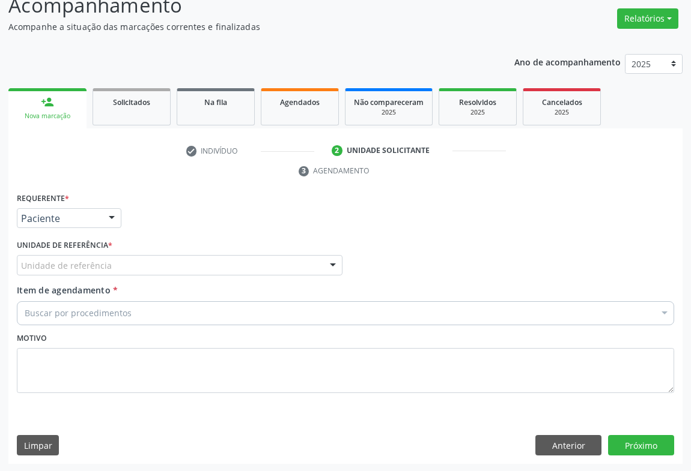
click at [344, 261] on div "Unidade de referência * Unidade de referência Unidade Basica de Saude da Famili…" at bounding box center [180, 260] width 332 height 47
drag, startPoint x: 335, startPoint y: 266, endPoint x: 328, endPoint y: 268, distance: 7.0
click at [333, 267] on div at bounding box center [333, 266] width 18 height 20
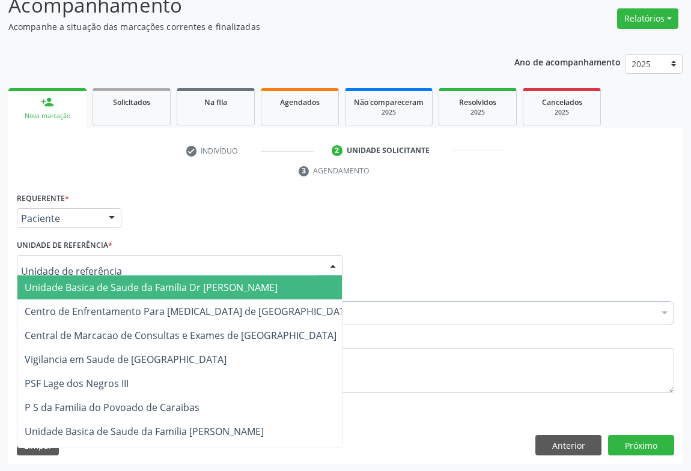
click at [279, 279] on span "Unidade Basica de Saude da Familia Dr [PERSON_NAME]" at bounding box center [189, 288] width 344 height 24
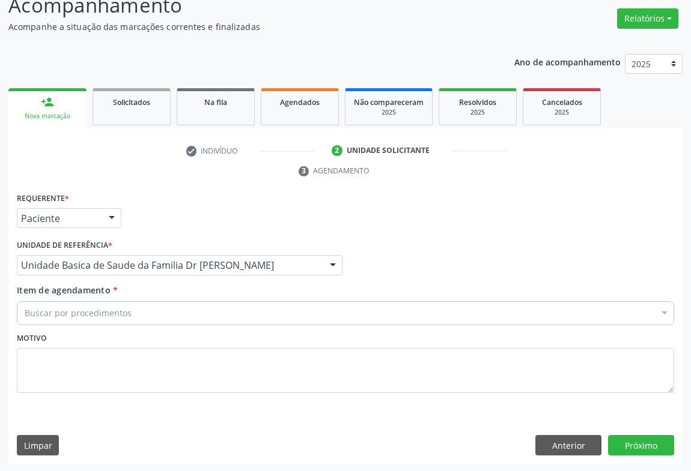
click at [237, 303] on div "Buscar por procedimentos" at bounding box center [345, 314] width 657 height 24
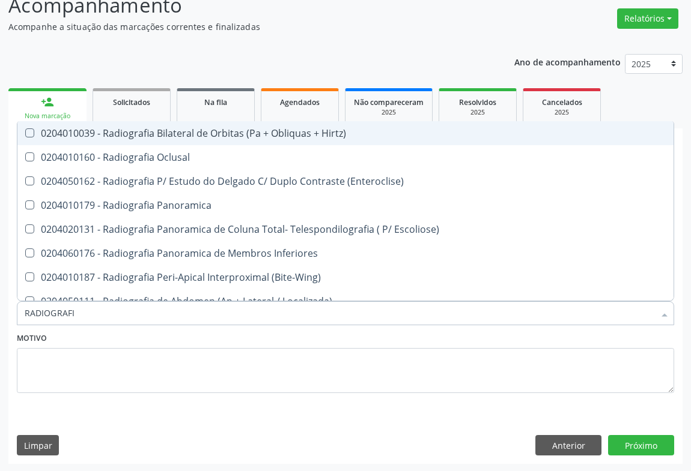
type input "RADIOGRAFIA"
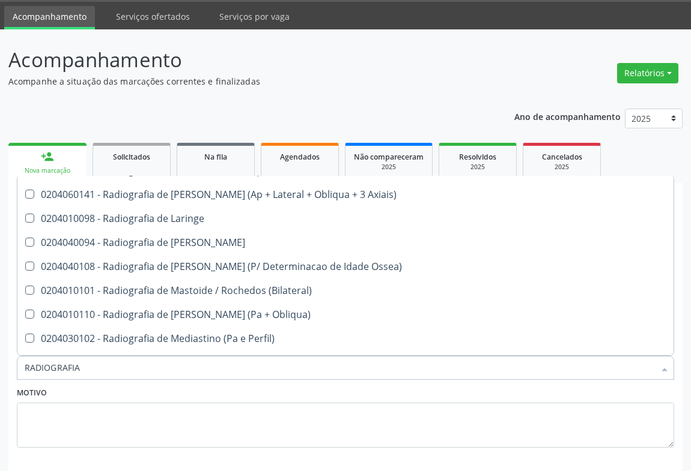
scroll to position [1255, 0]
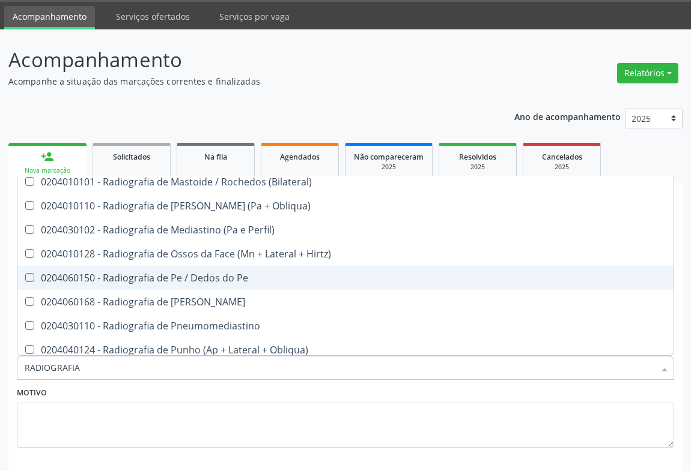
click at [206, 273] on div "0204060150 - Radiografia de Pe / Dedos do Pe" at bounding box center [345, 278] width 641 height 10
checkbox Pe "true"
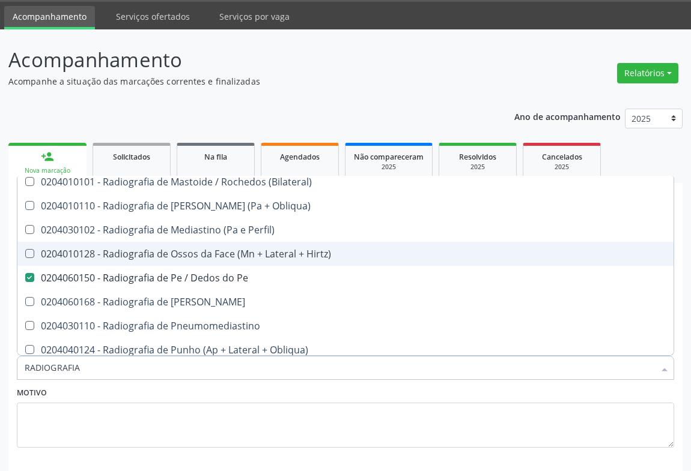
scroll to position [91, 0]
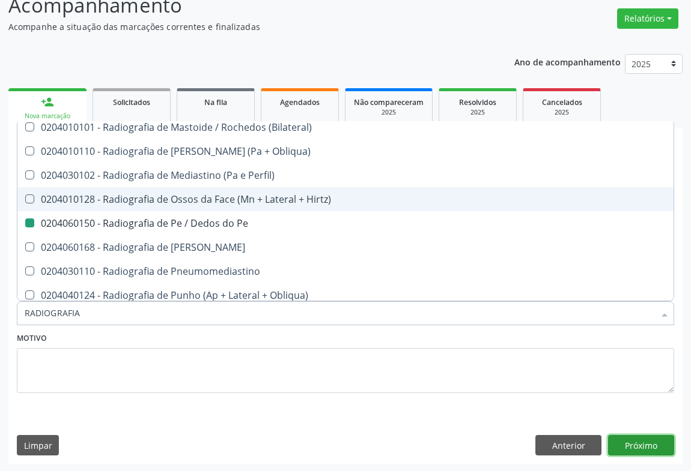
click at [625, 440] on button "Próximo" at bounding box center [641, 445] width 66 height 20
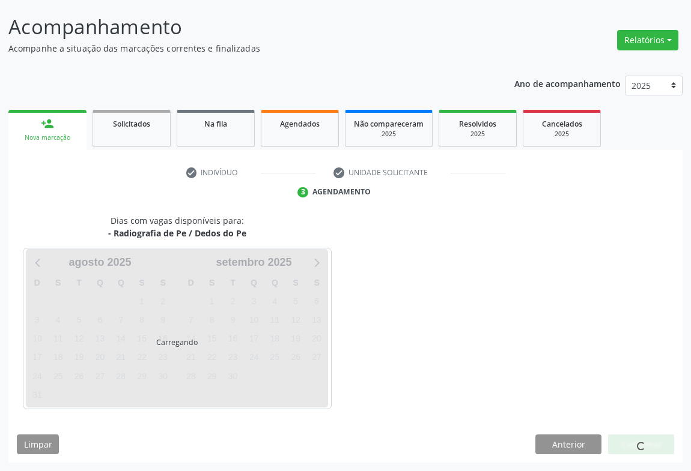
scroll to position [0, 0]
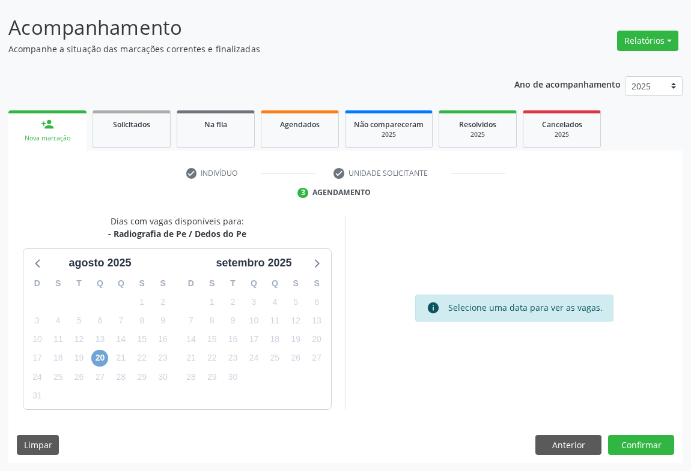
click at [102, 355] on span "20" at bounding box center [99, 358] width 17 height 17
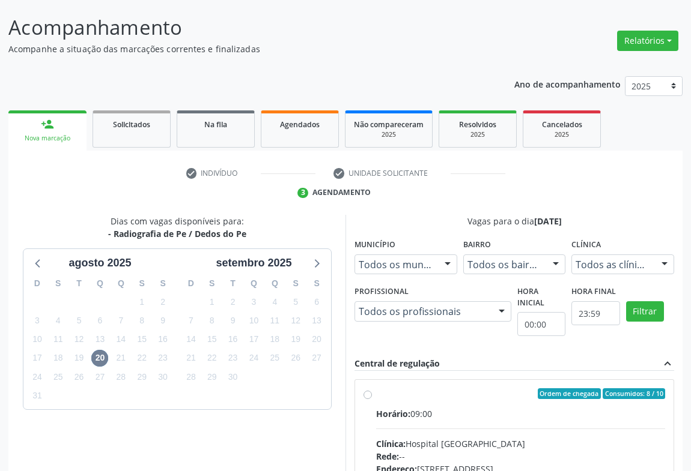
click at [363, 395] on input "Ordem de chegada Consumidos: 8 / 10 Horário: 09:00 Clínica: Hospital Sao Franci…" at bounding box center [367, 394] width 8 height 11
radio input "true"
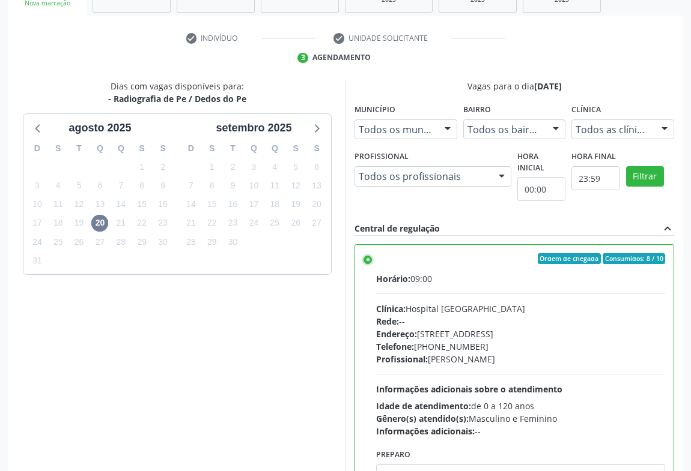
scroll to position [271, 0]
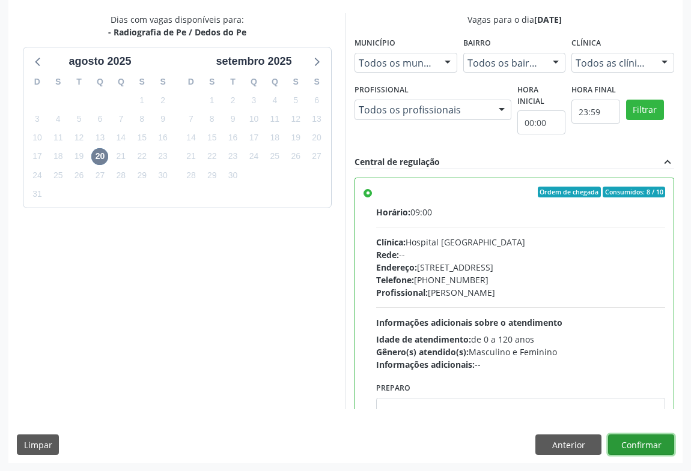
click at [614, 438] on button "Confirmar" at bounding box center [641, 445] width 66 height 20
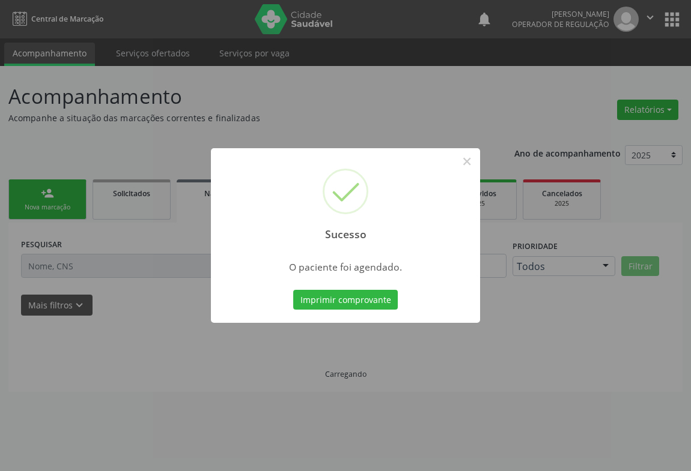
scroll to position [0, 0]
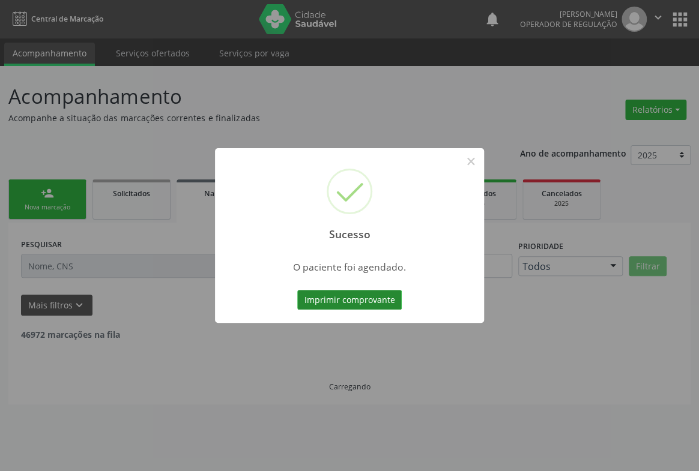
click at [356, 292] on button "Imprimir comprovante" at bounding box center [349, 300] width 105 height 20
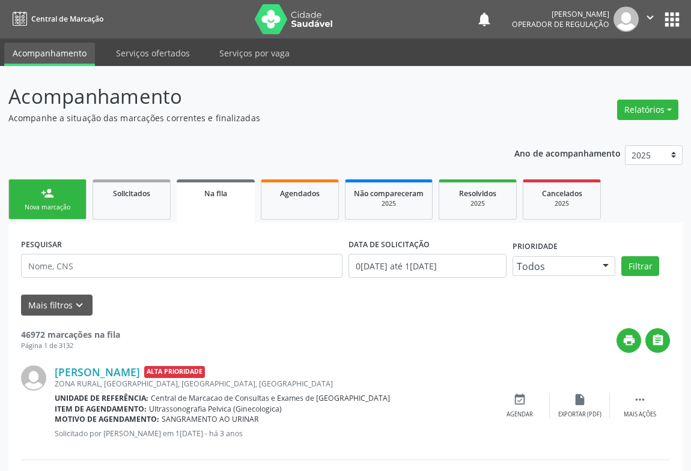
click at [649, 14] on icon "" at bounding box center [649, 17] width 13 height 13
click at [600, 74] on link "Sair" at bounding box center [619, 73] width 83 height 17
